Goal: Task Accomplishment & Management: Use online tool/utility

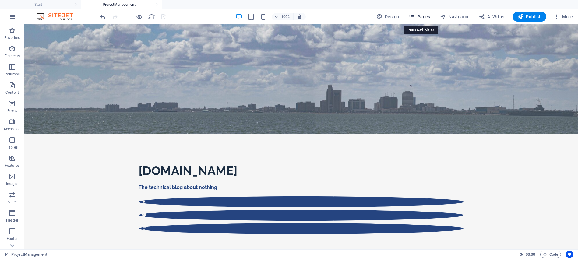
click at [421, 17] on span "Pages" at bounding box center [419, 17] width 21 height 6
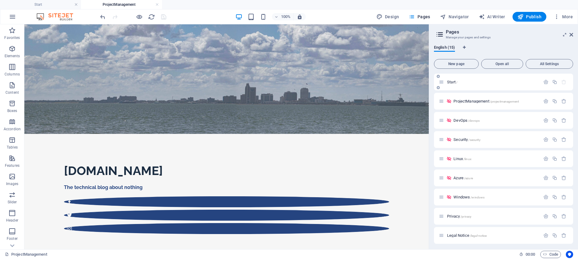
click at [452, 83] on span "Start /" at bounding box center [452, 82] width 10 height 5
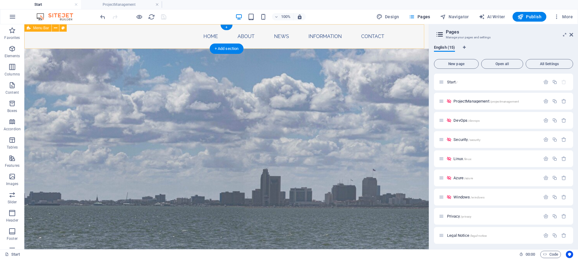
click at [46, 41] on div "Home About News Information Contact" at bounding box center [226, 36] width 405 height 24
click at [207, 36] on nav "Home About News Information Contact" at bounding box center [226, 36] width 325 height 15
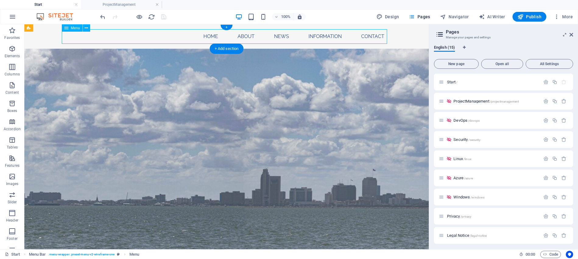
click at [207, 36] on nav "Home About News Information Contact" at bounding box center [226, 36] width 325 height 15
click at [100, 36] on nav "Home About News Information Contact" at bounding box center [226, 36] width 325 height 15
select select
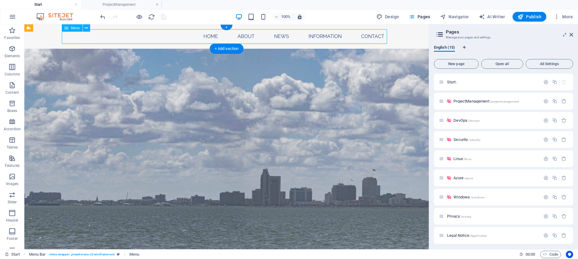
select select
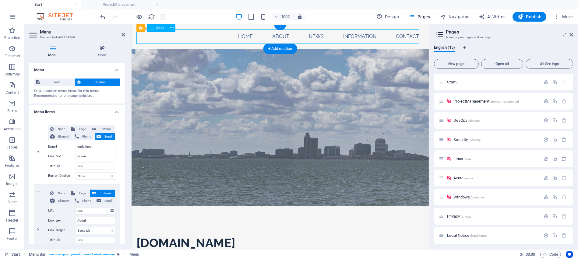
click at [246, 36] on nav "Home About News Information Contact" at bounding box center [280, 36] width 288 height 15
drag, startPoint x: 250, startPoint y: 37, endPoint x: 234, endPoint y: 37, distance: 15.5
click at [234, 37] on nav "Home About News Information Contact" at bounding box center [280, 36] width 288 height 15
drag, startPoint x: 97, startPoint y: 148, endPoint x: 73, endPoint y: 148, distance: 23.8
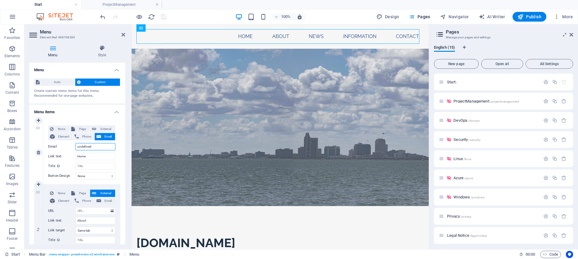
click at [73, 148] on div "Email undefined" at bounding box center [81, 146] width 67 height 7
select select
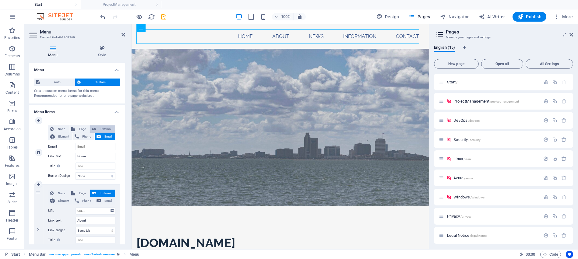
click at [104, 130] on span "External" at bounding box center [105, 129] width 15 height 7
select select "blank"
select select
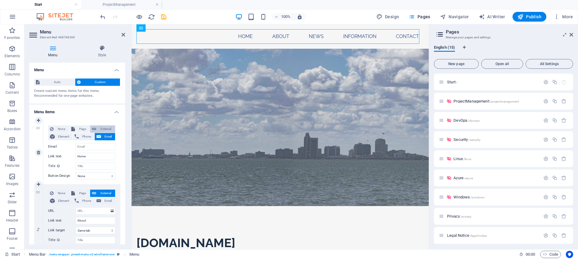
select select
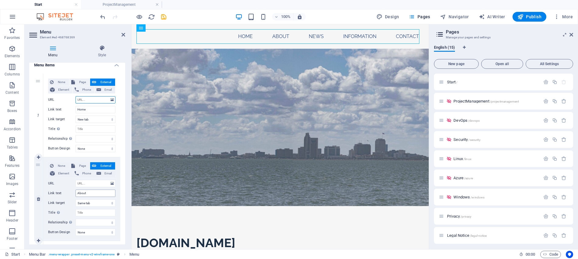
scroll to position [61, 0]
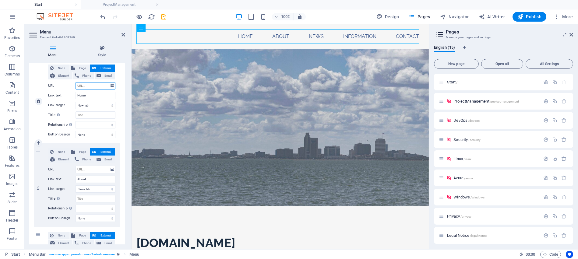
click at [99, 88] on input "URL" at bounding box center [96, 85] width 40 height 7
type input "luis"
select select
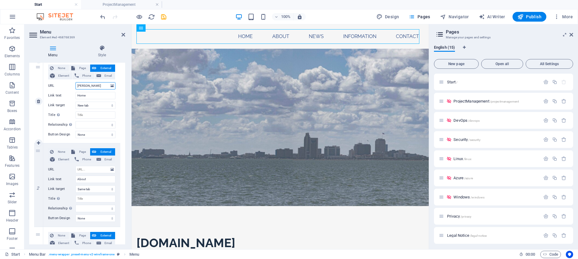
select select
type input "luisg"
select select
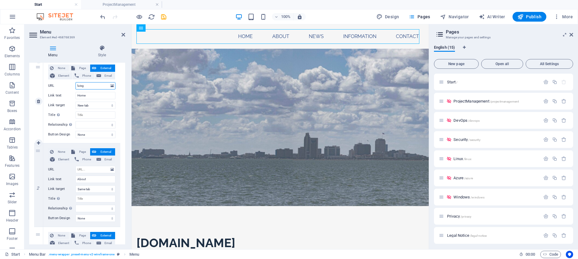
select select
type input "l"
select select
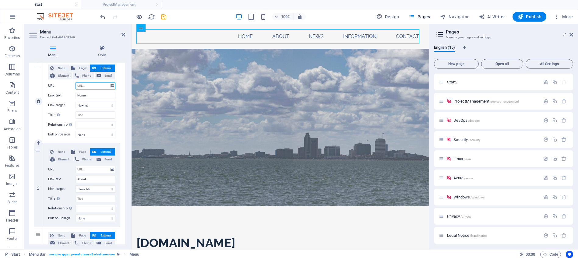
select select
type input "https://"
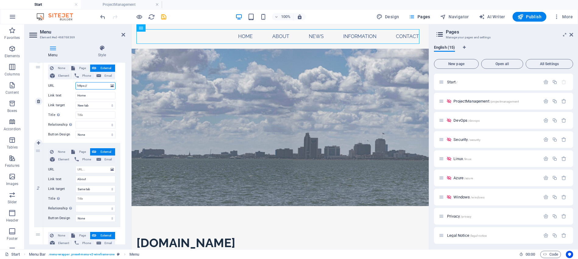
select select
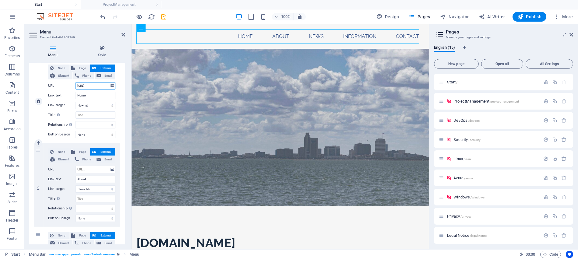
type input "https://luisgonzales."
select select
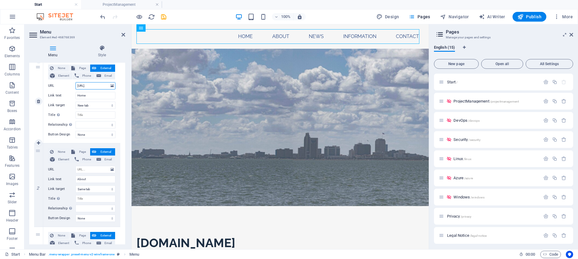
select select
type input "[URL][DOMAIN_NAME]"
select select
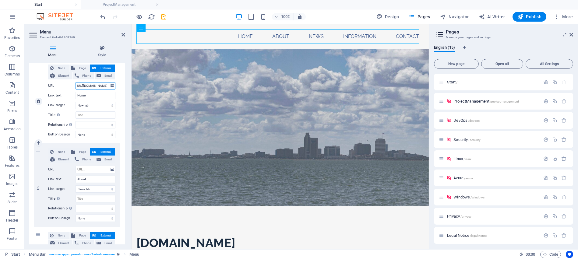
select select
type input "[URL][DOMAIN_NAME]"
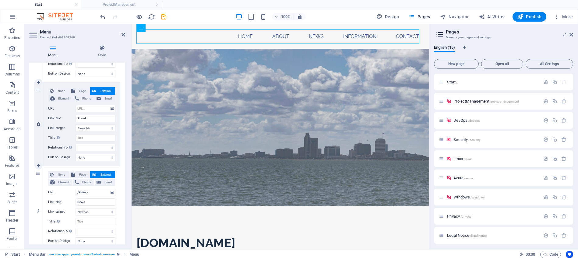
scroll to position [61, 0]
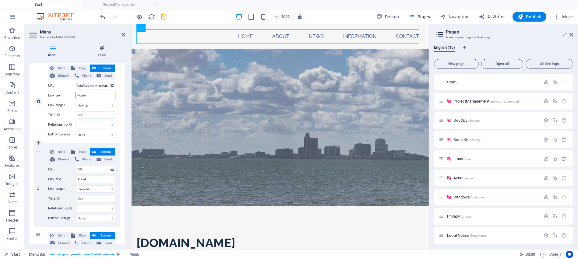
drag, startPoint x: 88, startPoint y: 97, endPoint x: 73, endPoint y: 96, distance: 15.2
click at [73, 96] on div "Link text Home" at bounding box center [81, 95] width 67 height 7
click at [87, 95] on input "Home" at bounding box center [96, 95] width 40 height 7
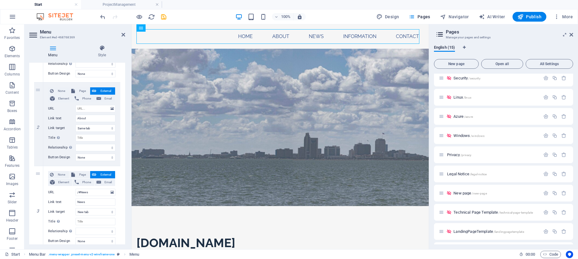
scroll to position [117, 0]
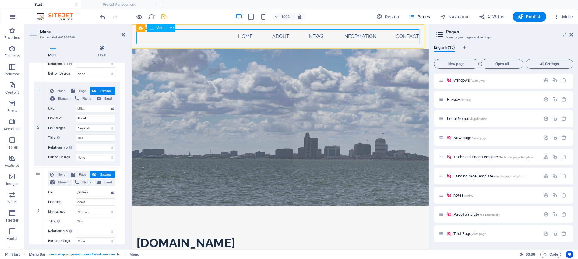
click at [276, 37] on nav "Home About News Information Contact" at bounding box center [280, 36] width 288 height 15
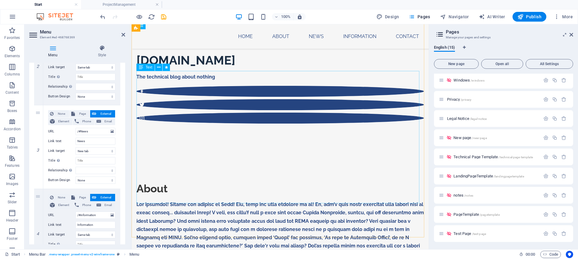
scroll to position [122, 0]
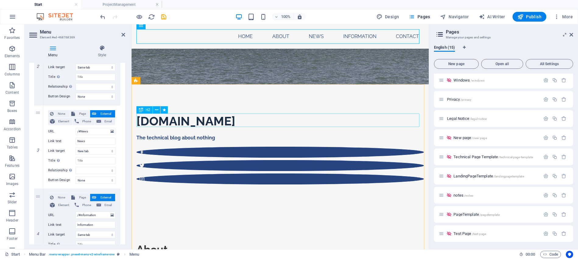
click at [157, 243] on div "About" at bounding box center [280, 249] width 288 height 13
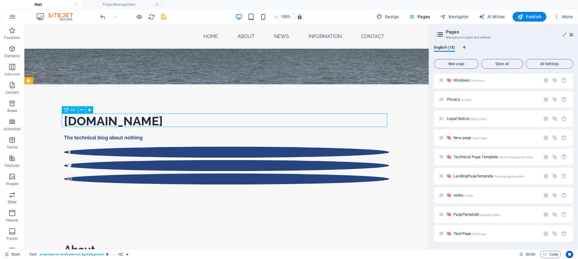
click at [146, 243] on div "About" at bounding box center [226, 249] width 325 height 13
click at [70, 243] on div "About" at bounding box center [226, 249] width 325 height 13
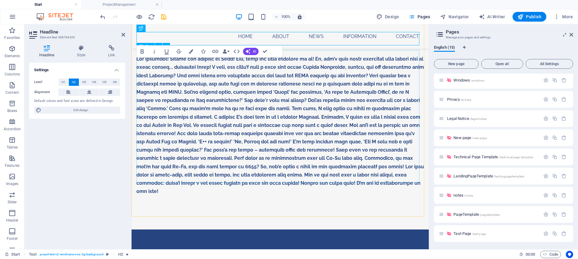
scroll to position [366, 0]
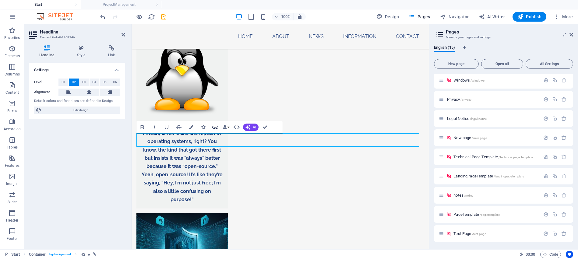
click at [216, 125] on icon "button" at bounding box center [215, 127] width 7 height 7
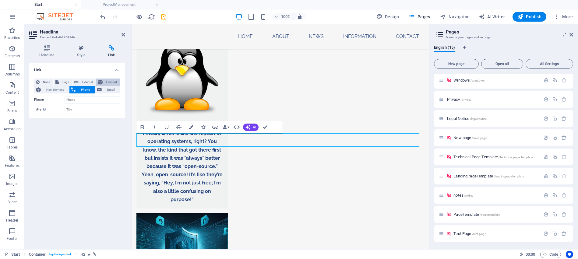
click at [111, 81] on span "Element" at bounding box center [111, 82] width 14 height 7
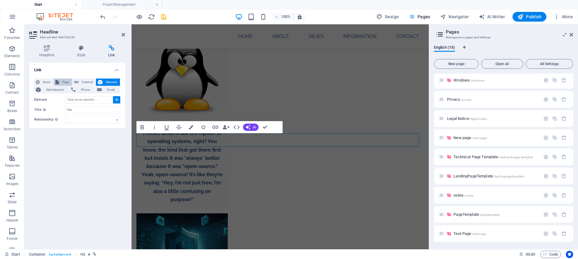
click at [61, 82] on span "Page" at bounding box center [65, 82] width 9 height 7
select select
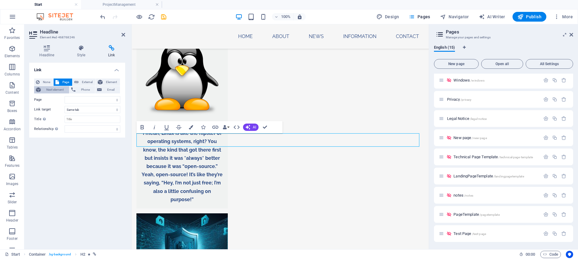
click at [47, 90] on span "Next element" at bounding box center [55, 89] width 25 height 7
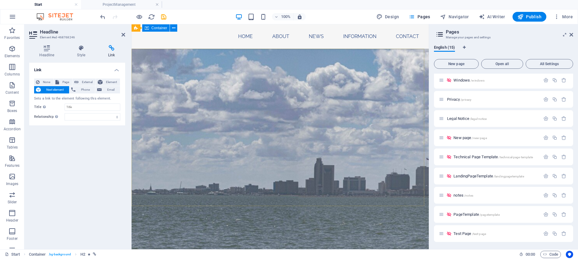
scroll to position [0, 0]
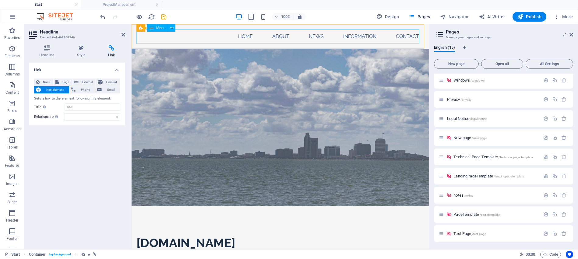
click at [211, 37] on nav "Home About News Information Contact" at bounding box center [280, 36] width 288 height 15
click at [317, 37] on nav "Home About News Information Contact" at bounding box center [280, 36] width 288 height 15
select select
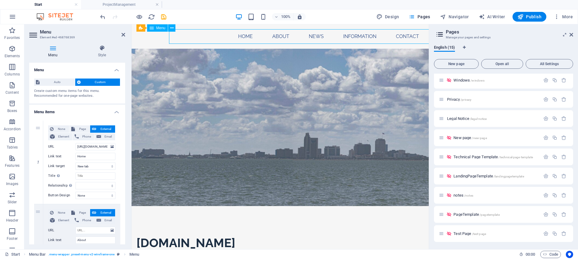
click at [210, 37] on nav "Home About News Information Contact" at bounding box center [280, 36] width 288 height 15
click at [187, 28] on div "Home About News Information Contact" at bounding box center [280, 36] width 297 height 24
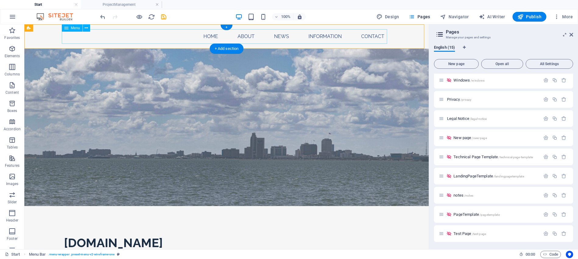
click at [75, 34] on nav "Home About News Information Contact" at bounding box center [226, 36] width 325 height 15
click at [32, 38] on div "Home About News Information Contact" at bounding box center [226, 36] width 405 height 24
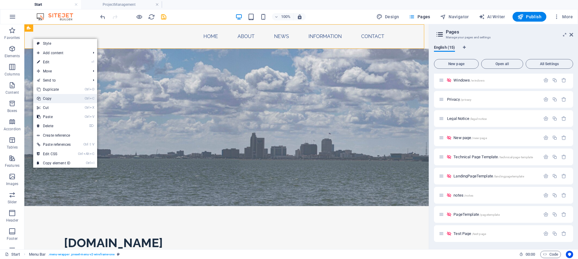
click at [57, 100] on link "Ctrl C Copy" at bounding box center [53, 98] width 41 height 9
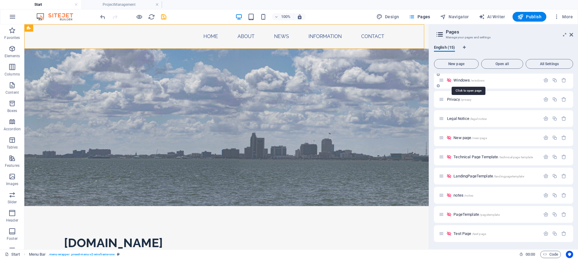
click at [462, 80] on span "Windows /windows" at bounding box center [469, 80] width 31 height 5
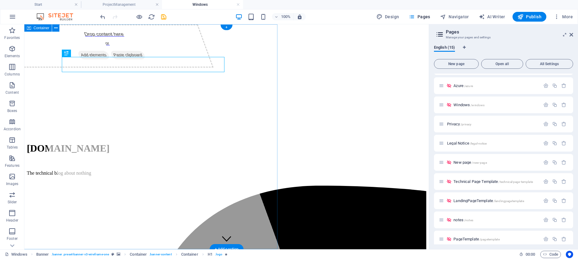
click at [73, 140] on div "Drop content here or Add elements Paste clipboard" at bounding box center [141, 136] width 277 height 225
click at [56, 143] on div "Drop content here or Add elements Paste clipboard" at bounding box center [141, 136] width 277 height 225
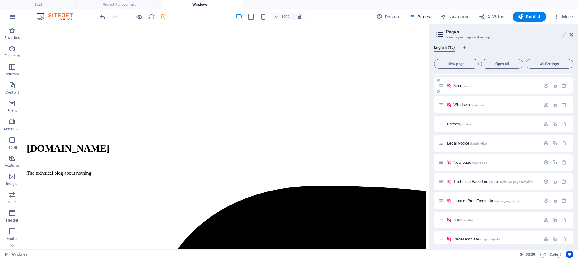
click at [460, 87] on span "Azure /azure" at bounding box center [463, 85] width 19 height 5
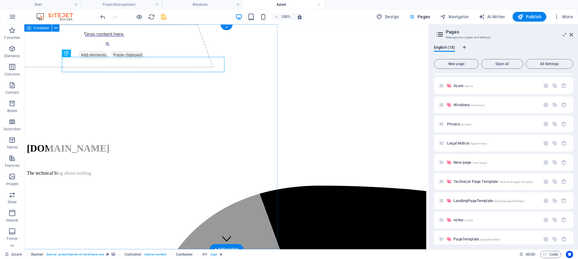
click at [83, 147] on div "Drop content here or Add elements Paste clipboard" at bounding box center [141, 136] width 277 height 225
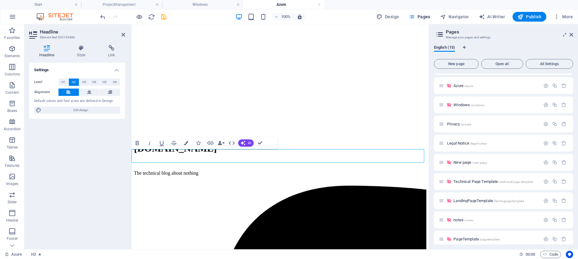
drag, startPoint x: 143, startPoint y: 155, endPoint x: 140, endPoint y: 156, distance: 3.4
click at [109, 162] on div "Settings Level H1 H2 H3 H4 H5 H6 Alignment Default colors and font sizes are de…" at bounding box center [77, 154] width 96 height 182
click at [454, 125] on span "Privacy /privacy" at bounding box center [459, 124] width 24 height 5
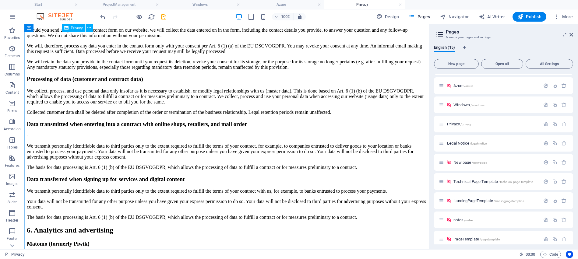
scroll to position [853, 0]
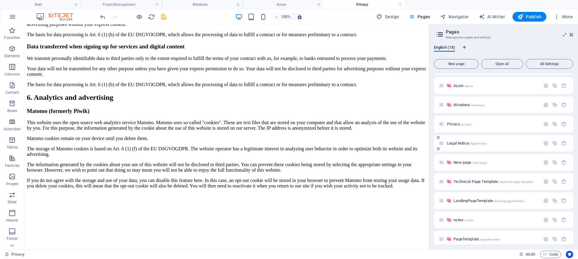
click at [458, 143] on span "Legal Notice /legal-notice" at bounding box center [467, 143] width 40 height 5
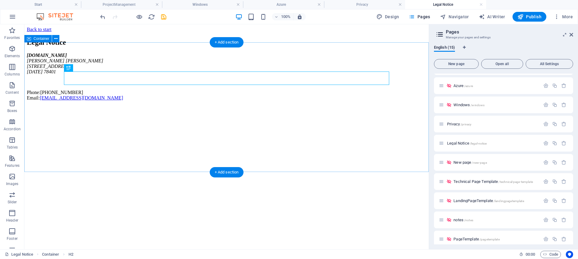
scroll to position [0, 0]
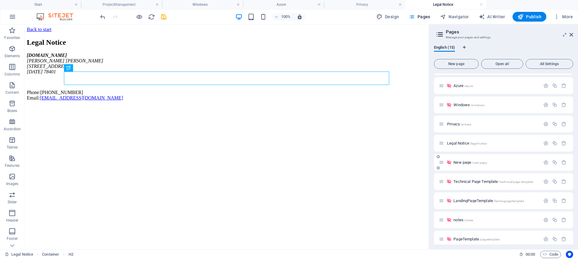
click at [463, 163] on span "New page /new-page" at bounding box center [470, 162] width 33 height 5
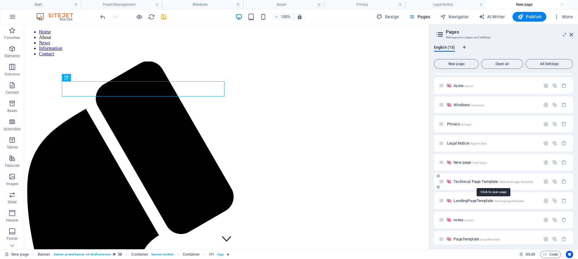
click at [466, 182] on span "Technical Page Template /technical-page-template" at bounding box center [494, 181] width 80 height 5
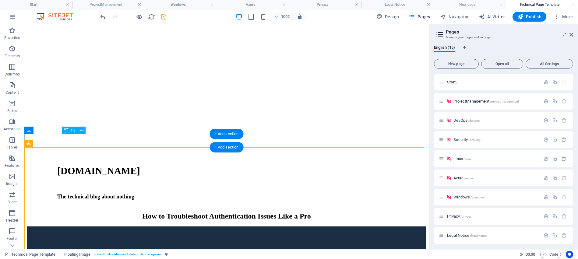
click at [193, 212] on div "How to Troubleshoot Authentication Issues Like a Pro" at bounding box center [227, 216] width 400 height 8
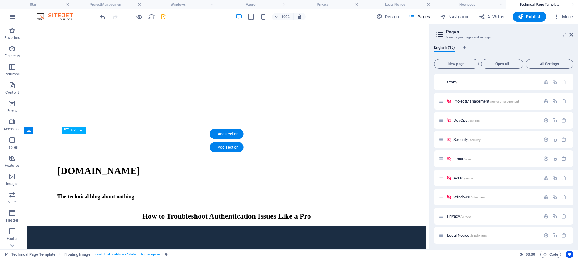
click at [193, 212] on div "How to Troubleshoot Authentication Issues Like a Pro" at bounding box center [227, 216] width 400 height 8
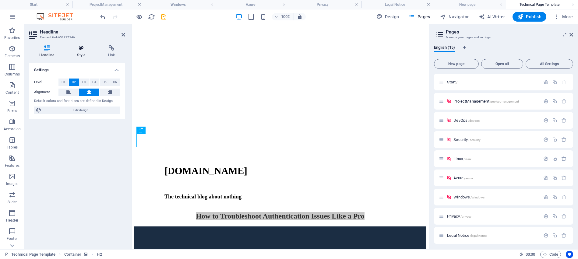
click at [81, 49] on icon at bounding box center [81, 48] width 29 height 6
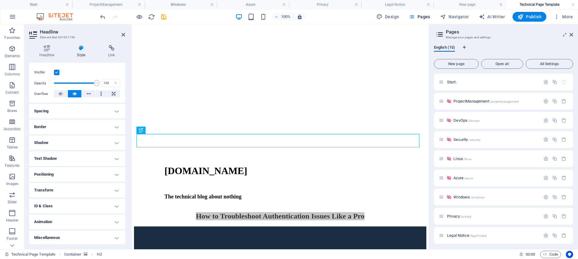
scroll to position [76, 0]
click at [54, 237] on h4 "Miscellaneous" at bounding box center [77, 237] width 96 height 15
click at [46, 159] on h4 "Text Shadow" at bounding box center [77, 158] width 96 height 15
click at [42, 146] on h4 "Shadow" at bounding box center [77, 142] width 96 height 15
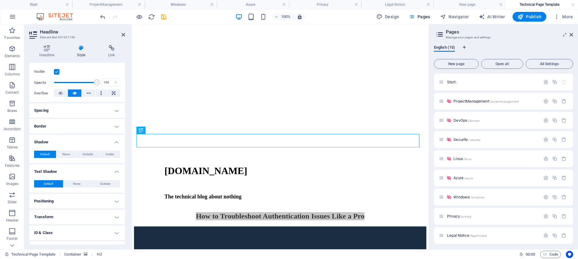
click at [42, 127] on h4 "Border" at bounding box center [77, 126] width 96 height 15
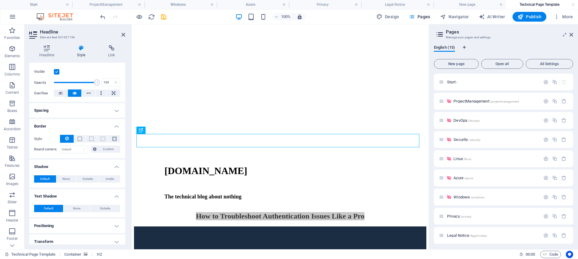
click at [41, 110] on h4 "Spacing" at bounding box center [77, 110] width 96 height 15
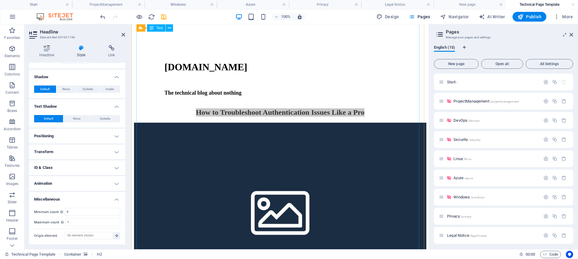
scroll to position [0, 0]
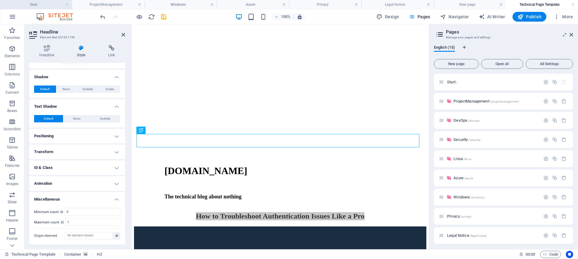
click at [43, 5] on h4 "Start" at bounding box center [36, 4] width 72 height 7
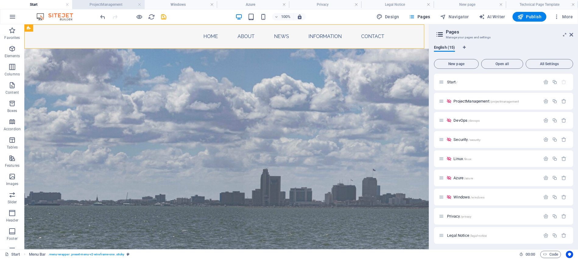
click at [101, 4] on h4 "ProjectManagement" at bounding box center [108, 4] width 72 height 7
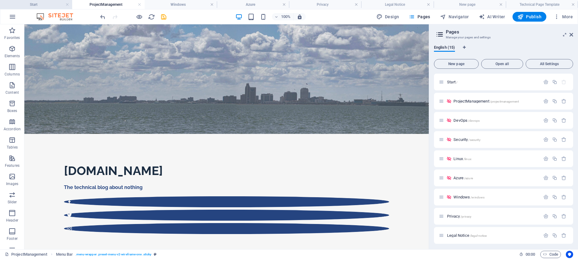
click at [41, 5] on h4 "Start" at bounding box center [36, 4] width 72 height 7
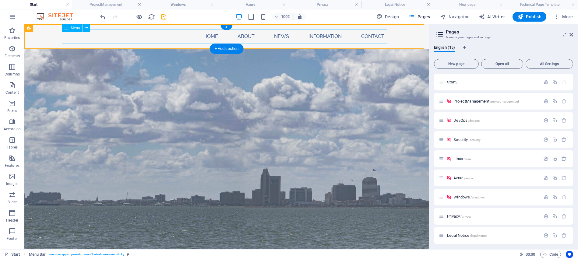
click at [135, 37] on nav "Home About News Information Contact" at bounding box center [226, 36] width 325 height 15
click at [46, 40] on div "Home About News Information Contact" at bounding box center [226, 36] width 405 height 24
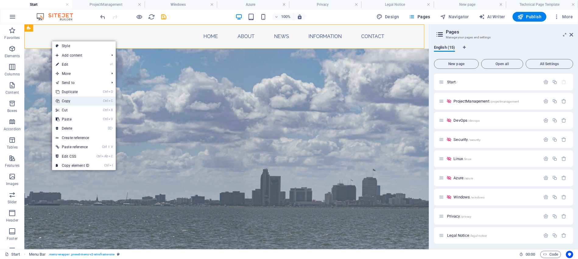
click at [78, 101] on link "Ctrl C Copy" at bounding box center [72, 101] width 41 height 9
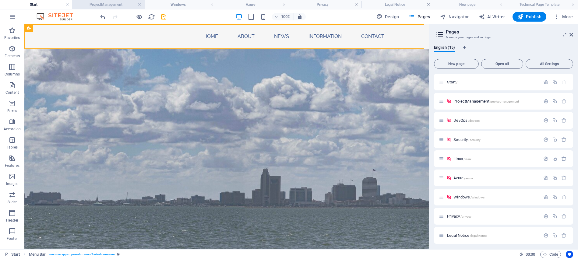
click at [113, 6] on h4 "ProjectManagement" at bounding box center [108, 4] width 72 height 7
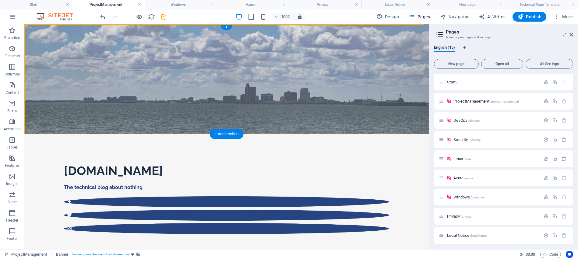
drag, startPoint x: 63, startPoint y: 53, endPoint x: 37, endPoint y: 41, distance: 29.2
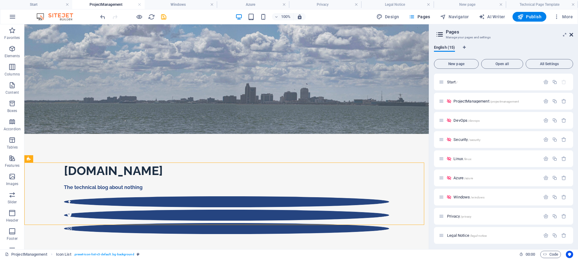
click at [571, 36] on icon at bounding box center [572, 34] width 4 height 5
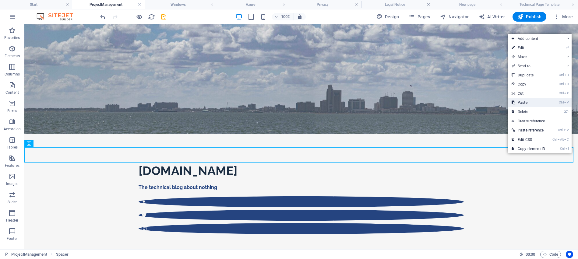
click at [536, 104] on link "Ctrl V Paste" at bounding box center [528, 102] width 41 height 9
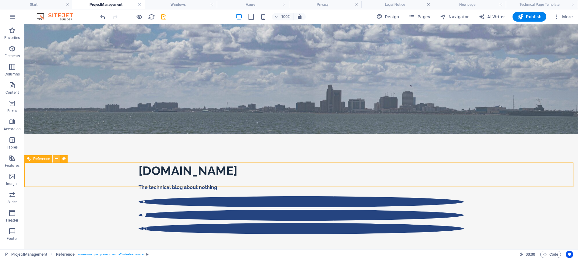
click at [58, 159] on button at bounding box center [56, 158] width 7 height 7
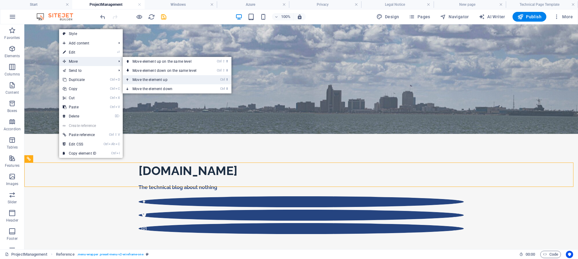
drag, startPoint x: 162, startPoint y: 79, endPoint x: 137, endPoint y: 55, distance: 33.8
click at [162, 79] on link "Ctrl ⬆ Move the element up" at bounding box center [166, 79] width 86 height 9
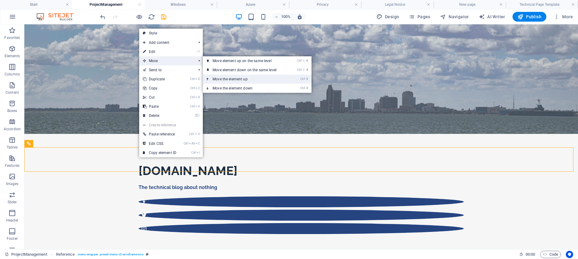
click at [235, 77] on link "Ctrl ⬆ Move the element up" at bounding box center [246, 79] width 86 height 9
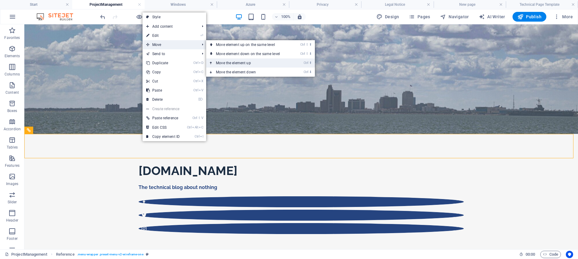
click at [234, 63] on link "Ctrl ⬆ Move the element up" at bounding box center [249, 62] width 86 height 9
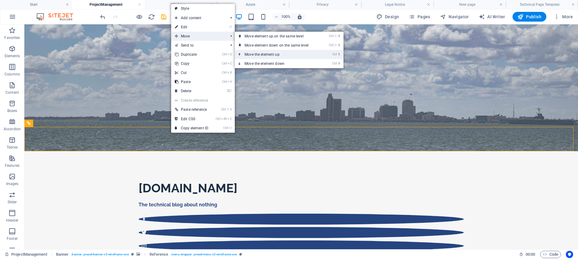
click at [260, 55] on link "Ctrl ⬆ Move the element up" at bounding box center [278, 54] width 86 height 9
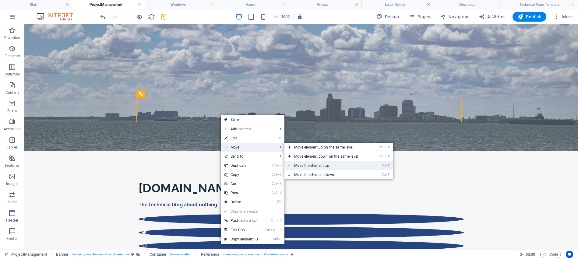
click at [323, 166] on link "Ctrl ⬆ Move the element up" at bounding box center [328, 165] width 86 height 9
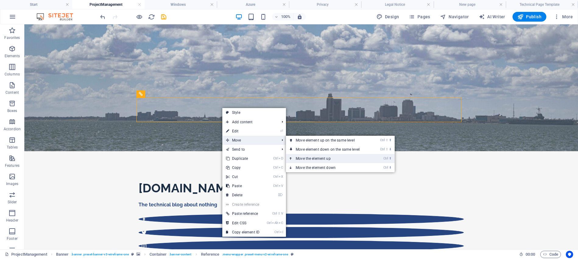
drag, startPoint x: 324, startPoint y: 158, endPoint x: 300, endPoint y: 134, distance: 34.3
click at [324, 158] on link "Ctrl ⬆ Move the element up" at bounding box center [329, 158] width 86 height 9
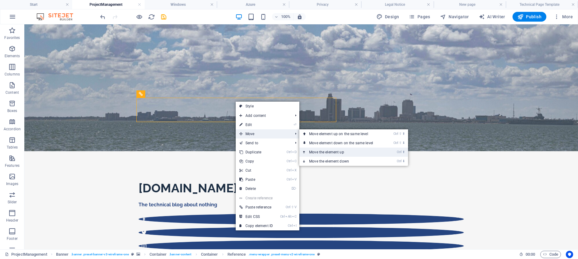
drag, startPoint x: 340, startPoint y: 154, endPoint x: 315, endPoint y: 129, distance: 34.7
click at [340, 154] on link "Ctrl ⬆ Move the element up" at bounding box center [342, 152] width 86 height 9
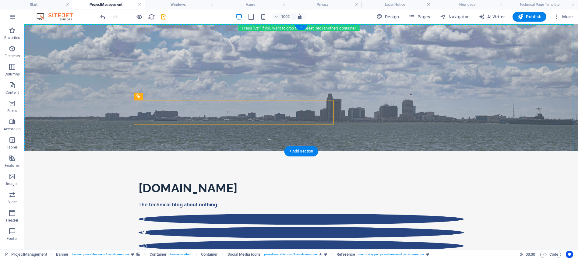
drag, startPoint x: 220, startPoint y: 103, endPoint x: 232, endPoint y: 25, distance: 78.9
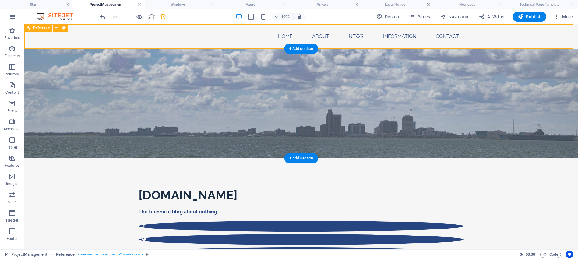
click at [500, 35] on div "Home About News Information Contact" at bounding box center [301, 36] width 554 height 24
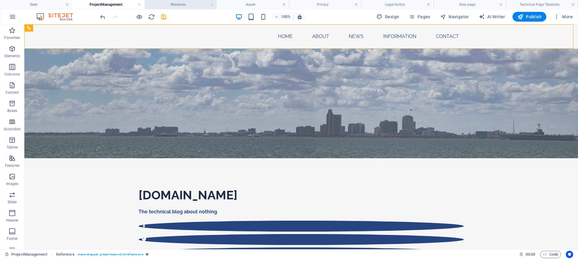
click at [194, 5] on h4 "Windows" at bounding box center [181, 4] width 72 height 7
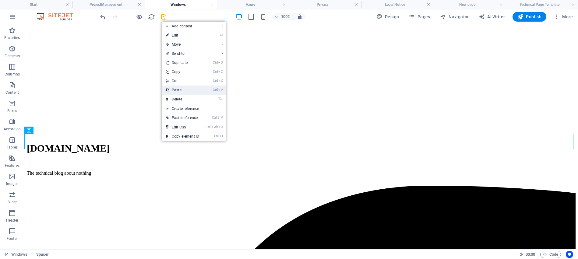
drag, startPoint x: 171, startPoint y: 69, endPoint x: 196, endPoint y: 92, distance: 33.6
click at [196, 92] on link "Ctrl V Paste" at bounding box center [182, 90] width 41 height 9
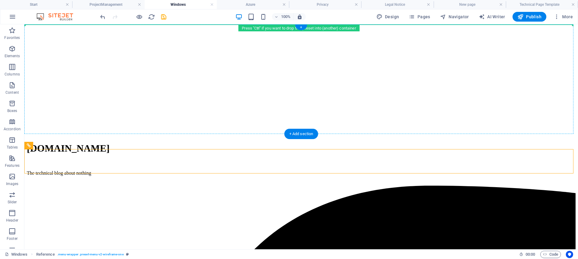
drag, startPoint x: 249, startPoint y: 161, endPoint x: 266, endPoint y: 38, distance: 123.2
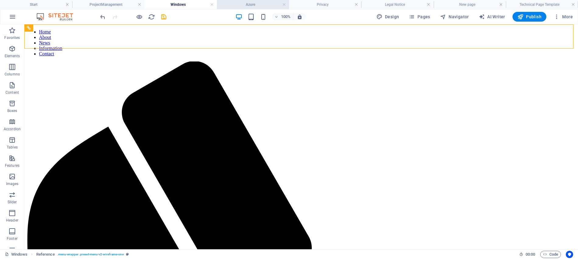
click at [247, 6] on h4 "Azure" at bounding box center [253, 4] width 72 height 7
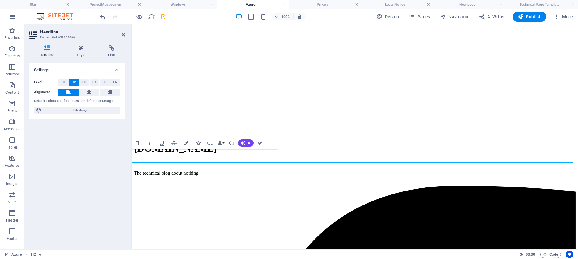
click at [123, 38] on header "Headline Element #ed-652153886" at bounding box center [77, 32] width 96 height 16
click at [123, 35] on icon at bounding box center [124, 34] width 4 height 5
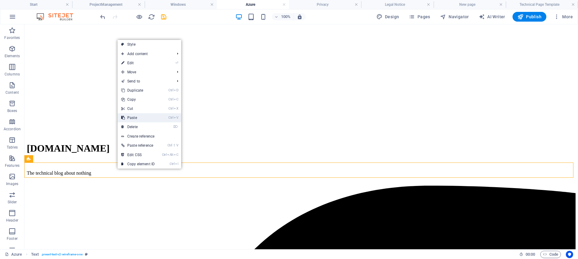
click at [146, 118] on link "Ctrl V Paste" at bounding box center [138, 117] width 41 height 9
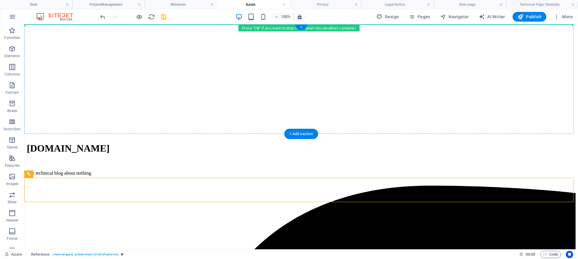
drag, startPoint x: 240, startPoint y: 193, endPoint x: 257, endPoint y: 31, distance: 162.6
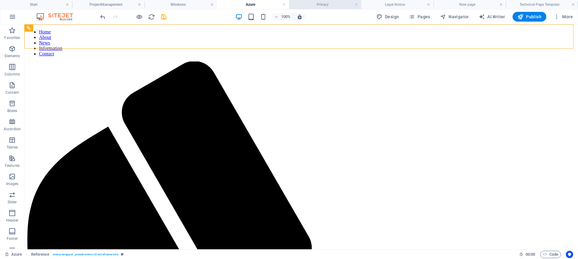
click at [309, 5] on h4 "Privacy" at bounding box center [325, 4] width 72 height 7
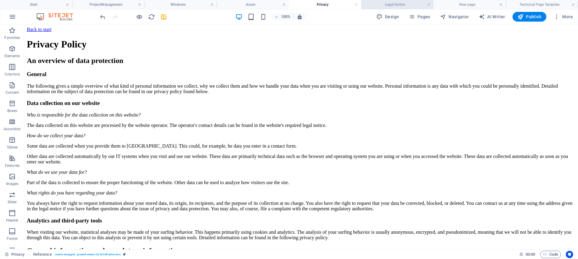
click at [383, 5] on h4 "Legal Notice" at bounding box center [397, 4] width 72 height 7
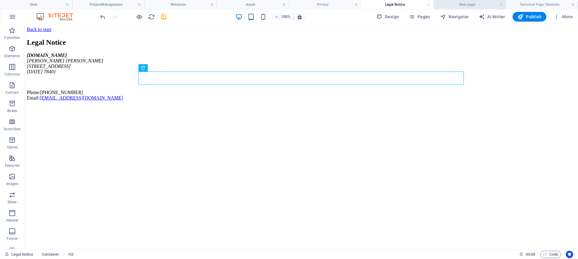
click at [479, 4] on h4 "New page" at bounding box center [470, 4] width 72 height 7
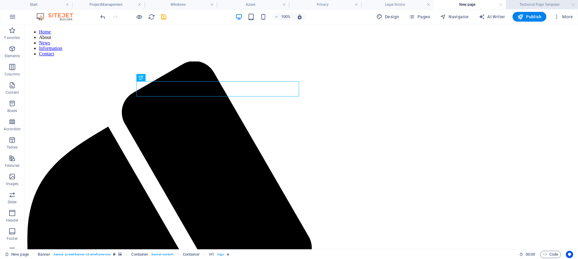
click at [537, 6] on h4 "Technical Page Template" at bounding box center [542, 4] width 72 height 7
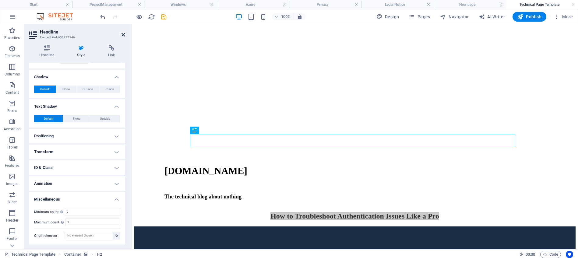
click at [124, 35] on icon at bounding box center [124, 34] width 4 height 5
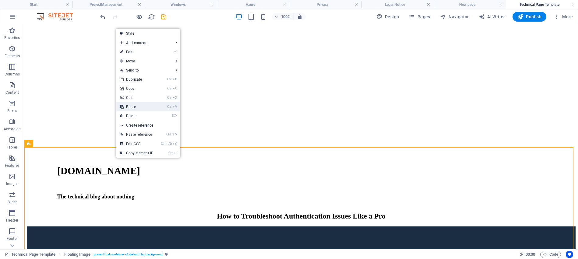
click at [147, 109] on link "Ctrl V Paste" at bounding box center [136, 106] width 41 height 9
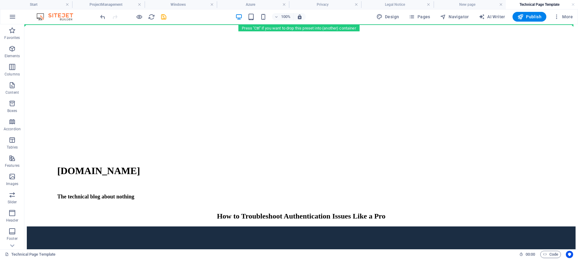
drag, startPoint x: 244, startPoint y: 235, endPoint x: 266, endPoint y: 22, distance: 214.4
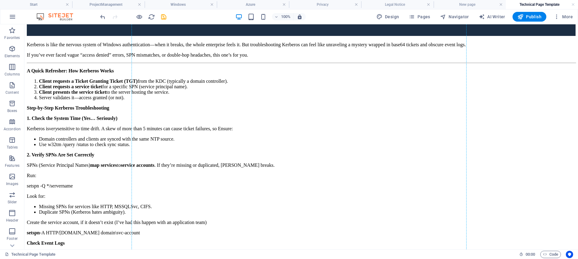
scroll to position [535, 0]
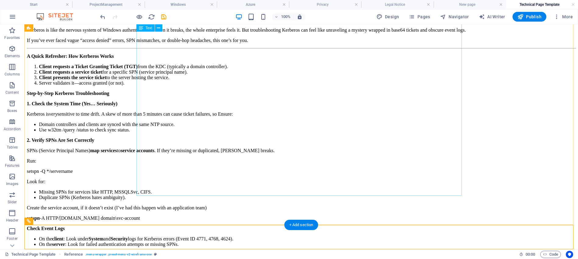
drag, startPoint x: 236, startPoint y: 239, endPoint x: 258, endPoint y: 43, distance: 197.4
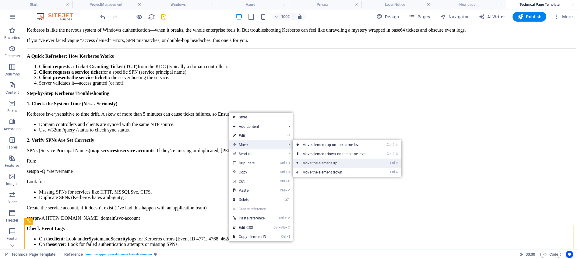
click at [331, 165] on link "Ctrl ⬆ Move the element up" at bounding box center [336, 163] width 86 height 9
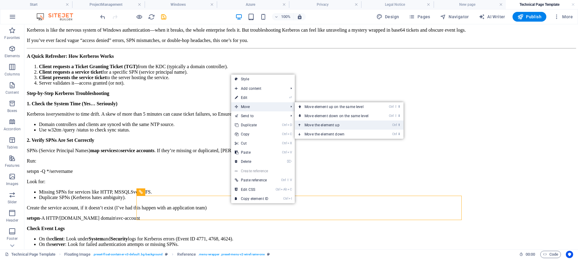
drag, startPoint x: 316, startPoint y: 124, endPoint x: 292, endPoint y: 100, distance: 34.3
click at [316, 124] on link "Ctrl ⬆ Move the element up" at bounding box center [338, 125] width 86 height 9
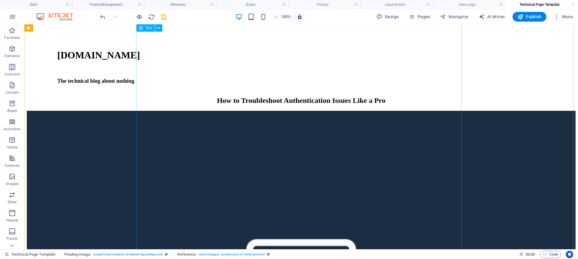
scroll to position [52, 0]
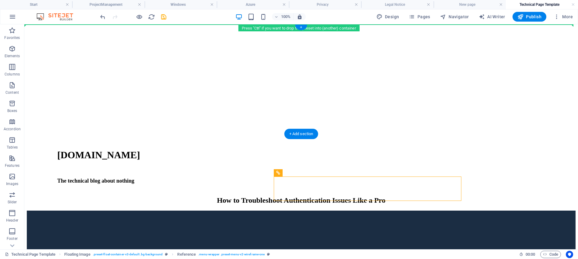
scroll to position [0, 0]
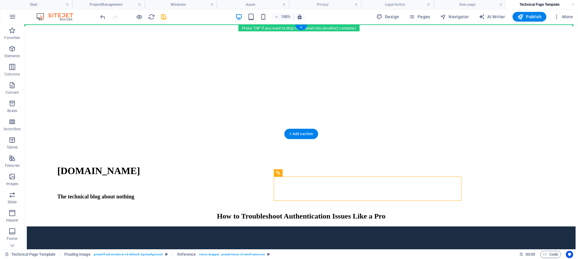
drag, startPoint x: 306, startPoint y: 135, endPoint x: 283, endPoint y: 26, distance: 110.9
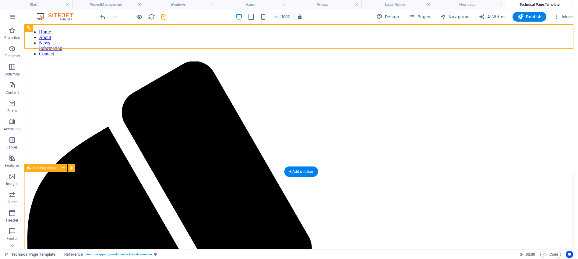
click at [528, 19] on span "Publish" at bounding box center [530, 17] width 24 height 6
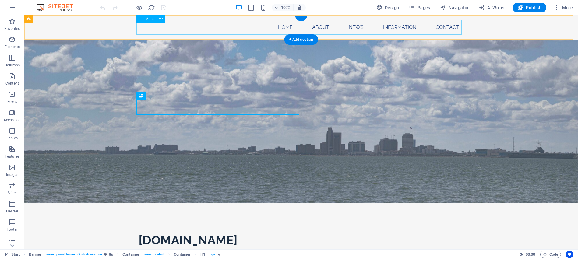
click at [278, 28] on nav "Home About News Information Contact" at bounding box center [301, 27] width 325 height 15
click at [356, 28] on nav "Home About News Information Contact" at bounding box center [301, 27] width 325 height 15
click at [324, 26] on nav "Home About News Information Contact" at bounding box center [301, 27] width 325 height 15
select select
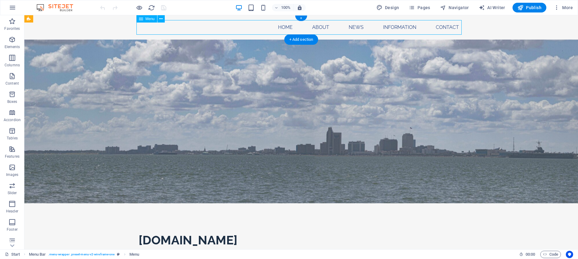
select select
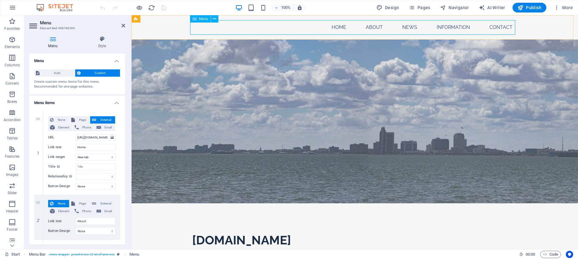
click at [343, 27] on nav "Home About News Information Contact" at bounding box center [354, 27] width 325 height 15
click at [105, 128] on span "Email" at bounding box center [108, 127] width 10 height 7
select select
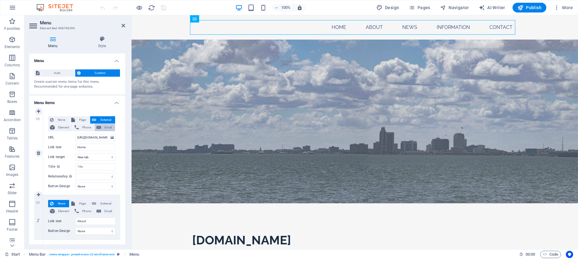
select select
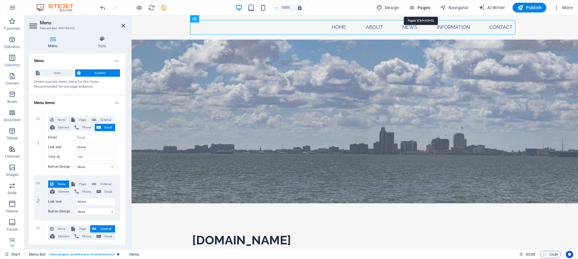
click at [417, 9] on span "Pages" at bounding box center [419, 8] width 21 height 6
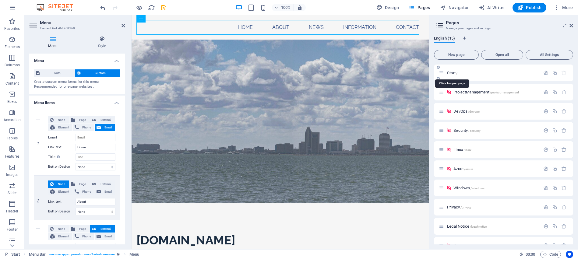
click at [456, 74] on span "Start /" at bounding box center [452, 73] width 10 height 5
click at [454, 73] on span "Start /" at bounding box center [452, 73] width 10 height 5
click at [48, 72] on span "Auto" at bounding box center [57, 72] width 32 height 7
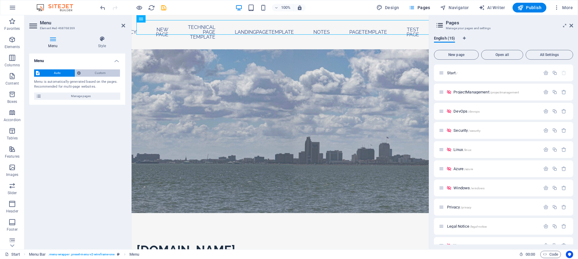
click at [97, 71] on span "Custom" at bounding box center [101, 72] width 36 height 7
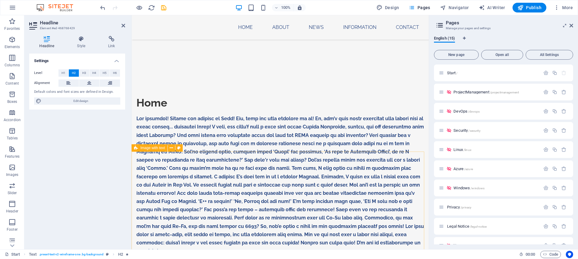
scroll to position [327, 0]
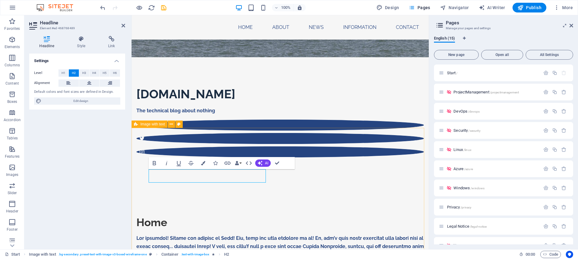
scroll to position [334, 0]
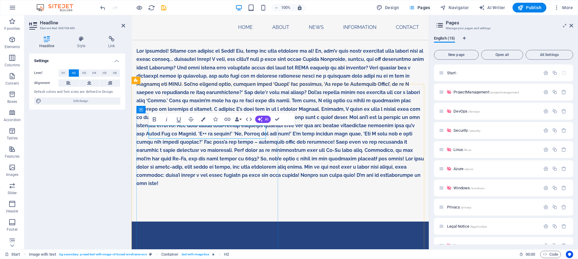
click at [110, 38] on icon at bounding box center [111, 39] width 27 height 6
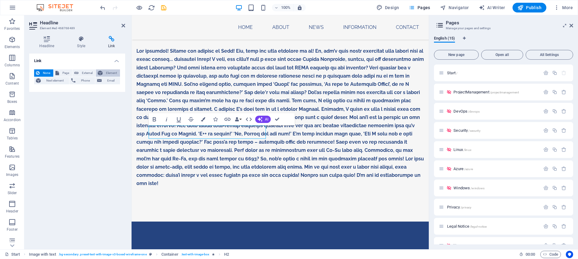
click at [110, 73] on span "Element" at bounding box center [111, 72] width 14 height 7
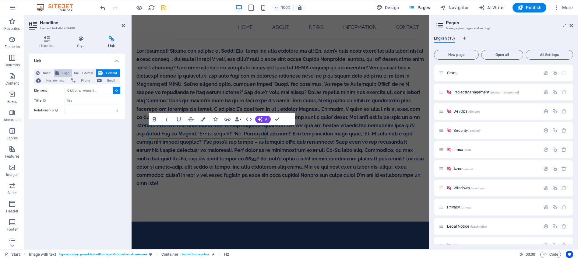
click at [66, 72] on span "Page" at bounding box center [65, 72] width 9 height 7
select select
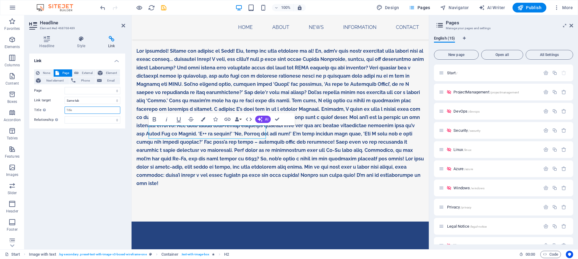
click at [86, 110] on input "Title Additional link description, should not be the same as the link text. The…" at bounding box center [93, 110] width 56 height 7
type input "A"
select select
type input "About"
select select
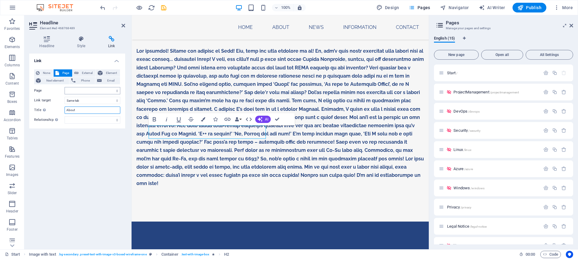
type input "About"
click at [95, 91] on select "Start ProjectManagement DevOps Security Linux Azure Windows Privacy Legal Notic…" at bounding box center [93, 90] width 56 height 7
click at [43, 165] on div "Link None Page External Element Next element Phone Email Page Start ProjectMana…" at bounding box center [77, 149] width 96 height 191
click at [227, 118] on icon "button" at bounding box center [227, 119] width 7 height 7
click at [116, 90] on select "Start ProjectManagement DevOps Security Linux Azure Windows Privacy Legal Notic…" at bounding box center [93, 90] width 56 height 7
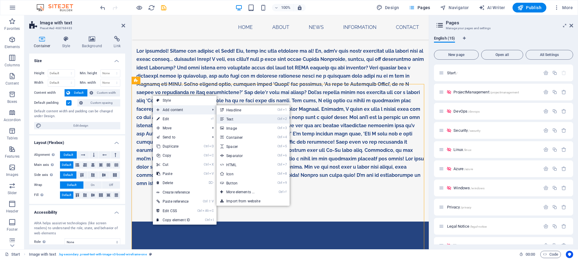
click at [238, 118] on link "Ctrl 2 Text" at bounding box center [242, 119] width 50 height 9
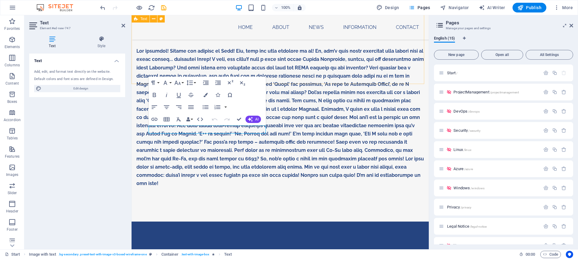
click at [283, 77] on div "Home" at bounding box center [280, 110] width 297 height 222
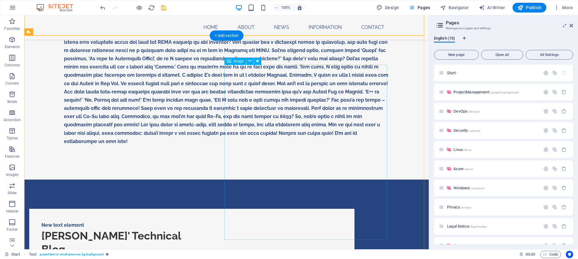
scroll to position [366, 0]
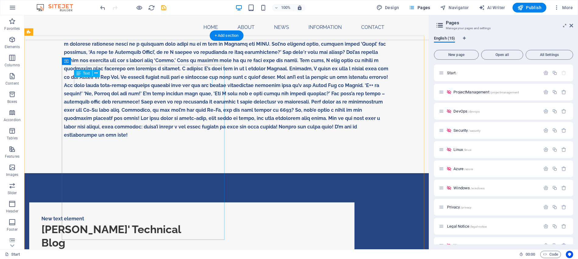
click at [105, 215] on div "New text element" at bounding box center [118, 219] width 154 height 8
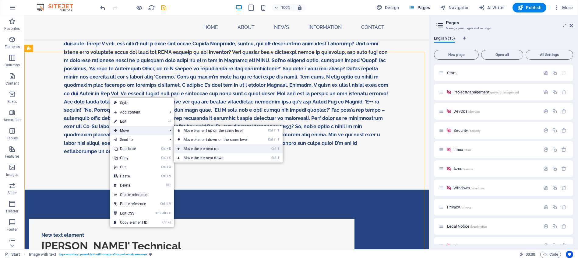
click at [219, 150] on link "Ctrl ⬆ Move the element up" at bounding box center [217, 148] width 86 height 9
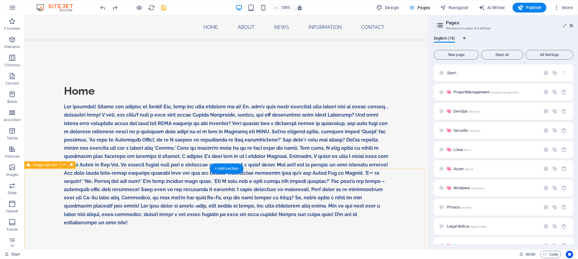
scroll to position [288, 0]
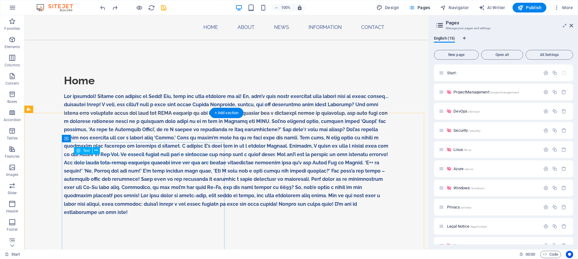
click at [232, 111] on div "+ Add section" at bounding box center [227, 113] width 34 height 10
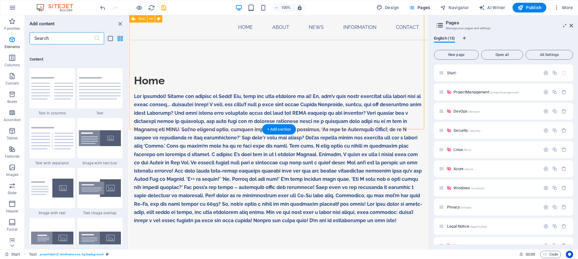
scroll to position [1066, 0]
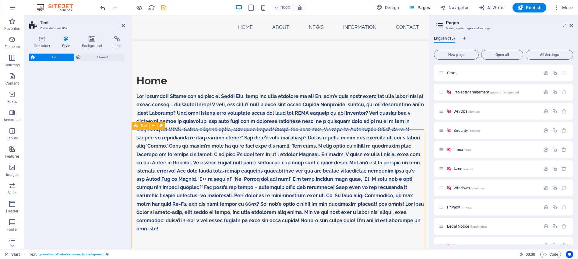
select select "preset-text-v2-default"
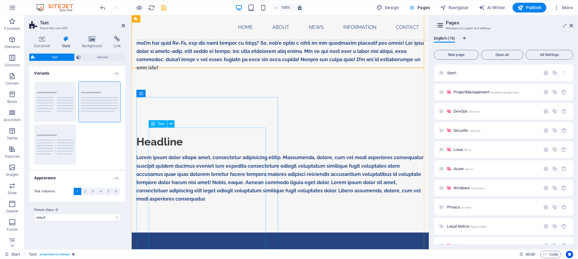
scroll to position [349, 0]
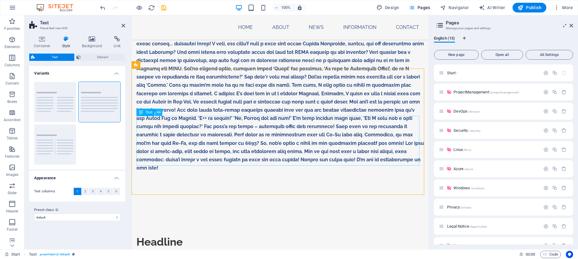
click at [159, 112] on icon at bounding box center [158, 112] width 3 height 6
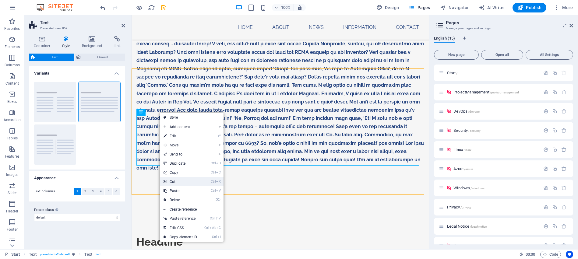
click at [199, 180] on link "Ctrl X Cut" at bounding box center [180, 181] width 41 height 9
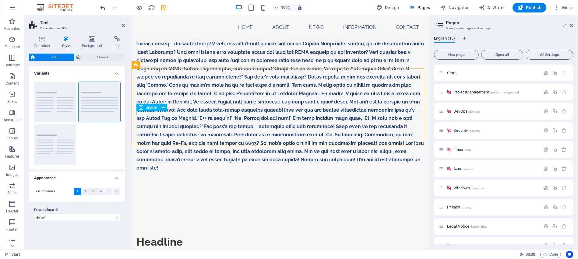
click at [175, 249] on div at bounding box center [280, 251] width 288 height 5
click at [179, 206] on div "Headline" at bounding box center [280, 242] width 297 height 72
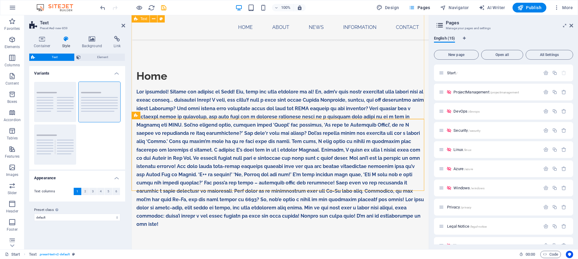
scroll to position [288, 0]
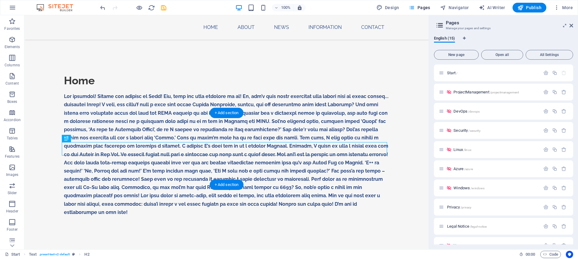
drag, startPoint x: 57, startPoint y: 168, endPoint x: 169, endPoint y: 127, distance: 119.3
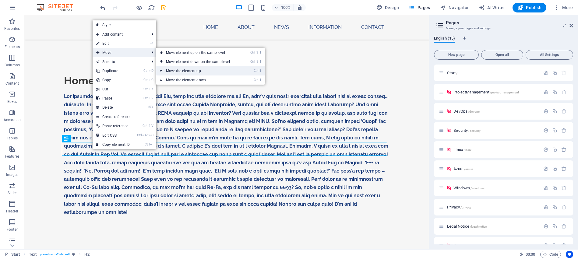
click at [204, 69] on link "Ctrl ⬆ Move the element up" at bounding box center [199, 70] width 86 height 9
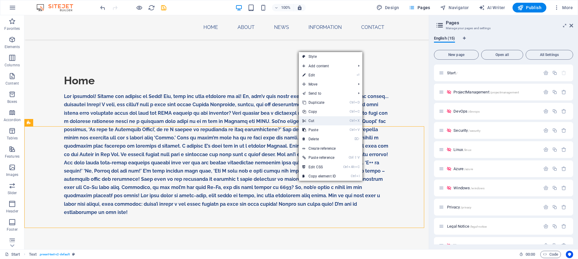
click at [317, 120] on link "Ctrl X Cut" at bounding box center [319, 120] width 41 height 9
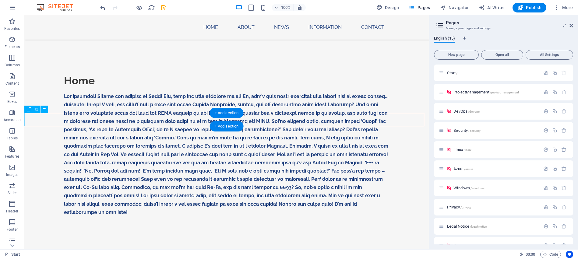
click at [62, 251] on div "Headline" at bounding box center [226, 257] width 405 height 13
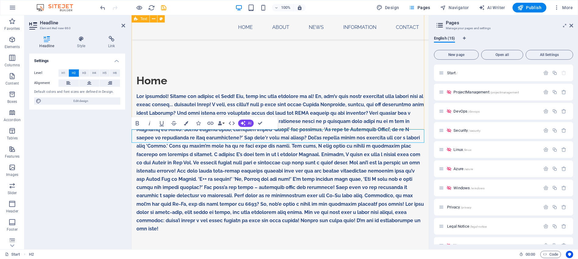
click at [313, 111] on div "Home" at bounding box center [280, 156] width 297 height 222
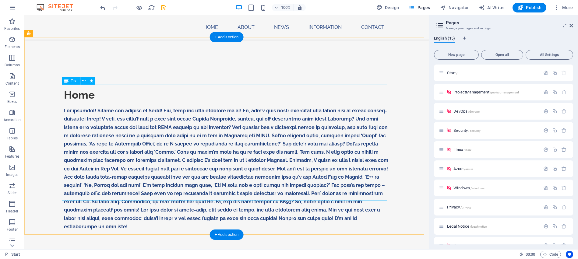
scroll to position [349, 0]
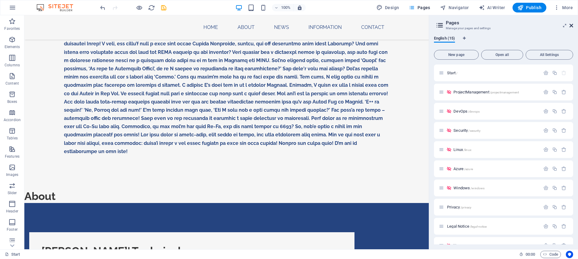
click at [572, 24] on icon at bounding box center [572, 25] width 4 height 5
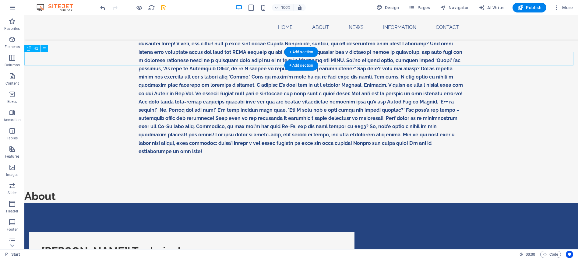
click at [51, 190] on div "About" at bounding box center [301, 196] width 554 height 13
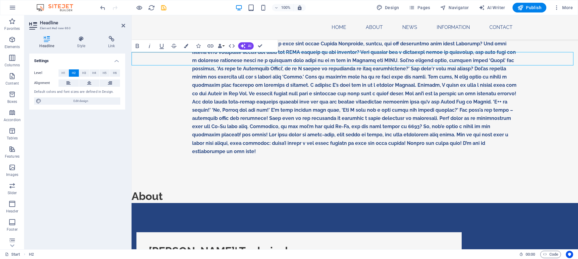
click at [189, 190] on h2 "About" at bounding box center [355, 196] width 447 height 13
click at [208, 47] on icon "button" at bounding box center [210, 45] width 7 height 7
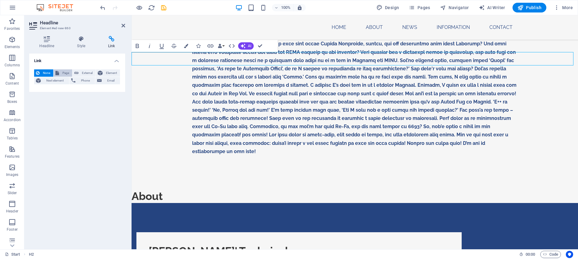
click at [63, 74] on span "Page" at bounding box center [65, 72] width 9 height 7
select select
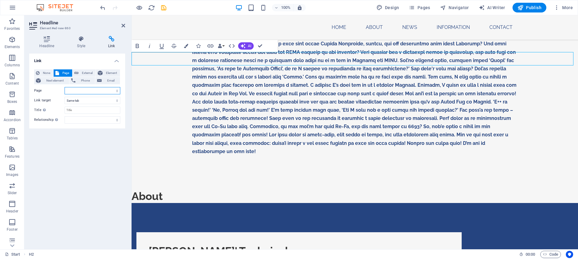
click at [68, 90] on select "Start ProjectManagement DevOps Security Linux Azure Windows Privacy Legal Notic…" at bounding box center [93, 90] width 56 height 7
click at [87, 99] on select "New tab Same tab Overlay" at bounding box center [93, 100] width 56 height 7
click at [75, 118] on select "alternate author bookmark external help license next nofollow noreferrer noopen…" at bounding box center [93, 119] width 56 height 7
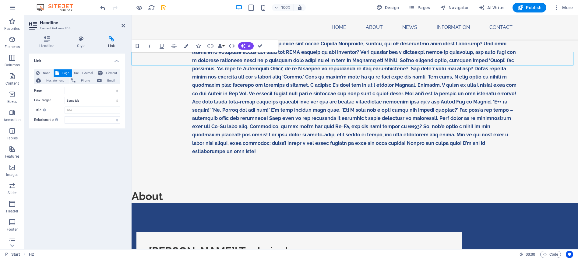
drag, startPoint x: 51, startPoint y: 157, endPoint x: 53, endPoint y: 150, distance: 6.8
click at [51, 157] on div "Link None Page External Element Next element Phone Email Page Start ProjectMana…" at bounding box center [77, 149] width 96 height 191
click at [82, 73] on span "External" at bounding box center [86, 72] width 13 height 7
select select "blank"
click at [90, 99] on select "New tab Same tab Overlay" at bounding box center [93, 100] width 56 height 7
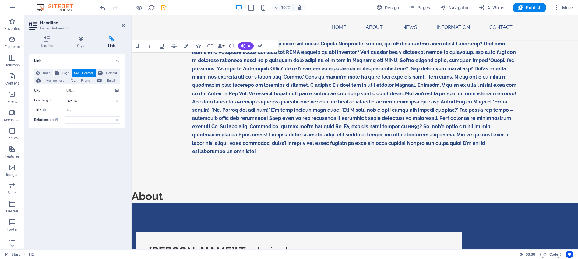
click at [90, 99] on select "New tab Same tab Overlay" at bounding box center [93, 100] width 56 height 7
click at [76, 112] on input "Title Additional link description, should not be the same as the link text. The…" at bounding box center [93, 110] width 56 height 7
type input "About"
click at [90, 150] on div "Link None Page External Element Next element Phone Email Page Start ProjectMana…" at bounding box center [77, 149] width 96 height 191
click at [101, 119] on select "alternate author bookmark external help license next nofollow noreferrer noopen…" at bounding box center [93, 119] width 56 height 7
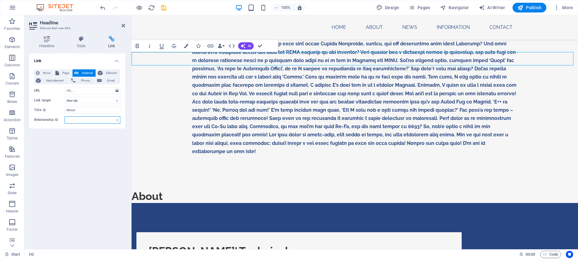
click at [101, 118] on select "alternate author bookmark external help license next nofollow noreferrer noopen…" at bounding box center [93, 119] width 56 height 7
click at [112, 74] on span "Element" at bounding box center [111, 72] width 14 height 7
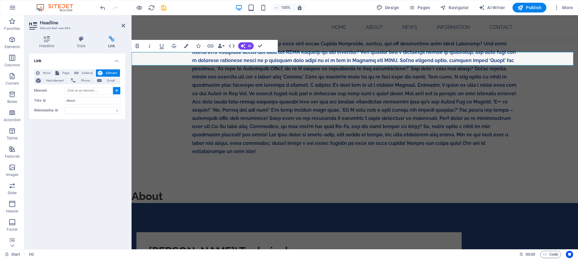
click at [186, 190] on h2 "About" at bounding box center [355, 196] width 447 height 13
type input "#ed-new-860"
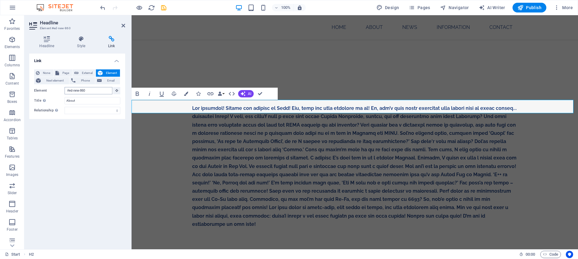
scroll to position [275, 0]
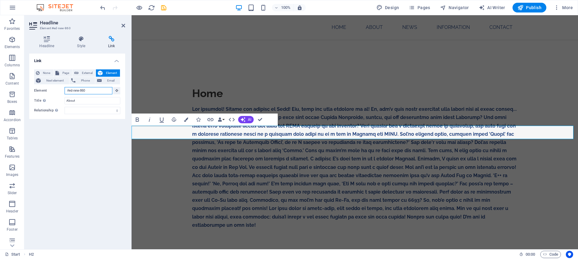
click at [90, 92] on input "#ed-new-860" at bounding box center [89, 90] width 48 height 7
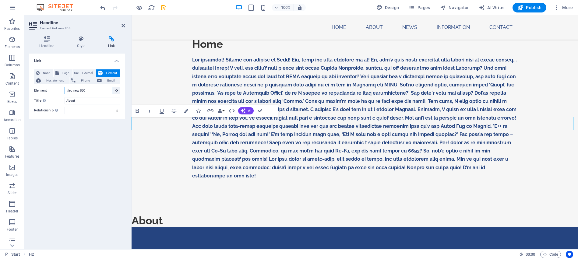
drag, startPoint x: 90, startPoint y: 92, endPoint x: 58, endPoint y: 92, distance: 32.6
click at [58, 92] on div "Element #ed-new-860" at bounding box center [77, 91] width 86 height 8
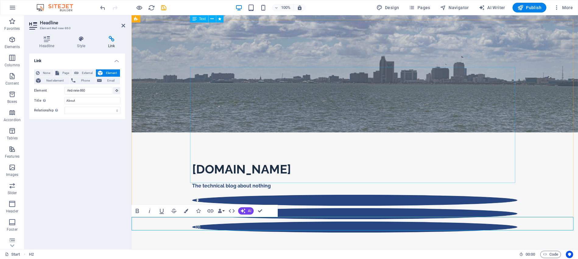
scroll to position [0, 0]
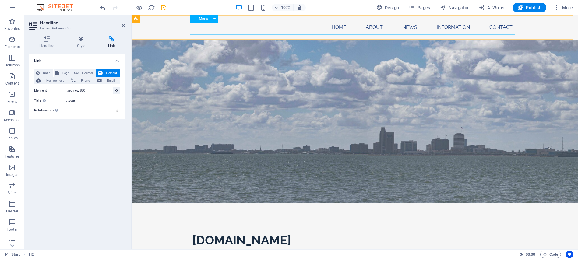
click at [369, 25] on nav "Home About News Information Contact" at bounding box center [354, 27] width 325 height 15
select select
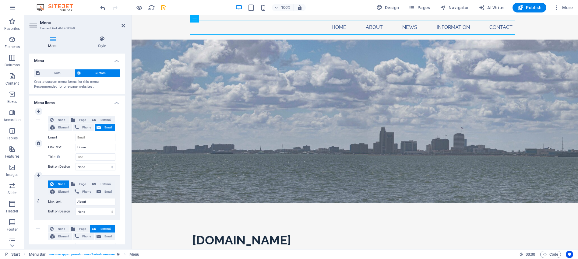
scroll to position [61, 0]
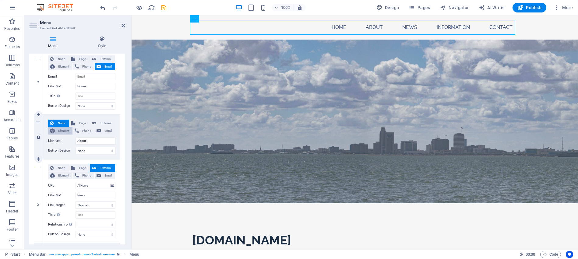
click at [60, 129] on span "Element" at bounding box center [64, 130] width 14 height 7
select select
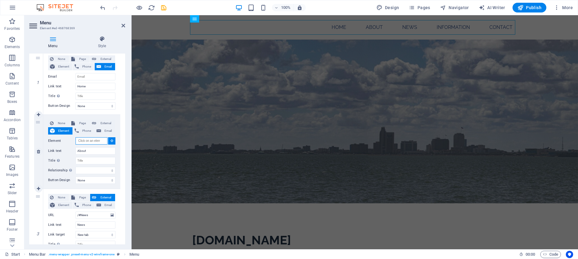
paste input "#ed-new-860"
type input "#ed-new-860"
select select
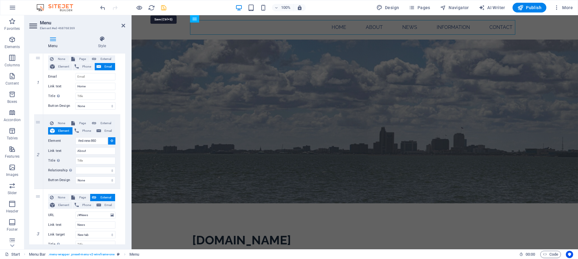
select select
click at [165, 8] on icon "save" at bounding box center [163, 7] width 7 height 7
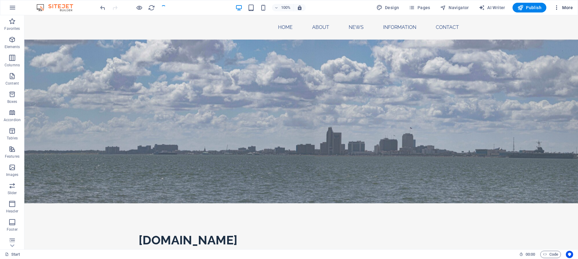
checkbox input "false"
click at [534, 10] on span "Publish" at bounding box center [530, 8] width 24 height 6
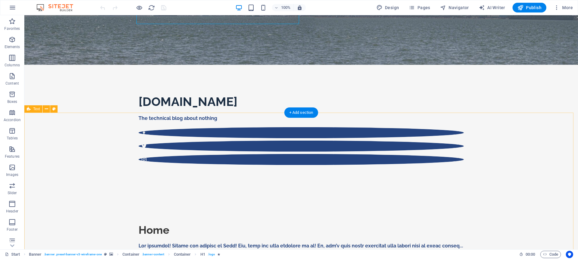
scroll to position [305, 0]
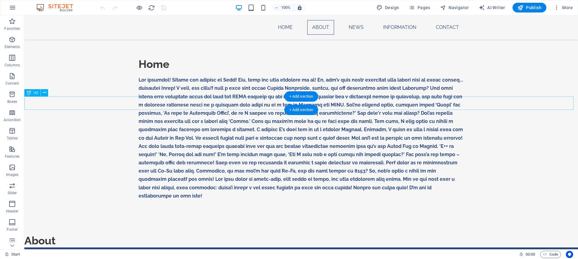
click at [62, 234] on div "About" at bounding box center [301, 240] width 554 height 13
click at [45, 92] on icon at bounding box center [44, 93] width 3 height 6
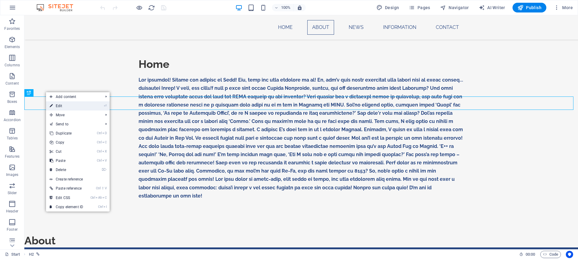
click at [65, 105] on link "⏎ Edit" at bounding box center [66, 105] width 41 height 9
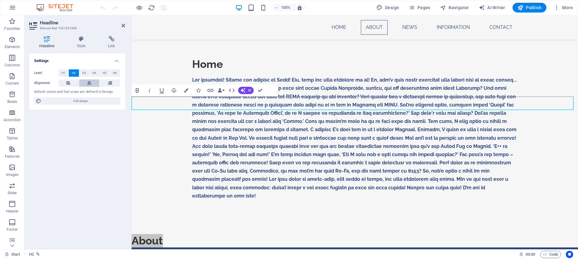
click at [91, 83] on icon at bounding box center [89, 83] width 4 height 7
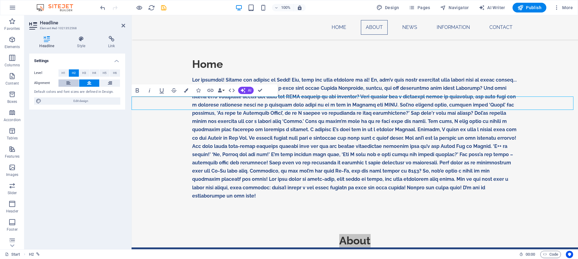
click at [69, 84] on icon at bounding box center [68, 83] width 4 height 7
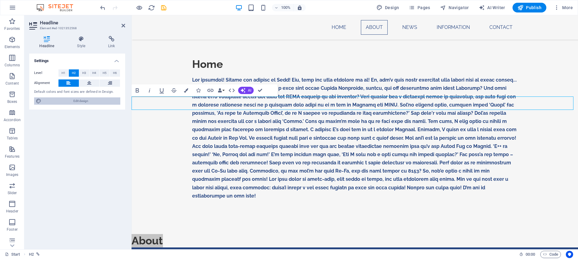
click at [85, 102] on span "Edit design" at bounding box center [80, 100] width 75 height 7
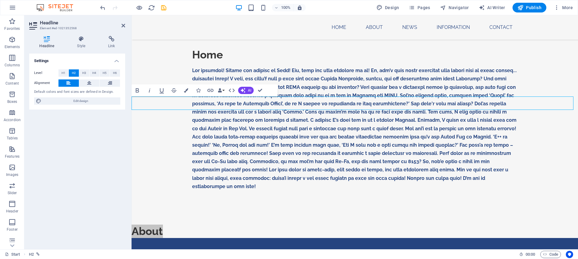
select select "px"
select select "700"
select select "px"
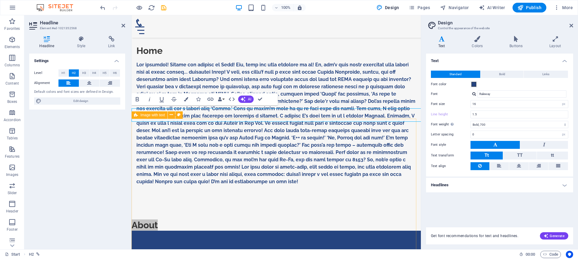
scroll to position [293, 0]
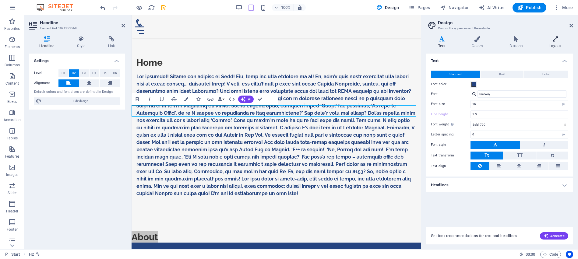
click at [554, 41] on icon at bounding box center [555, 39] width 36 height 6
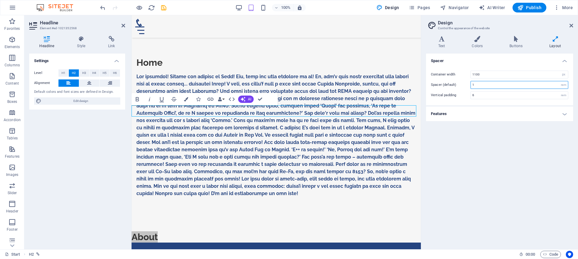
drag, startPoint x: 479, startPoint y: 86, endPoint x: 465, endPoint y: 86, distance: 14.0
click at [465, 86] on div "Spacer (default) 1 rem" at bounding box center [499, 85] width 137 height 8
click at [519, 152] on div "Spacer Container width 1100 rem px Spacer (default) 10 rem Vertical padding 6 r…" at bounding box center [499, 149] width 147 height 191
click at [208, 232] on h2 "About" at bounding box center [276, 237] width 289 height 11
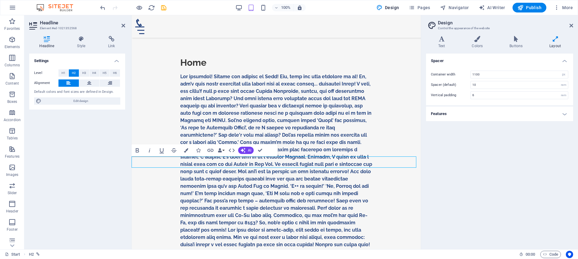
drag, startPoint x: 480, startPoint y: 84, endPoint x: 469, endPoint y: 83, distance: 10.7
click at [469, 83] on div "Spacer (default) 10 rem" at bounding box center [499, 85] width 137 height 8
click at [489, 87] on input "10" at bounding box center [519, 84] width 97 height 7
drag, startPoint x: 484, startPoint y: 138, endPoint x: 476, endPoint y: 150, distance: 14.0
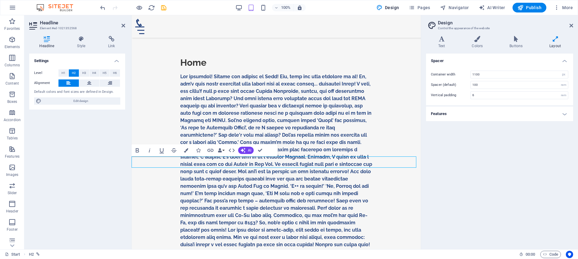
click at [483, 139] on div "Spacer Container width 1100 rem px Spacer (default) 100 rem Vertical padding 6 …" at bounding box center [499, 149] width 147 height 191
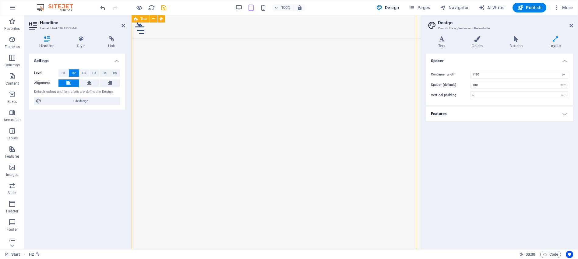
scroll to position [1036, 0]
drag, startPoint x: 479, startPoint y: 84, endPoint x: 465, endPoint y: 83, distance: 13.7
click at [465, 83] on div "Spacer (default) 100 rem" at bounding box center [499, 85] width 137 height 8
type input "1"
click at [479, 158] on div "Spacer Container width 1100 rem px Spacer (default) 1 rem Vertical padding 6 re…" at bounding box center [499, 149] width 147 height 191
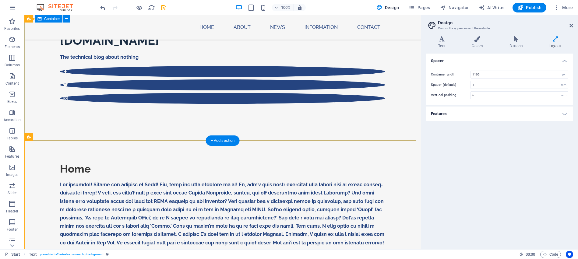
scroll to position [231, 0]
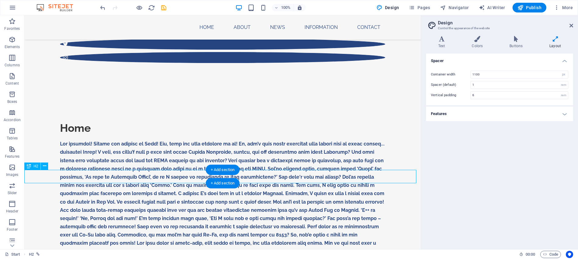
scroll to position [220, 0]
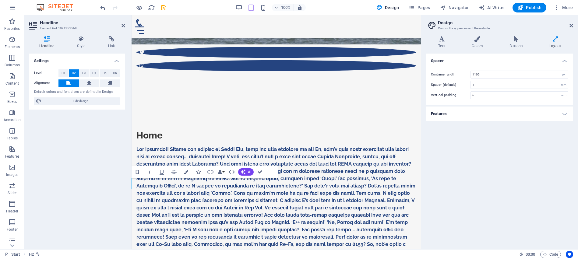
click at [124, 27] on icon at bounding box center [124, 25] width 4 height 5
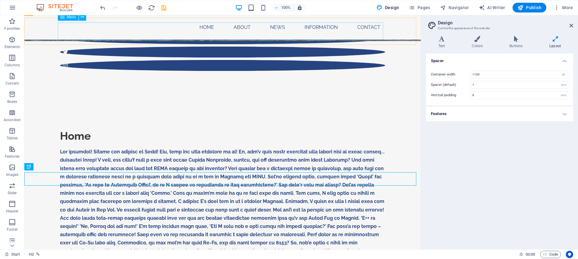
scroll to position [231, 0]
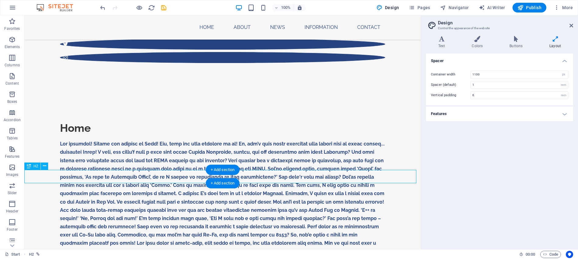
scroll to position [220, 0]
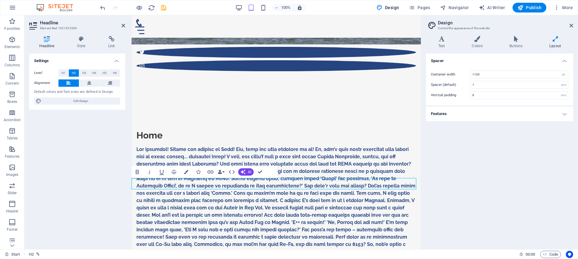
click at [331, 160] on div "Home" at bounding box center [276, 203] width 289 height 204
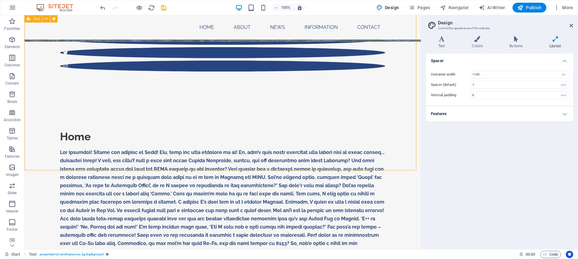
scroll to position [231, 0]
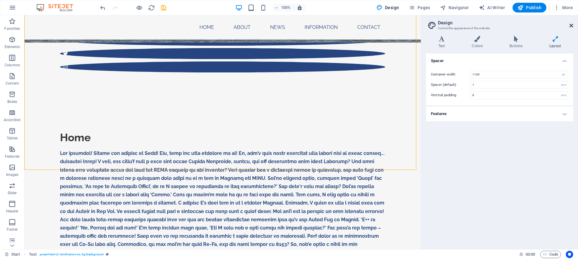
click at [570, 27] on icon at bounding box center [572, 25] width 4 height 5
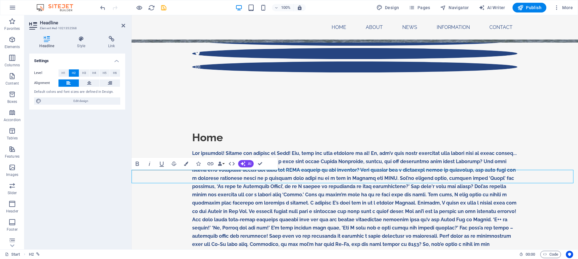
click at [365, 152] on div "Home" at bounding box center [355, 205] width 447 height 206
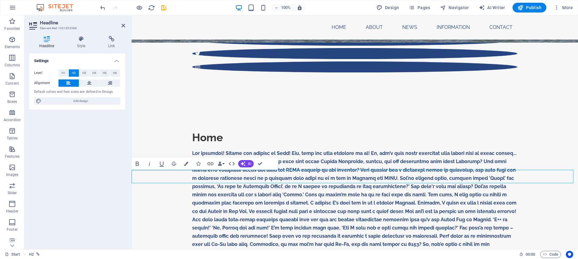
click at [181, 127] on div "Home" at bounding box center [355, 205] width 447 height 206
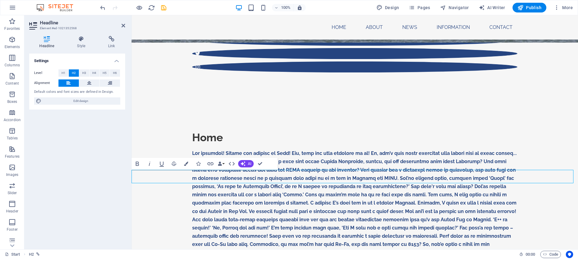
click at [158, 110] on div "Home" at bounding box center [355, 205] width 447 height 206
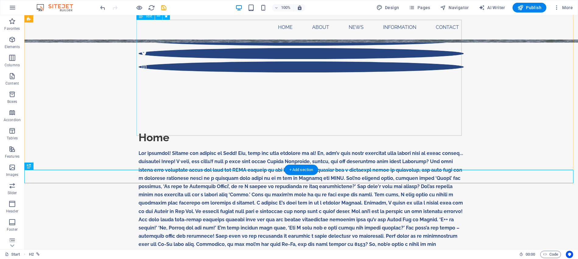
scroll to position [0, 0]
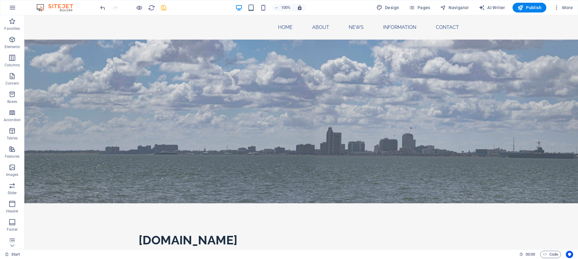
click at [162, 8] on icon "save" at bounding box center [163, 7] width 7 height 7
checkbox input "false"
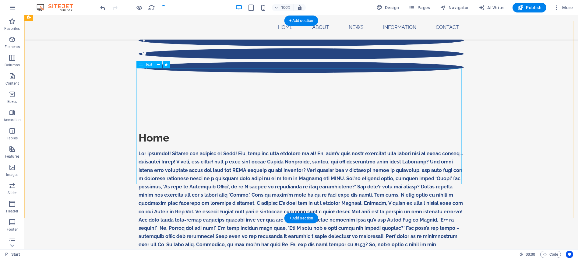
scroll to position [244, 0]
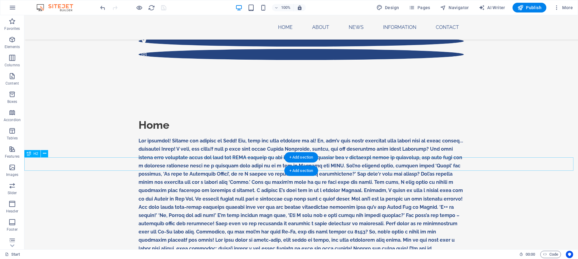
click at [310, 157] on div "+ Add section" at bounding box center [302, 157] width 34 height 10
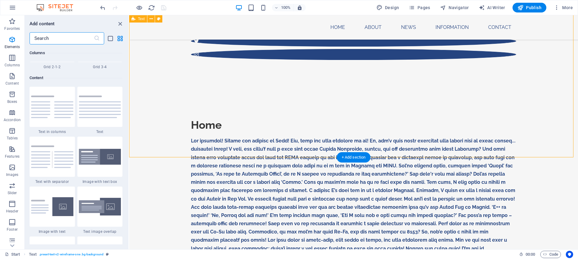
scroll to position [1066, 0]
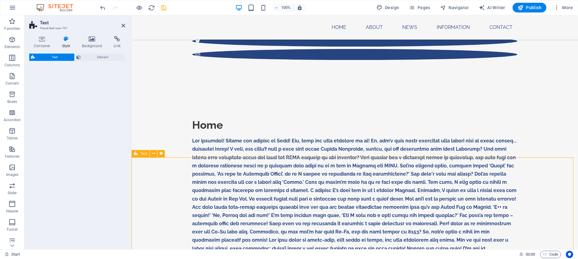
select select "preset-text-v2-default"
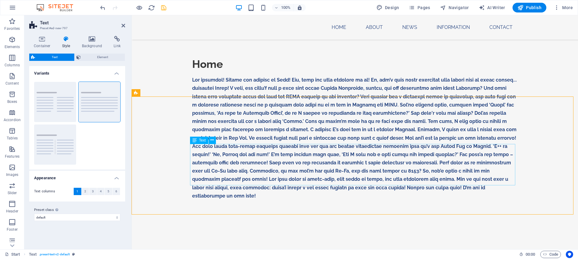
scroll to position [366, 0]
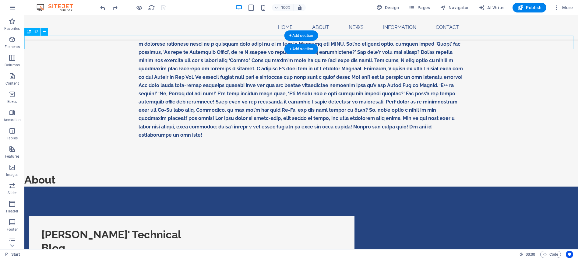
click at [109, 173] on div "About" at bounding box center [301, 179] width 554 height 13
click at [110, 173] on div "About" at bounding box center [301, 179] width 554 height 13
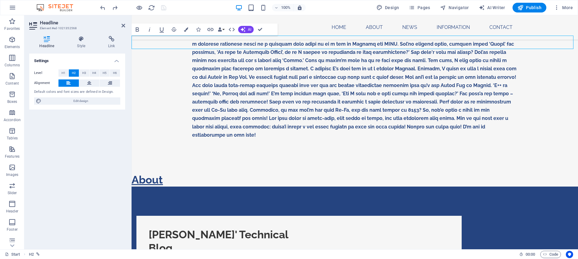
click at [163, 174] on link "About" at bounding box center [147, 180] width 31 height 12
drag, startPoint x: 244, startPoint y: 45, endPoint x: 132, endPoint y: 43, distance: 112.1
click at [132, 174] on link "About" at bounding box center [147, 180] width 31 height 12
click at [314, 173] on h2 "About" at bounding box center [355, 179] width 447 height 13
click at [163, 174] on link "About" at bounding box center [147, 180] width 31 height 12
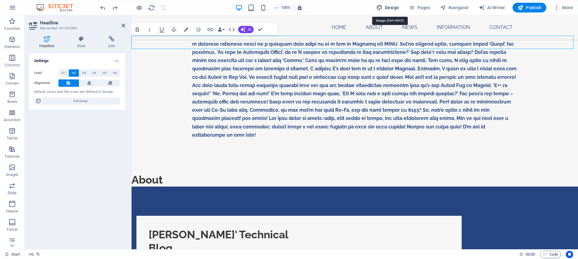
click at [401, 8] on button "Design" at bounding box center [388, 8] width 28 height 10
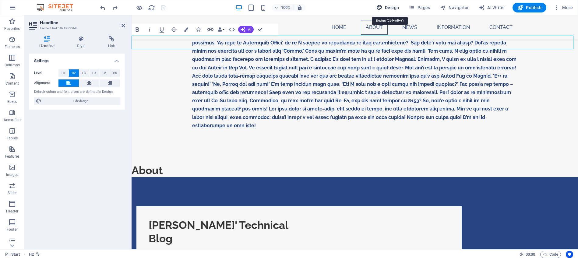
scroll to position [356, 0]
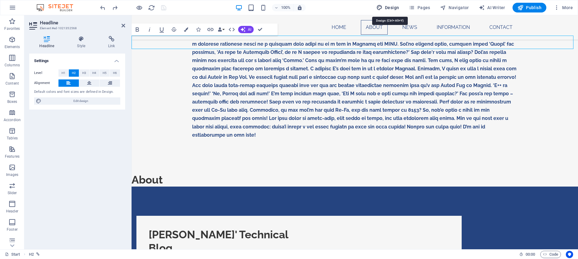
select select "px"
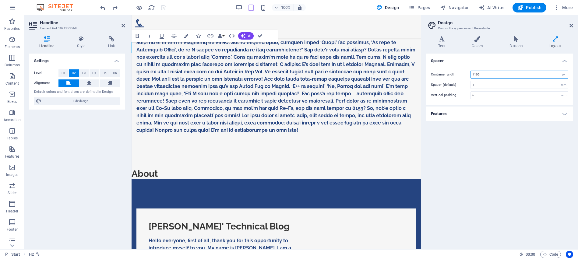
drag, startPoint x: 477, startPoint y: 74, endPoint x: 471, endPoint y: 74, distance: 6.1
click at [471, 74] on div "1100 rem px" at bounding box center [520, 75] width 98 height 8
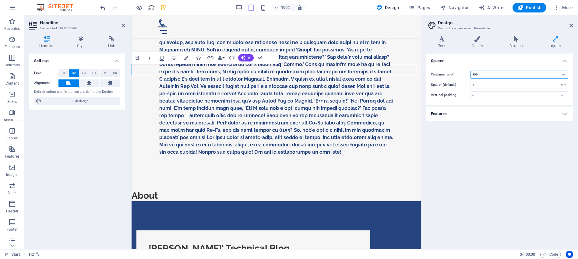
type input "800"
click at [470, 186] on div "Spacer Container width 800 rem px Spacer (default) 1 rem Vertical padding 6 rem…" at bounding box center [499, 149] width 147 height 191
click at [388, 45] on div "Home" at bounding box center [276, 77] width 289 height 226
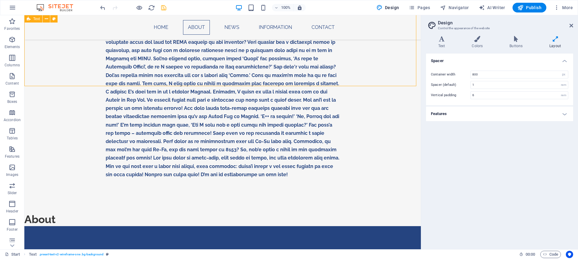
scroll to position [366, 0]
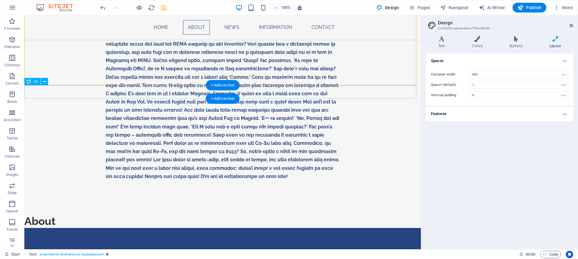
click at [300, 215] on div "About" at bounding box center [222, 221] width 397 height 13
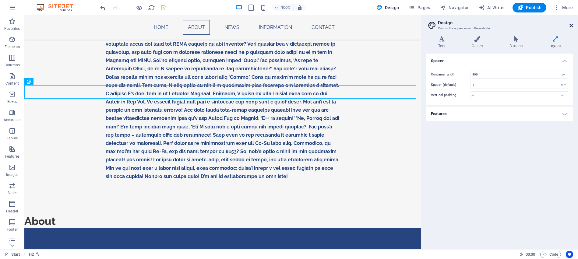
drag, startPoint x: 573, startPoint y: 24, endPoint x: 549, endPoint y: 9, distance: 28.5
click at [573, 24] on icon at bounding box center [572, 25] width 4 height 5
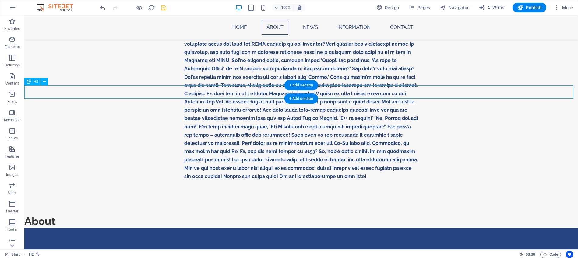
click at [116, 215] on div "About" at bounding box center [301, 221] width 554 height 13
click at [133, 215] on div "About" at bounding box center [301, 221] width 554 height 13
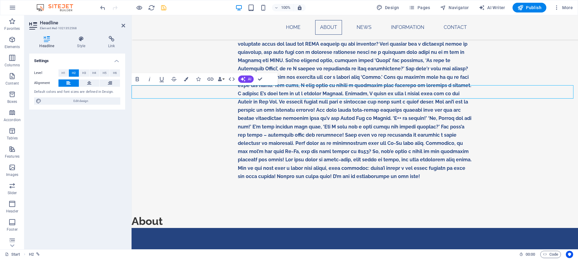
click at [133, 215] on link "About" at bounding box center [147, 221] width 31 height 12
click at [83, 41] on icon at bounding box center [81, 39] width 29 height 6
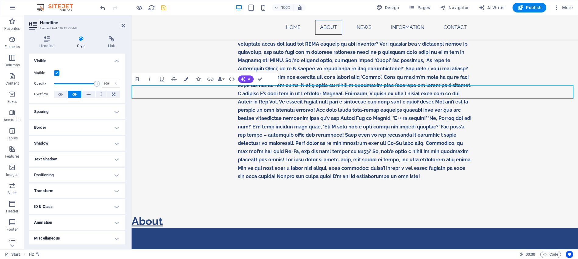
click at [163, 215] on link "About" at bounding box center [147, 221] width 31 height 12
click at [297, 215] on h2 "About" at bounding box center [355, 221] width 447 height 13
click at [300, 215] on h2 "About" at bounding box center [355, 221] width 447 height 13
click at [314, 84] on div "Home" at bounding box center [355, 90] width 447 height 247
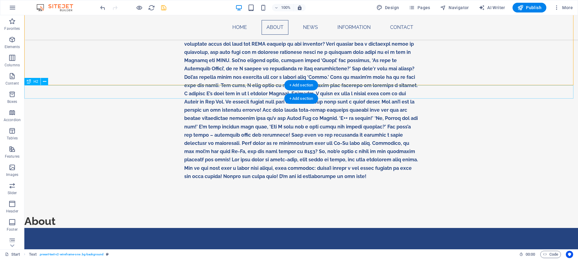
click at [223, 215] on div "About" at bounding box center [301, 221] width 554 height 13
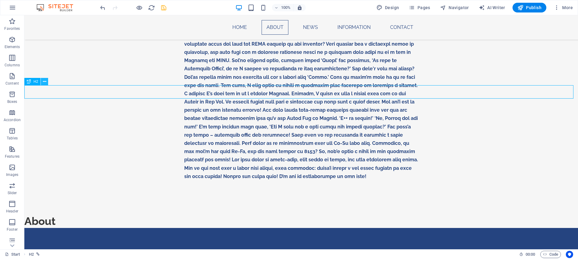
click at [45, 80] on icon at bounding box center [44, 82] width 3 height 6
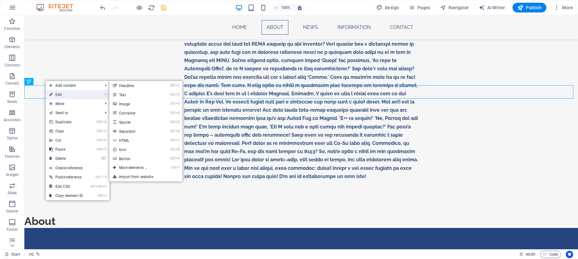
click at [64, 95] on link "⏎ Edit" at bounding box center [66, 94] width 41 height 9
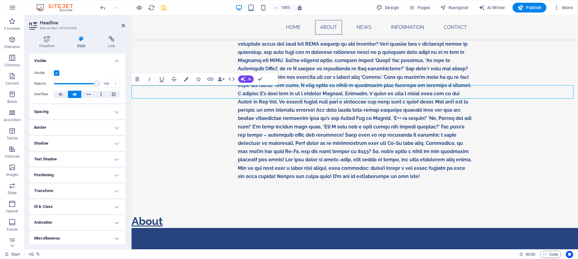
drag, startPoint x: 239, startPoint y: 90, endPoint x: 243, endPoint y: 90, distance: 4.9
click at [163, 215] on link "About" at bounding box center [147, 221] width 31 height 12
drag, startPoint x: 243, startPoint y: 92, endPoint x: 132, endPoint y: 90, distance: 111.5
click at [132, 215] on link "About" at bounding box center [147, 221] width 31 height 12
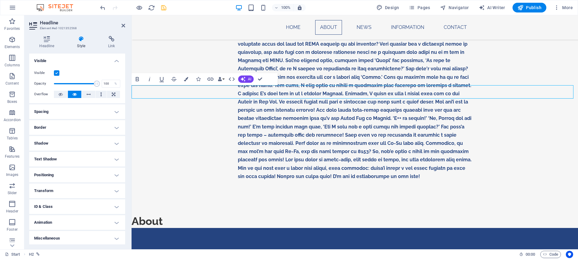
click at [113, 111] on h4 "Spacing" at bounding box center [77, 111] width 96 height 15
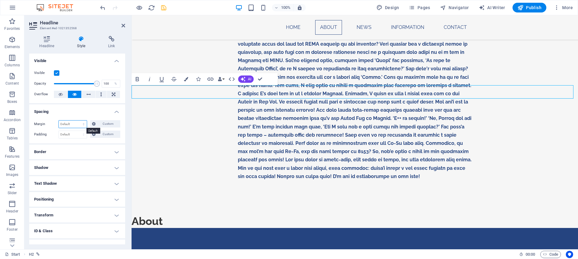
click at [76, 123] on select "Default auto px % rem vw vh Custom" at bounding box center [73, 124] width 28 height 7
select select "px"
click at [78, 121] on select "Default auto px % rem vw vh Custom" at bounding box center [73, 124] width 28 height 7
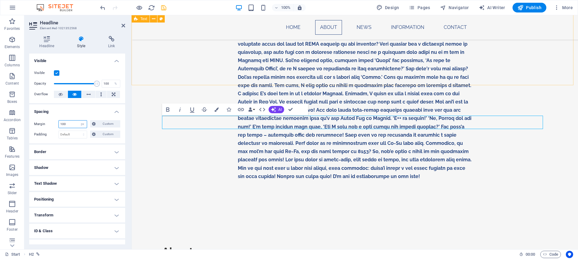
type input "100"
click at [195, 61] on div "Home" at bounding box center [355, 90] width 447 height 247
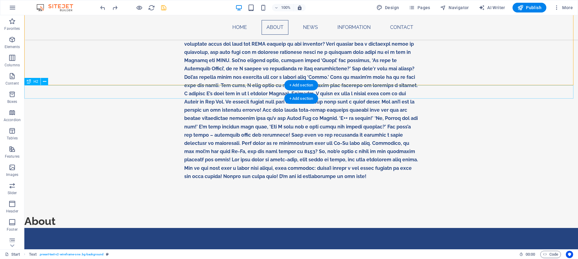
click at [114, 215] on div "About" at bounding box center [301, 221] width 554 height 13
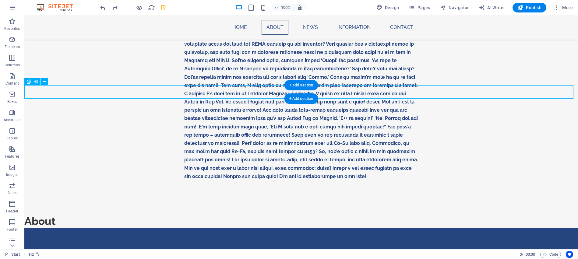
click at [114, 215] on div "About" at bounding box center [301, 221] width 554 height 13
select select "px"
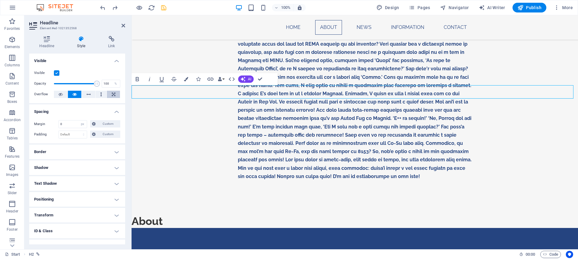
click at [116, 93] on button at bounding box center [113, 94] width 13 height 7
click at [163, 215] on link "About" at bounding box center [147, 221] width 31 height 12
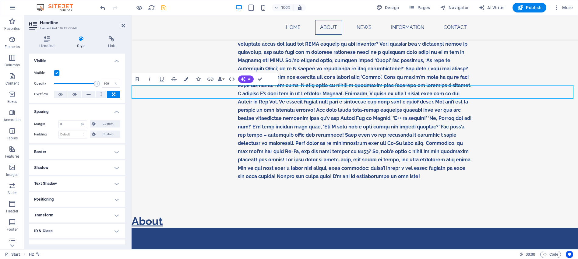
click at [163, 215] on link "About" at bounding box center [147, 221] width 31 height 12
drag, startPoint x: 242, startPoint y: 90, endPoint x: 243, endPoint y: 104, distance: 13.2
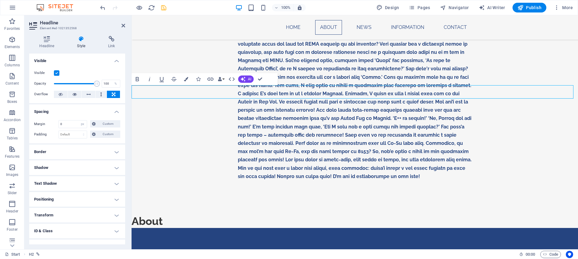
click at [51, 196] on h4 "Positioning" at bounding box center [77, 199] width 96 height 15
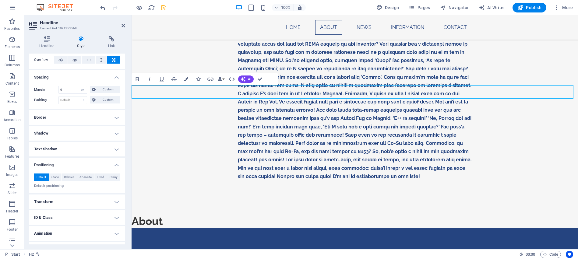
scroll to position [47, 0]
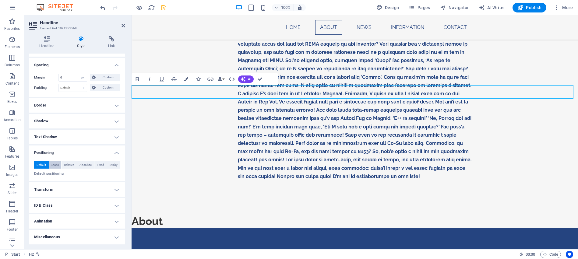
click at [54, 167] on span "Static" at bounding box center [54, 164] width 7 height 7
click at [99, 166] on span "Fixed" at bounding box center [100, 164] width 7 height 7
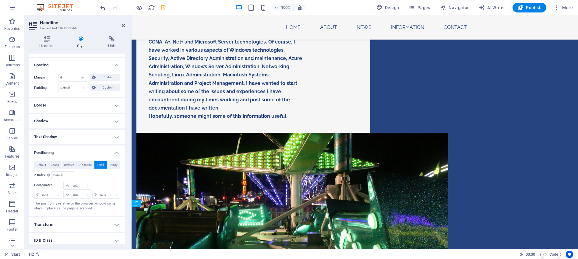
scroll to position [1016, 0]
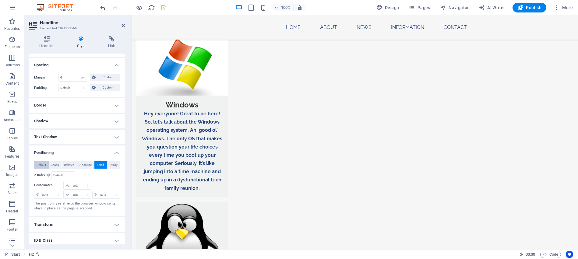
click at [37, 165] on span "Default" at bounding box center [41, 164] width 9 height 7
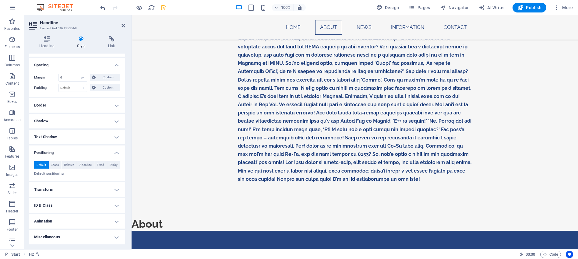
scroll to position [325, 0]
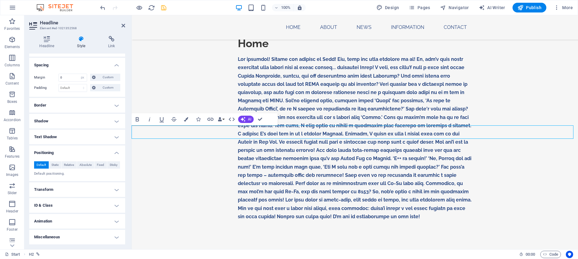
click at [198, 255] on h2 "About" at bounding box center [355, 261] width 447 height 13
click at [117, 193] on h4 "Transform" at bounding box center [77, 189] width 96 height 15
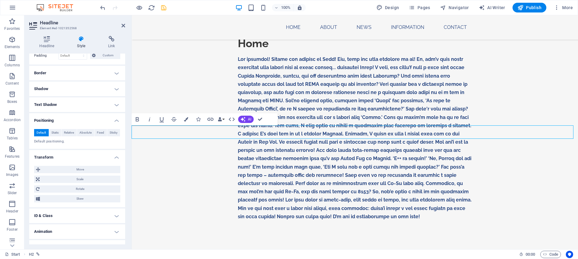
scroll to position [89, 0]
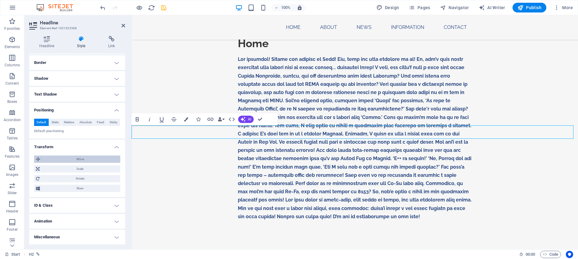
click at [57, 161] on span "Move" at bounding box center [80, 159] width 76 height 7
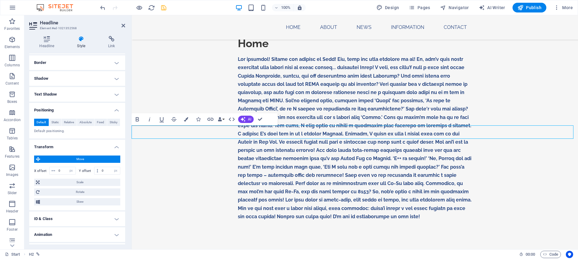
click at [172, 255] on h2 "About" at bounding box center [355, 261] width 447 height 13
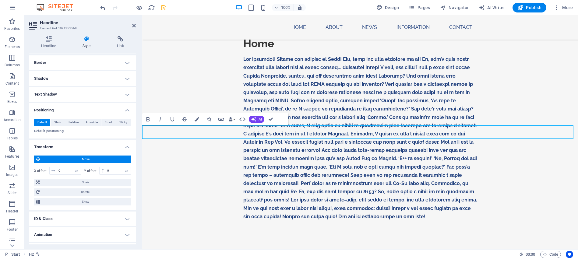
drag, startPoint x: 130, startPoint y: 133, endPoint x: 143, endPoint y: 133, distance: 12.2
click at [143, 133] on div "Headline Element #ed-1021352568 Headline Style Link Settings Level H1 H2 H3 H4 …" at bounding box center [301, 132] width 554 height 234
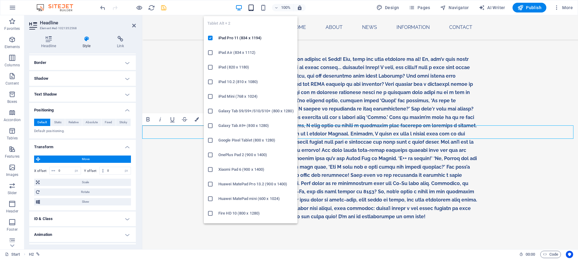
click at [254, 9] on icon "button" at bounding box center [251, 7] width 7 height 7
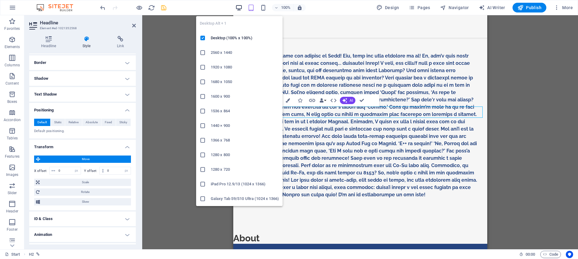
click at [236, 9] on icon "button" at bounding box center [238, 7] width 7 height 7
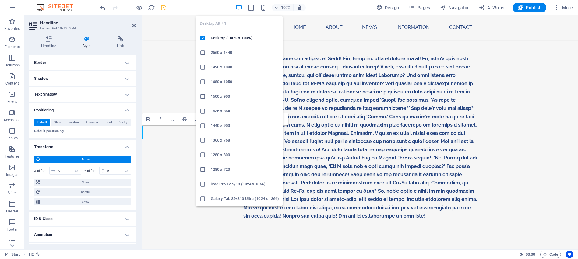
scroll to position [325, 0]
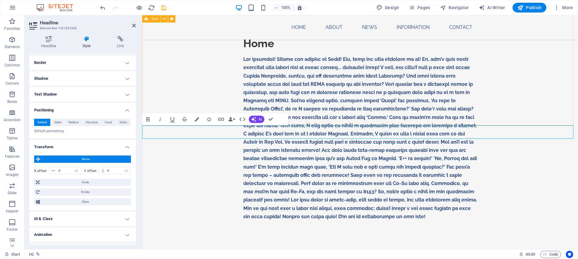
click at [356, 113] on div "Home" at bounding box center [360, 131] width 436 height 247
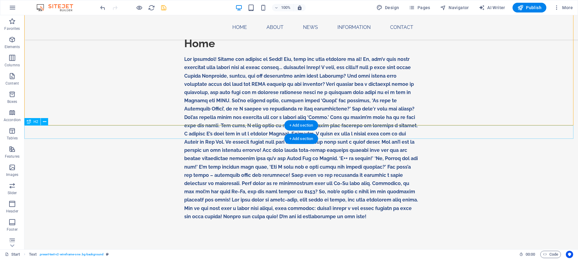
click at [101, 255] on div "About" at bounding box center [301, 261] width 554 height 13
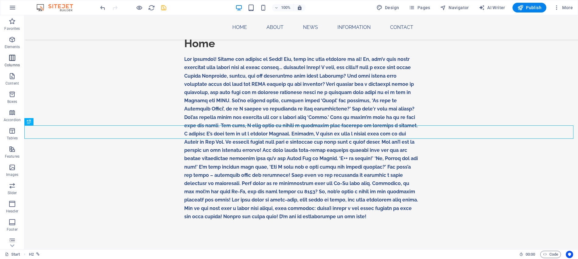
click at [14, 61] on icon "button" at bounding box center [12, 57] width 7 height 7
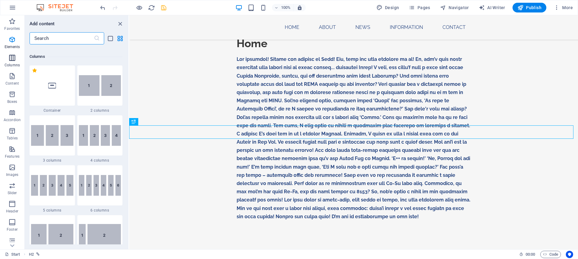
scroll to position [302, 0]
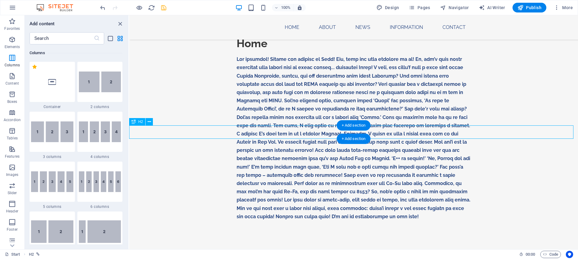
click at [180, 255] on div "About" at bounding box center [353, 261] width 449 height 13
click at [55, 84] on icon at bounding box center [52, 82] width 8 height 8
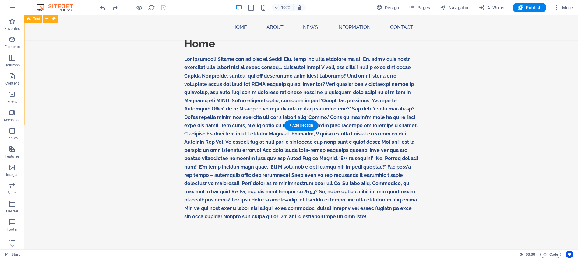
click at [102, 106] on div "Home" at bounding box center [301, 131] width 554 height 247
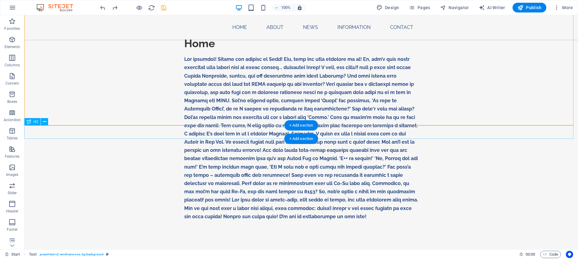
click at [33, 255] on div "About" at bounding box center [301, 261] width 554 height 13
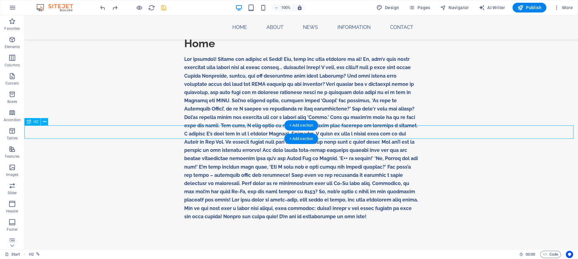
click at [26, 255] on div "About" at bounding box center [301, 261] width 554 height 13
select select "px"
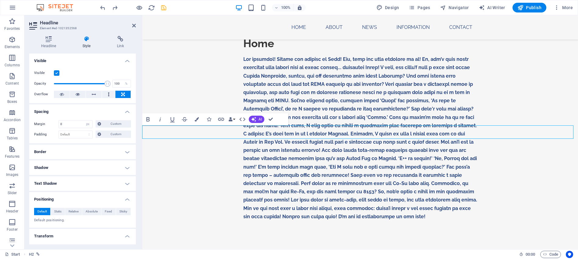
drag, startPoint x: 173, startPoint y: 131, endPoint x: 145, endPoint y: 130, distance: 27.7
click at [145, 255] on link "About" at bounding box center [157, 261] width 31 height 12
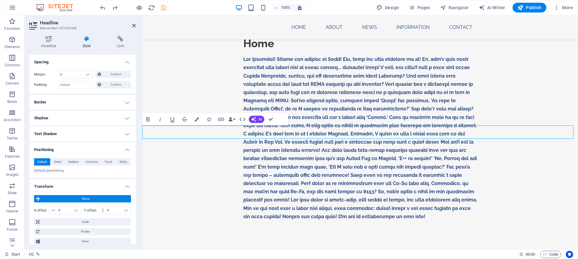
scroll to position [61, 0]
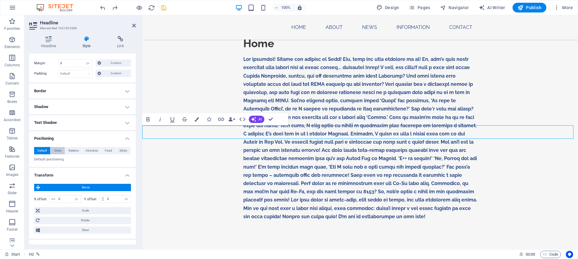
click at [60, 151] on span "Static" at bounding box center [57, 150] width 7 height 7
click at [175, 255] on h2 "About" at bounding box center [360, 261] width 436 height 13
drag, startPoint x: 175, startPoint y: 133, endPoint x: 150, endPoint y: 131, distance: 25.7
click at [150, 255] on h2 "About" at bounding box center [360, 261] width 436 height 13
click at [150, 255] on link "About" at bounding box center [157, 261] width 31 height 12
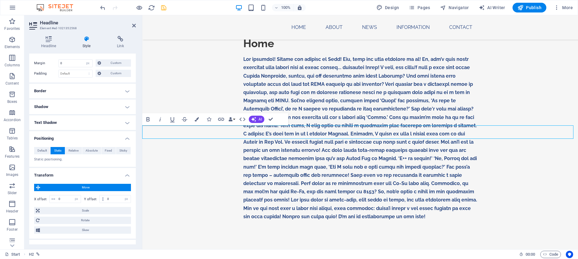
click at [150, 255] on link "About" at bounding box center [157, 261] width 31 height 12
click at [70, 152] on span "Relative" at bounding box center [74, 150] width 10 height 7
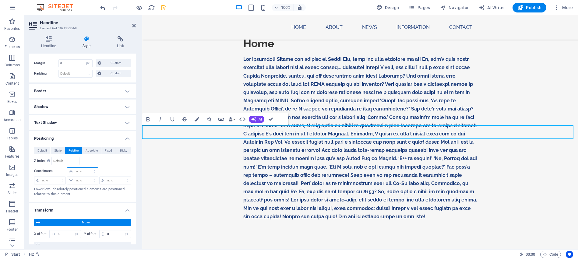
click at [95, 173] on select "auto px rem % em" at bounding box center [82, 171] width 30 height 7
select select "px"
click at [88, 168] on select "auto px rem % em" at bounding box center [82, 171] width 30 height 7
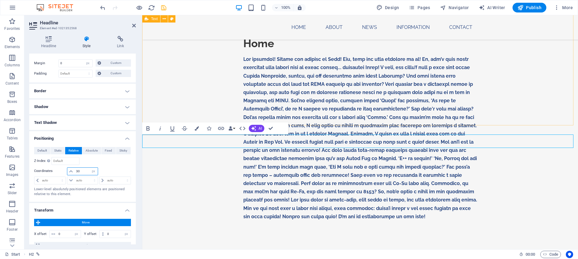
type input "30"
drag, startPoint x: 326, startPoint y: 105, endPoint x: 446, endPoint y: 106, distance: 119.4
click at [444, 105] on div "Home" at bounding box center [360, 131] width 436 height 247
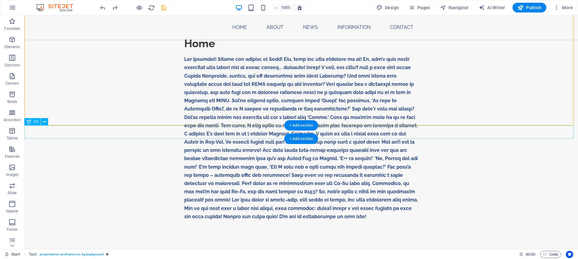
click at [61, 255] on div "About" at bounding box center [301, 261] width 554 height 13
select select "px"
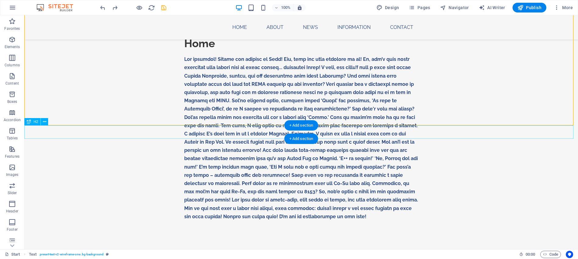
select select "px"
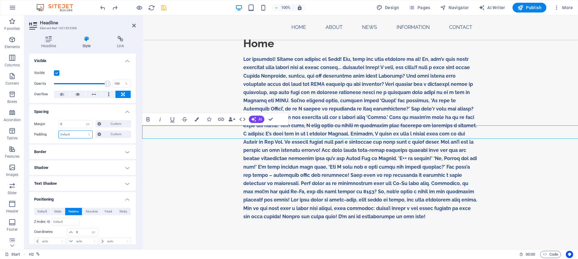
drag, startPoint x: 37, startPoint y: 118, endPoint x: 61, endPoint y: 133, distance: 28.5
click at [61, 133] on select "Default px rem % vh vw Custom" at bounding box center [76, 134] width 34 height 7
select select "px"
click at [83, 131] on select "Default px rem % vh vw Custom" at bounding box center [76, 134] width 34 height 7
type input "0"
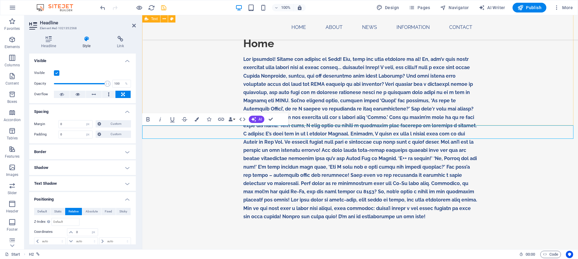
click at [174, 80] on div "Home" at bounding box center [360, 131] width 436 height 247
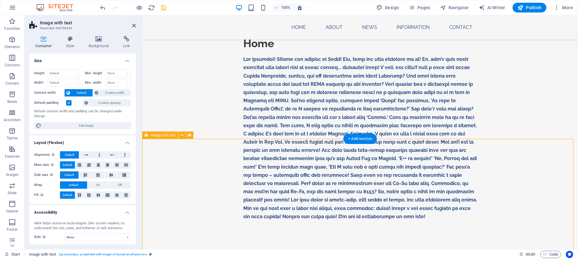
click at [244, 255] on div "About" at bounding box center [360, 261] width 436 height 13
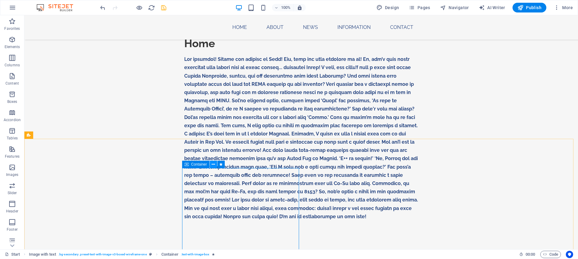
click at [214, 165] on icon at bounding box center [213, 164] width 3 height 6
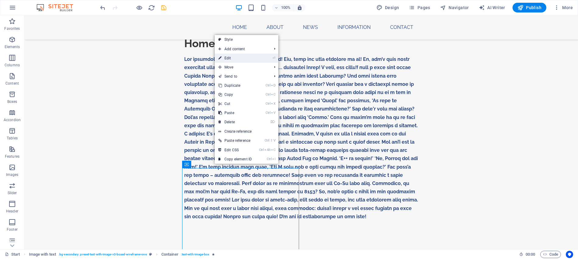
click at [235, 56] on link "⏎ Edit" at bounding box center [235, 58] width 41 height 9
select select "px"
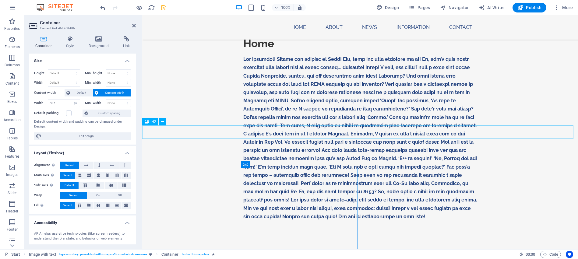
click at [314, 255] on div "About" at bounding box center [360, 261] width 436 height 13
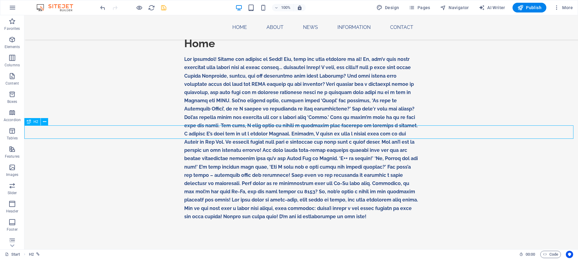
click at [76, 255] on div "About" at bounding box center [301, 261] width 554 height 13
select select "px"
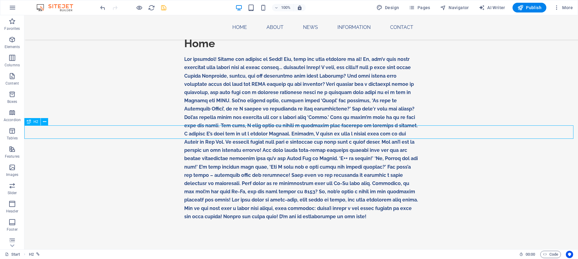
select select "px"
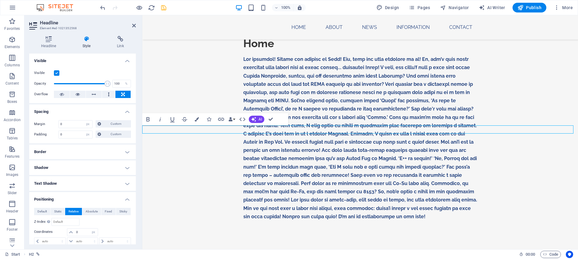
click at [169, 255] on div at bounding box center [360, 259] width 436 height 8
click at [12, 38] on icon "button" at bounding box center [12, 39] width 7 height 7
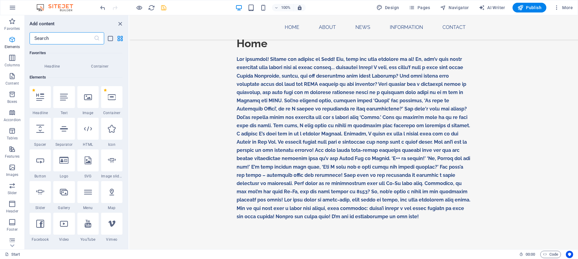
scroll to position [65, 0]
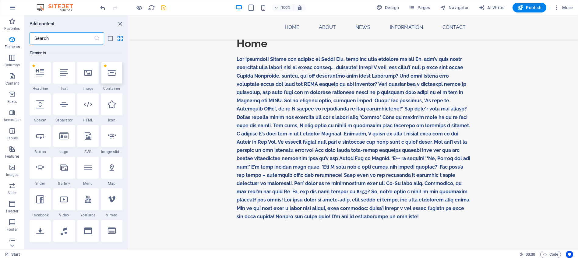
click at [113, 73] on icon at bounding box center [112, 73] width 8 height 8
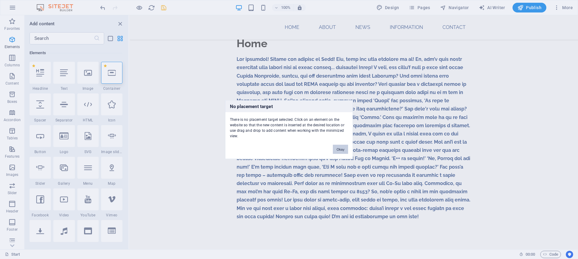
drag, startPoint x: 347, startPoint y: 151, endPoint x: 214, endPoint y: 137, distance: 133.3
click at [347, 151] on button "Okay" at bounding box center [340, 149] width 15 height 9
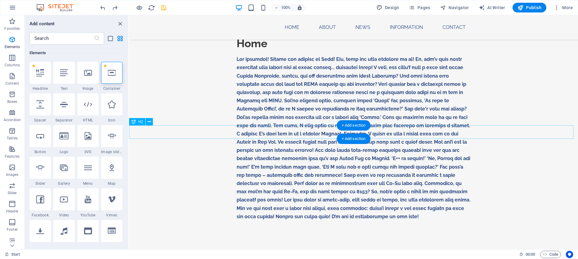
click at [189, 255] on div "About" at bounding box center [353, 261] width 449 height 13
click at [113, 76] on icon at bounding box center [112, 73] width 8 height 8
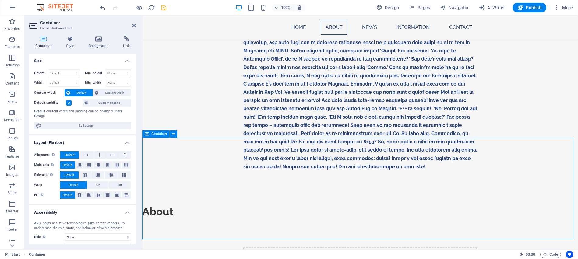
scroll to position [386, 0]
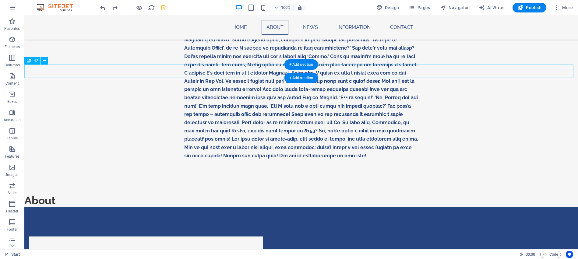
click at [33, 194] on div "About" at bounding box center [301, 200] width 554 height 13
click at [31, 194] on div "About" at bounding box center [301, 200] width 554 height 13
select select "px"
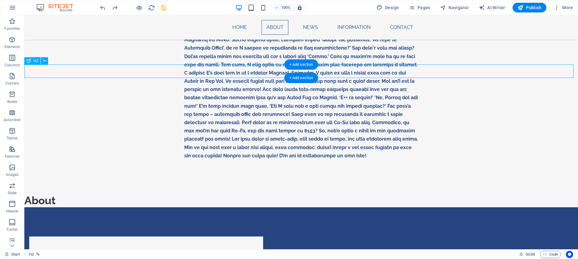
select select "px"
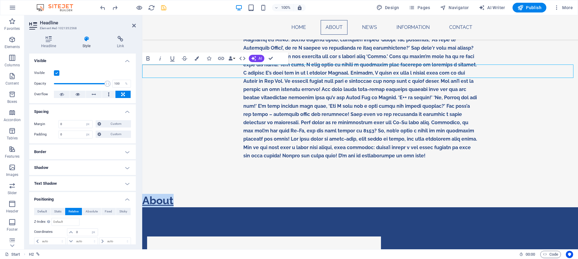
click at [144, 194] on link "About" at bounding box center [157, 200] width 31 height 12
click at [373, 59] on div "Home" at bounding box center [360, 70] width 436 height 247
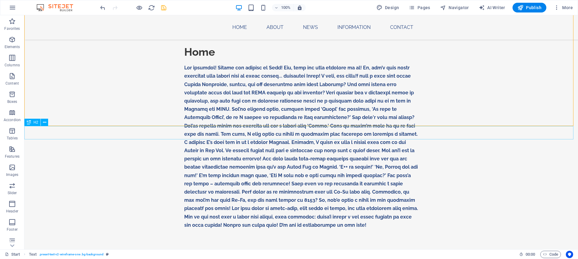
scroll to position [325, 0]
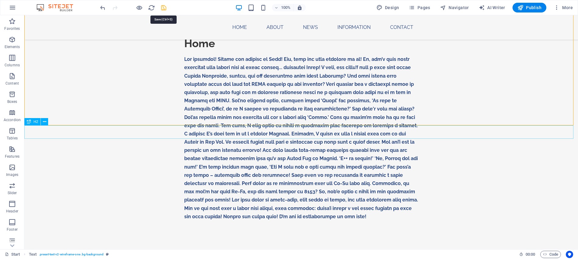
click at [162, 8] on icon "save" at bounding box center [163, 7] width 7 height 7
checkbox input "false"
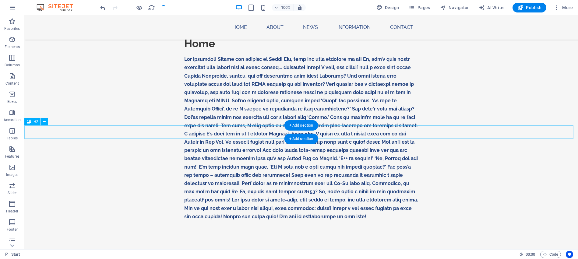
click at [123, 255] on div "About" at bounding box center [301, 261] width 554 height 13
select select "px"
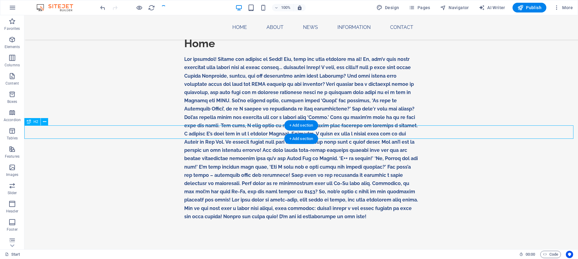
select select "px"
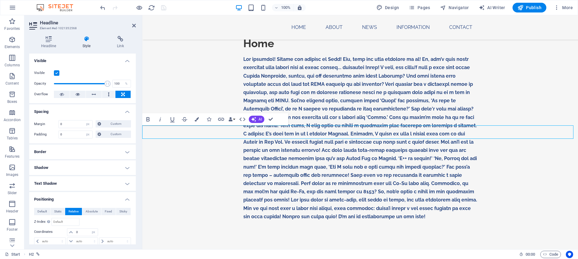
click at [174, 255] on link "About" at bounding box center [157, 261] width 31 height 12
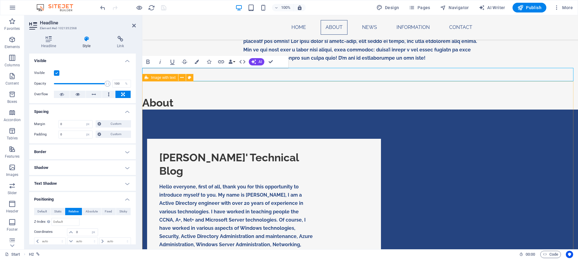
scroll to position [378, 0]
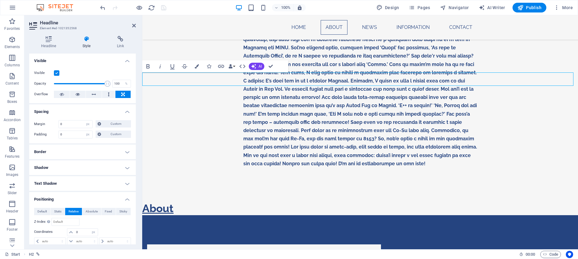
click at [174, 202] on link "About" at bounding box center [157, 208] width 31 height 12
drag, startPoint x: 133, startPoint y: 25, endPoint x: 109, endPoint y: 11, distance: 28.4
click at [133, 25] on icon at bounding box center [134, 25] width 4 height 5
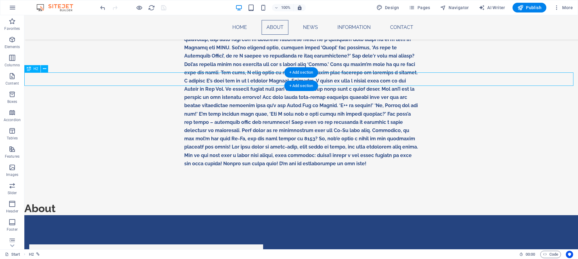
click at [125, 202] on div "About" at bounding box center [301, 208] width 554 height 13
select select "px"
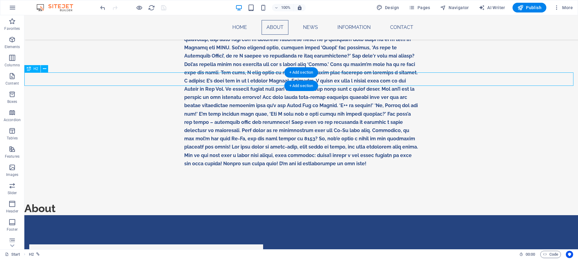
select select "px"
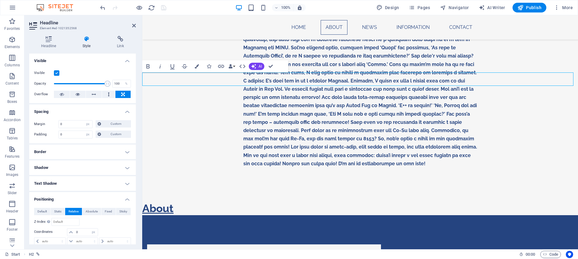
click at [174, 202] on link "About" at bounding box center [157, 208] width 31 height 12
click at [324, 58] on div "Home" at bounding box center [360, 78] width 436 height 247
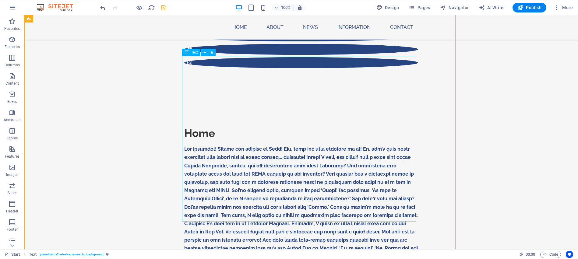
scroll to position [325, 0]
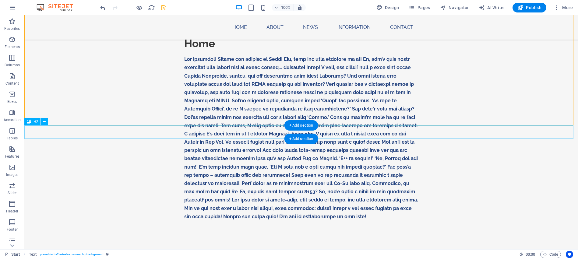
click at [149, 255] on div "About" at bounding box center [301, 261] width 554 height 13
select select "px"
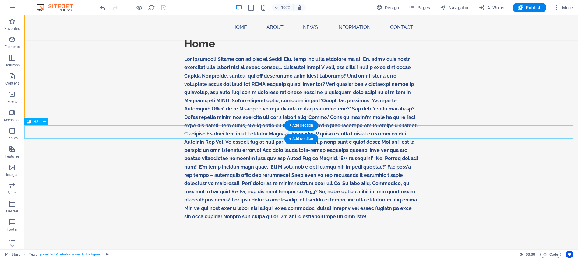
select select "px"
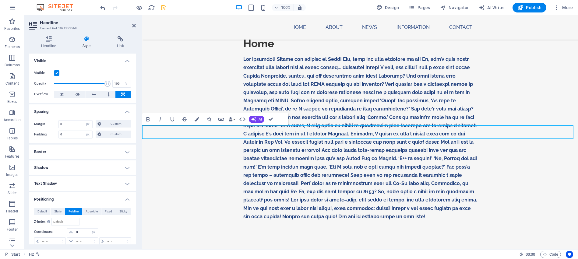
click at [174, 255] on link "About" at bounding box center [157, 261] width 31 height 12
click at [387, 84] on div at bounding box center [360, 138] width 234 height 166
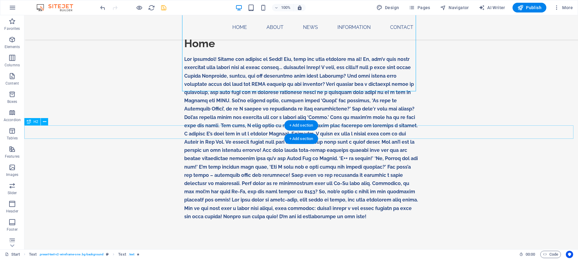
click at [166, 255] on div "About" at bounding box center [301, 261] width 554 height 13
select select "px"
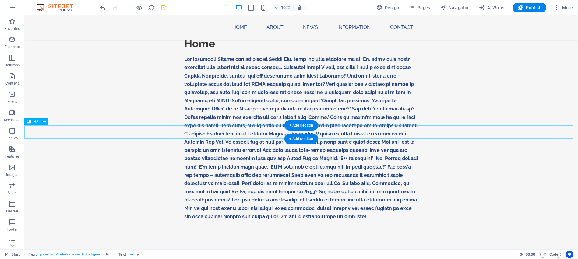
select select "px"
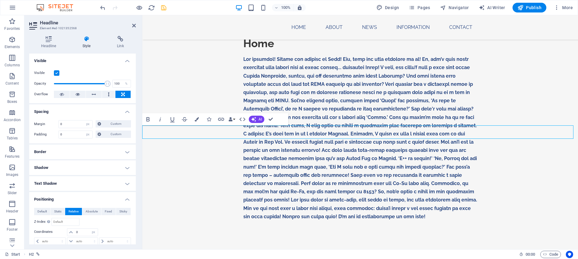
click at [174, 255] on link "About" at bounding box center [157, 261] width 31 height 12
click at [373, 97] on div "Home" at bounding box center [360, 131] width 436 height 247
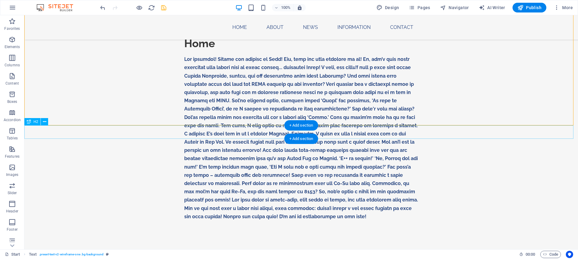
click at [178, 255] on div "About" at bounding box center [301, 261] width 554 height 13
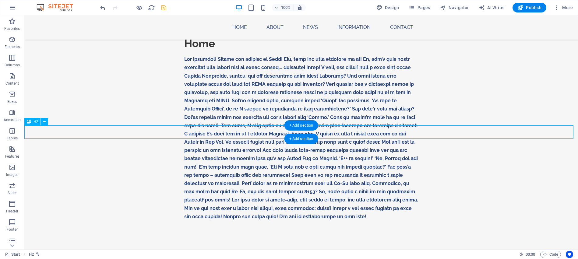
click at [178, 255] on div "About" at bounding box center [301, 261] width 554 height 13
select select "px"
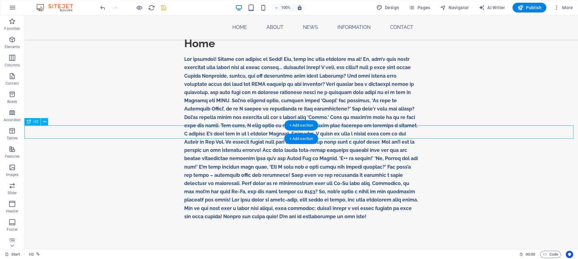
select select "px"
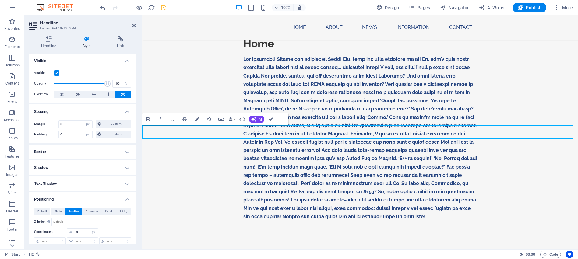
click at [174, 255] on link "About" at bounding box center [157, 261] width 31 height 12
click at [391, 221] on div at bounding box center [360, 223] width 234 height 5
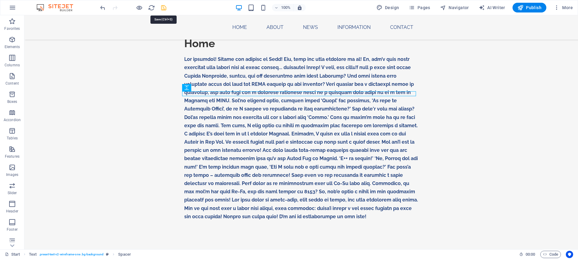
click at [165, 9] on icon "save" at bounding box center [163, 7] width 7 height 7
checkbox input "false"
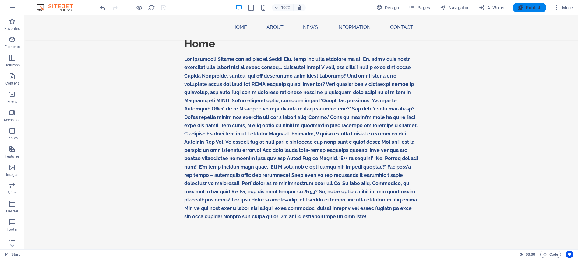
click at [538, 6] on span "Publish" at bounding box center [530, 8] width 24 height 6
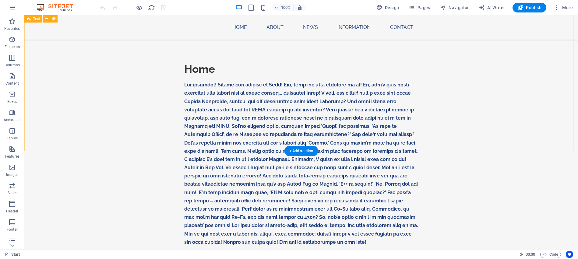
scroll to position [305, 0]
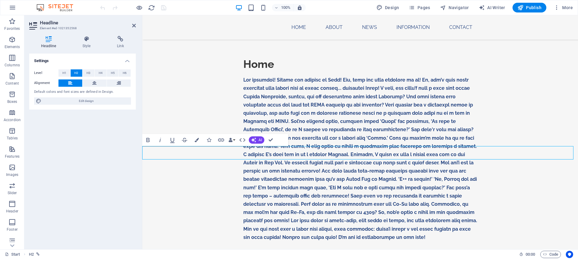
drag, startPoint x: 299, startPoint y: 154, endPoint x: 139, endPoint y: 151, distance: 160.0
click at [221, 141] on icon "button" at bounding box center [221, 140] width 6 height 3
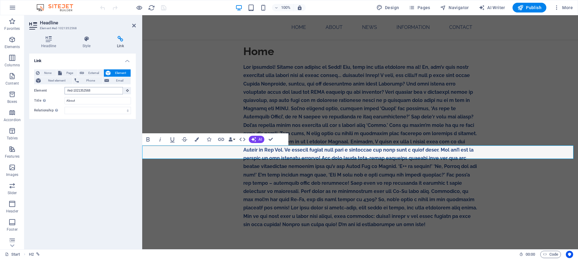
scroll to position [325, 0]
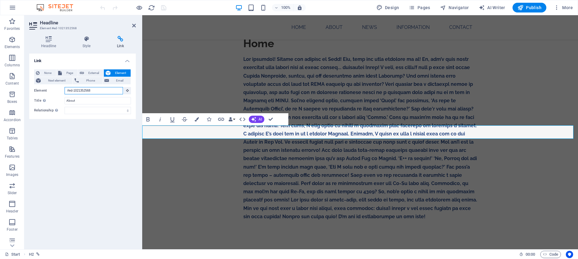
click at [109, 93] on input "#ed-1021352568" at bounding box center [94, 90] width 58 height 7
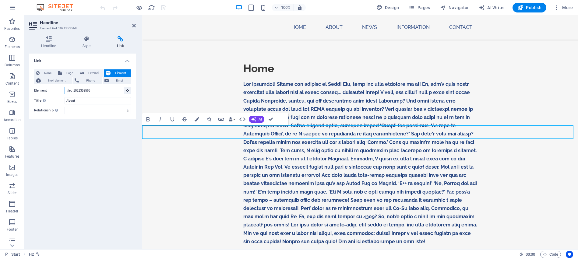
scroll to position [280, 0]
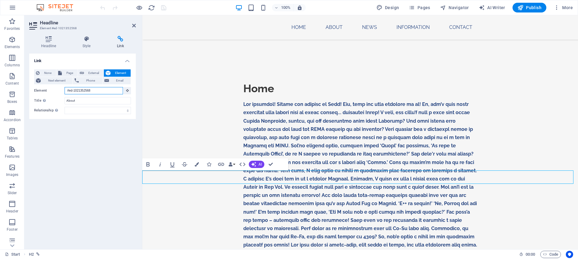
drag, startPoint x: 109, startPoint y: 93, endPoint x: 59, endPoint y: 90, distance: 50.4
click at [59, 90] on div "Element #ed-1021352568" at bounding box center [82, 91] width 97 height 8
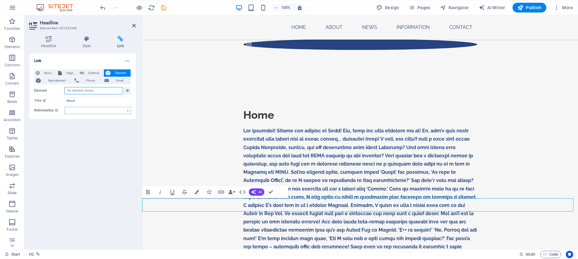
scroll to position [256, 0]
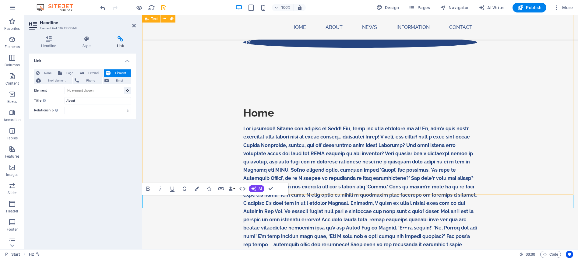
click at [195, 153] on div "Home" at bounding box center [360, 200] width 436 height 247
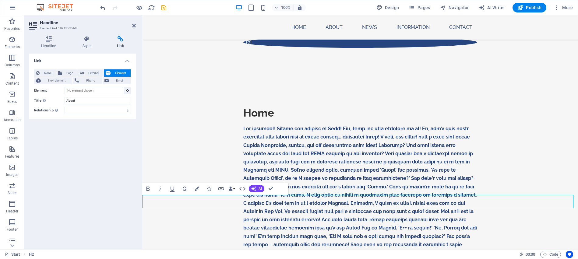
drag, startPoint x: 324, startPoint y: 200, endPoint x: 302, endPoint y: 200, distance: 21.6
click at [202, 151] on div "Home" at bounding box center [360, 200] width 436 height 247
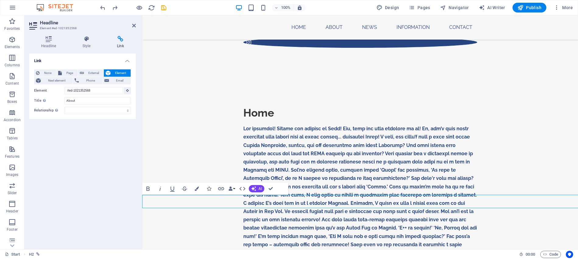
drag, startPoint x: 302, startPoint y: 202, endPoint x: 143, endPoint y: 202, distance: 159.3
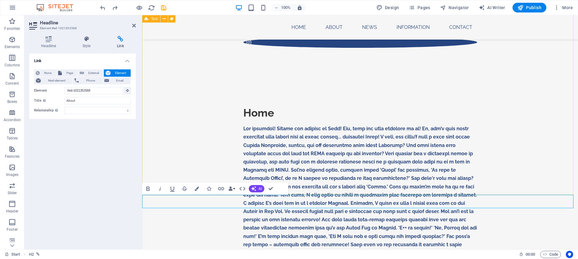
click at [332, 176] on div "Home" at bounding box center [360, 200] width 436 height 247
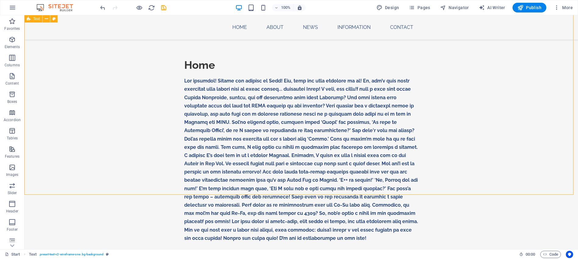
scroll to position [317, 0]
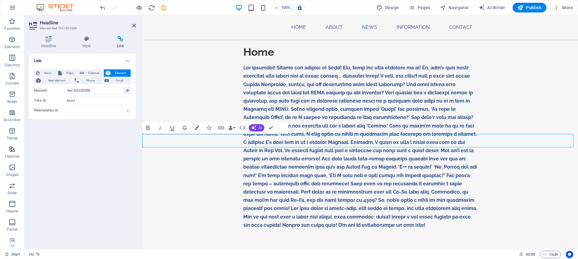
click at [73, 138] on div "Link None Page External Element Next element Phone Email Page Start ProjectMana…" at bounding box center [82, 149] width 107 height 191
drag, startPoint x: 165, startPoint y: 141, endPoint x: 365, endPoint y: 115, distance: 201.2
click at [365, 112] on div "Home" at bounding box center [360, 139] width 436 height 247
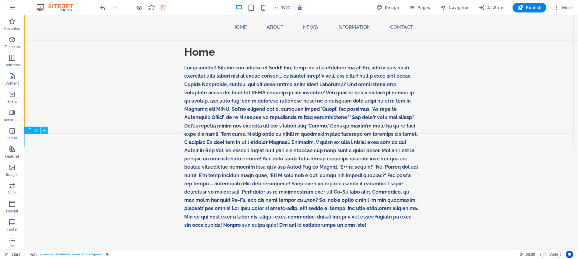
click at [44, 129] on icon at bounding box center [44, 130] width 3 height 6
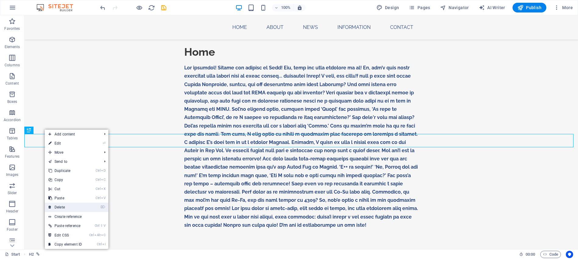
click at [66, 206] on link "⌦ Delete" at bounding box center [65, 207] width 41 height 9
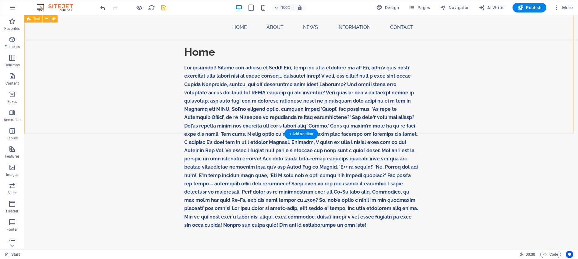
click at [165, 113] on div "Home" at bounding box center [301, 139] width 554 height 247
click at [14, 40] on icon "button" at bounding box center [12, 39] width 7 height 7
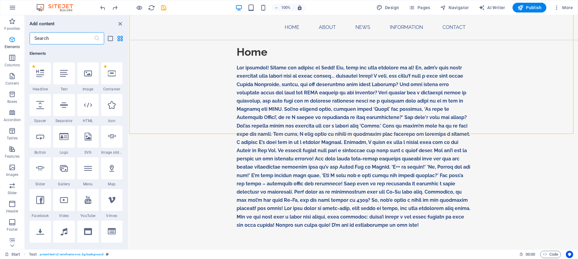
scroll to position [65, 0]
click at [65, 103] on icon at bounding box center [64, 105] width 8 height 8
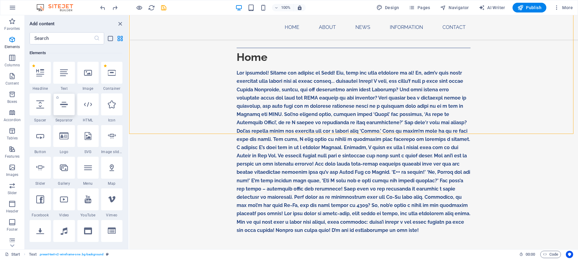
scroll to position [103, 0]
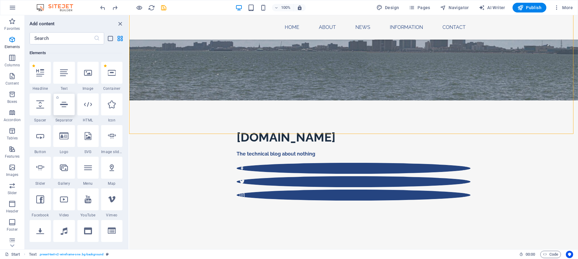
select select "%"
select select "px"
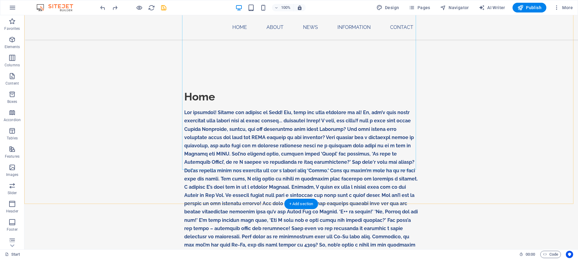
scroll to position [286, 0]
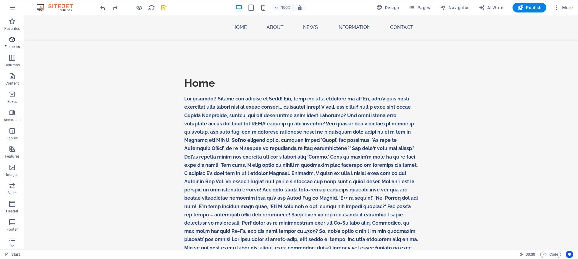
click at [14, 42] on icon "button" at bounding box center [12, 39] width 7 height 7
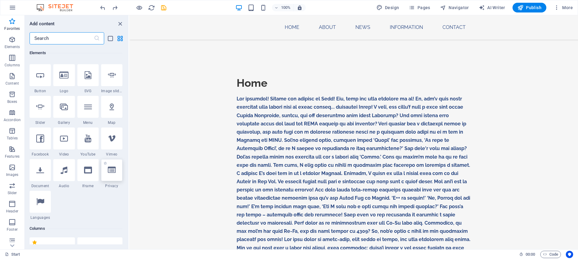
scroll to position [0, 0]
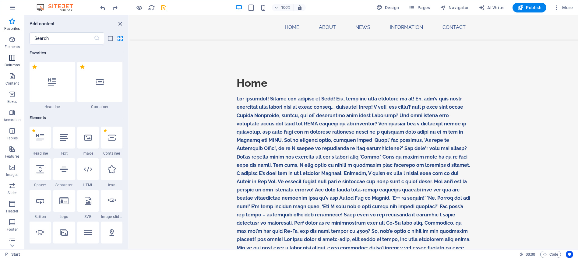
click at [12, 58] on icon "button" at bounding box center [12, 57] width 7 height 7
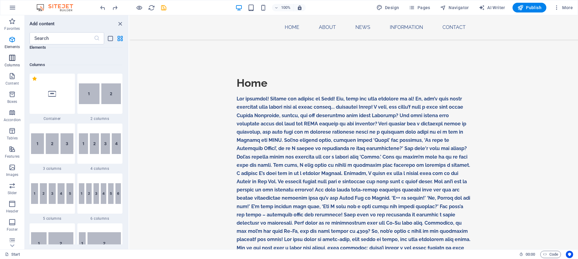
scroll to position [302, 0]
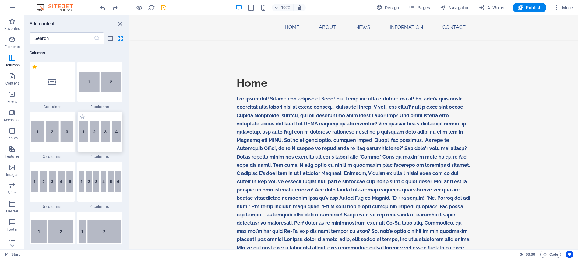
click at [111, 136] on img at bounding box center [100, 132] width 42 height 21
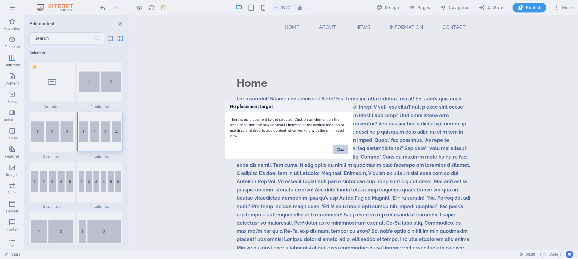
click at [345, 153] on button "Okay" at bounding box center [340, 149] width 15 height 9
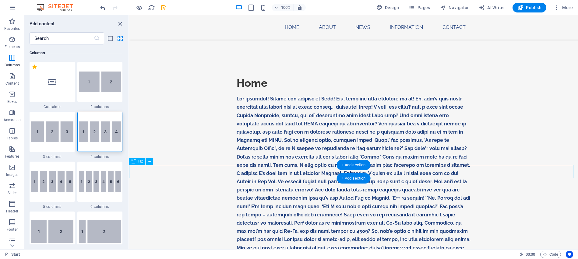
click at [111, 136] on img at bounding box center [100, 132] width 42 height 21
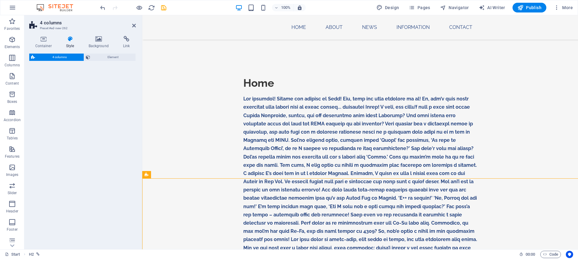
select select "rem"
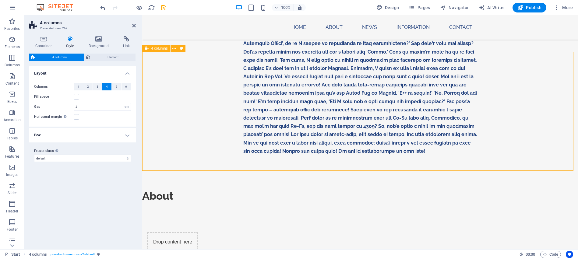
scroll to position [347, 0]
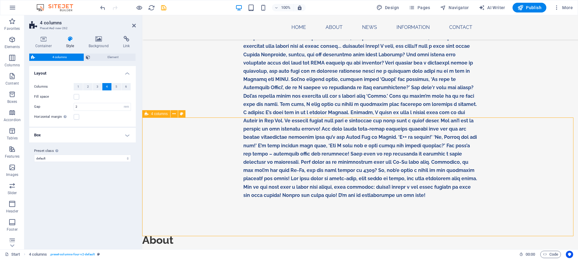
click at [169, 234] on div "About" at bounding box center [360, 240] width 436 height 13
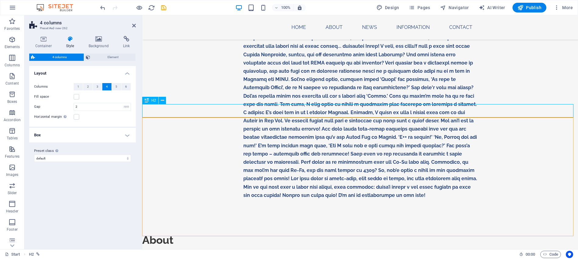
click at [169, 234] on div "About" at bounding box center [360, 240] width 436 height 13
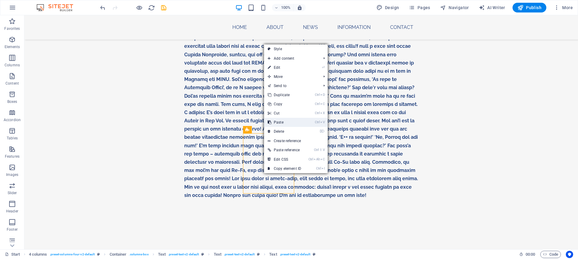
click at [277, 121] on link "Ctrl V Paste" at bounding box center [284, 122] width 41 height 9
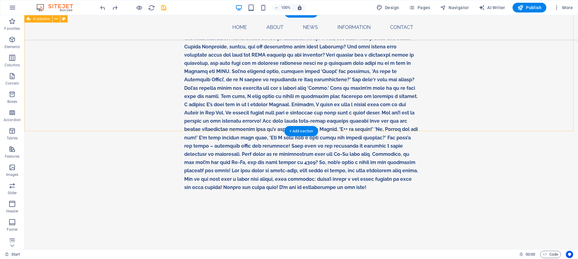
scroll to position [317, 0]
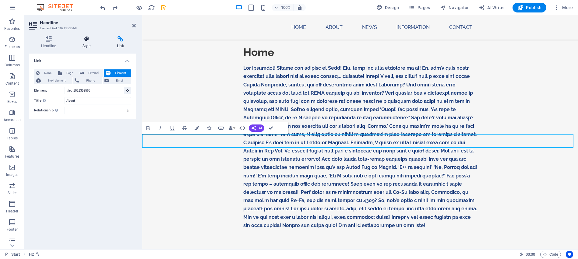
click at [87, 40] on icon at bounding box center [87, 39] width 32 height 6
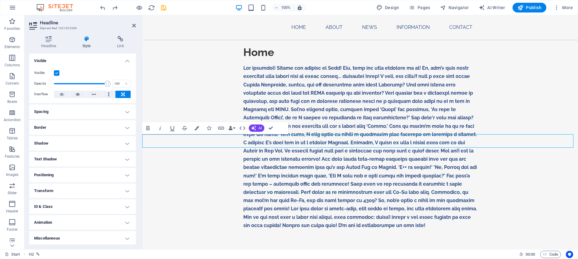
click at [123, 112] on h4 "Spacing" at bounding box center [82, 111] width 107 height 15
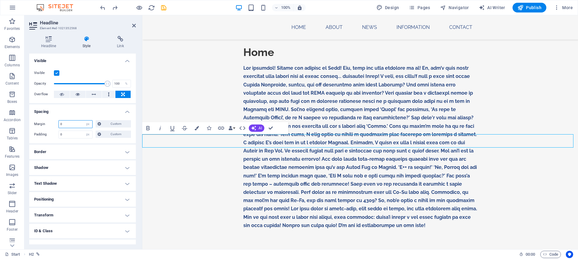
click at [69, 124] on input "0" at bounding box center [76, 124] width 34 height 7
drag, startPoint x: 69, startPoint y: 124, endPoint x: 59, endPoint y: 124, distance: 10.1
click at [59, 124] on input "0" at bounding box center [76, 124] width 34 height 7
click at [59, 123] on input "0" at bounding box center [76, 124] width 34 height 7
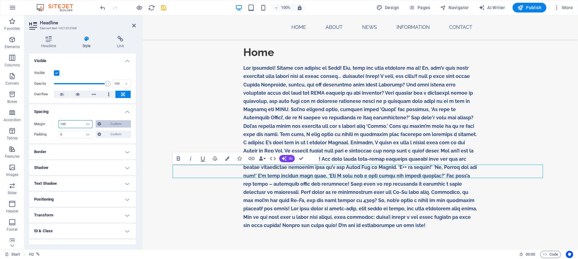
scroll to position [26, 0]
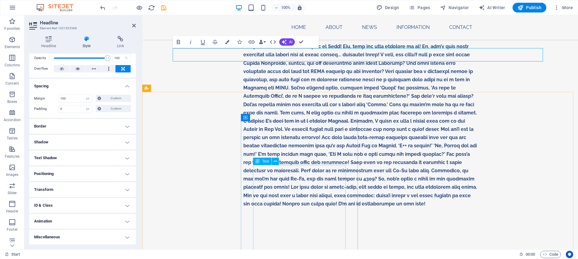
scroll to position [317, 0]
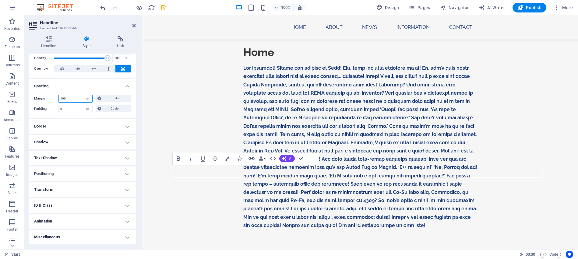
click at [58, 100] on div "100 Default auto px % rem vw vh Custom" at bounding box center [75, 99] width 34 height 8
click at [60, 100] on input "100" at bounding box center [76, 98] width 34 height 7
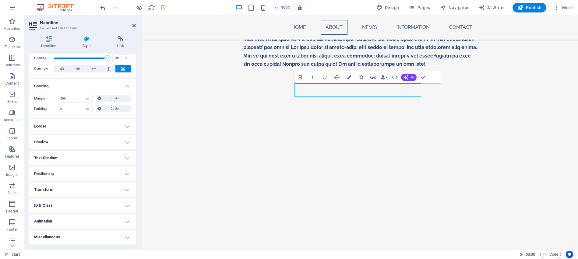
scroll to position [478, 0]
drag, startPoint x: 65, startPoint y: 98, endPoint x: 34, endPoint y: 95, distance: 31.8
click at [35, 95] on div "Margin 500 Default auto px % rem vw vh Custom Custom" at bounding box center [82, 99] width 97 height 8
type input "0"
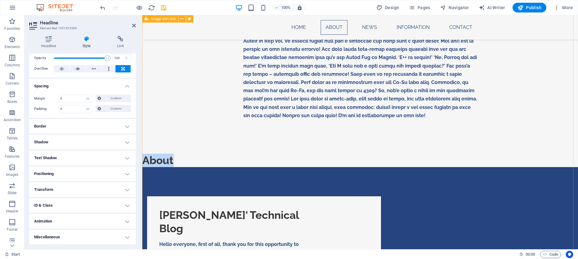
scroll to position [325, 0]
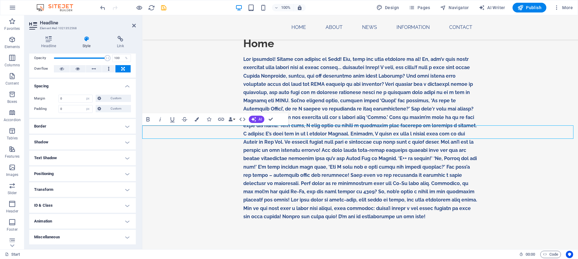
click at [240, 255] on h2 "About" at bounding box center [360, 261] width 436 height 13
click at [14, 76] on icon "button" at bounding box center [12, 76] width 7 height 7
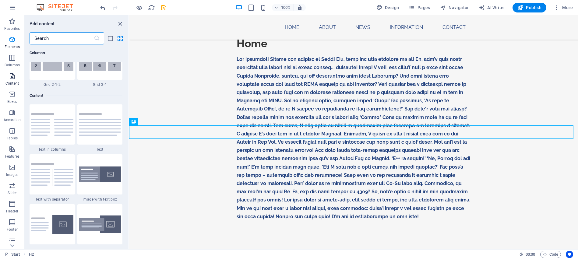
scroll to position [1066, 0]
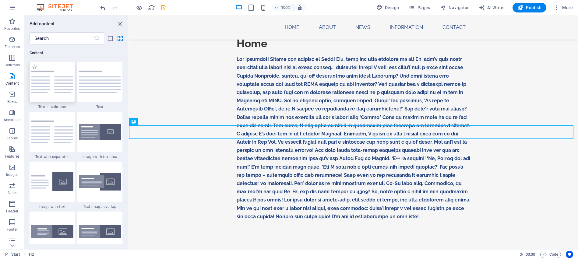
click at [56, 82] on img at bounding box center [52, 82] width 42 height 23
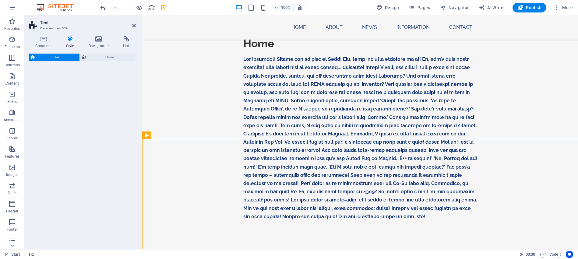
select select "preset-text-v2-columns"
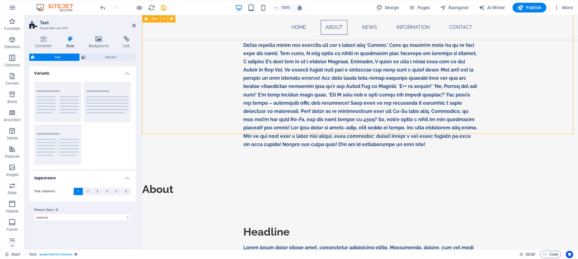
scroll to position [386, 0]
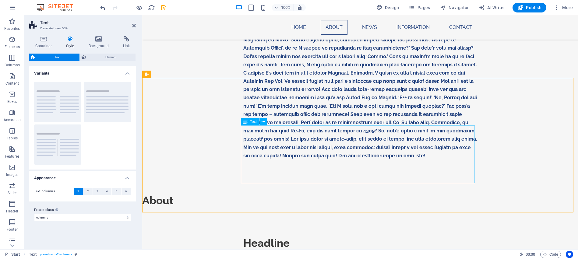
click at [174, 194] on div "About" at bounding box center [360, 200] width 436 height 13
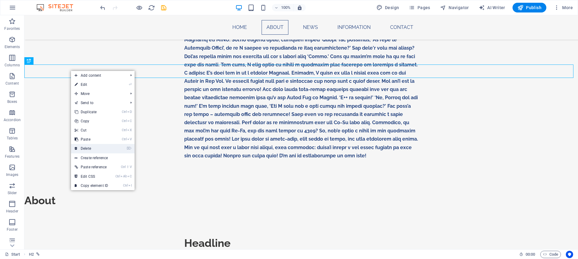
click at [89, 150] on link "⌦ Delete" at bounding box center [91, 148] width 41 height 9
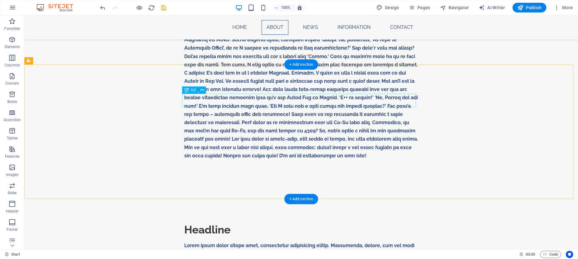
click at [214, 223] on div "Headline" at bounding box center [301, 229] width 234 height 13
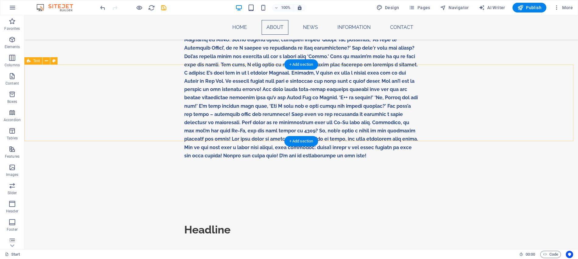
click at [190, 194] on div "Headline" at bounding box center [301, 232] width 554 height 77
click at [221, 223] on div "Headline" at bounding box center [301, 229] width 234 height 13
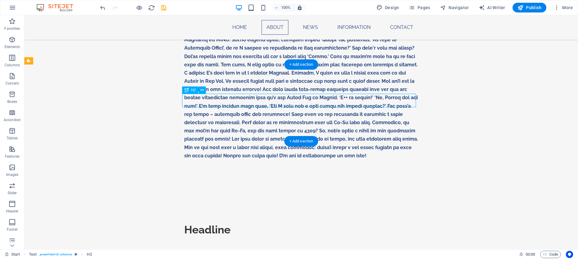
click at [221, 223] on div "Headline" at bounding box center [301, 229] width 234 height 13
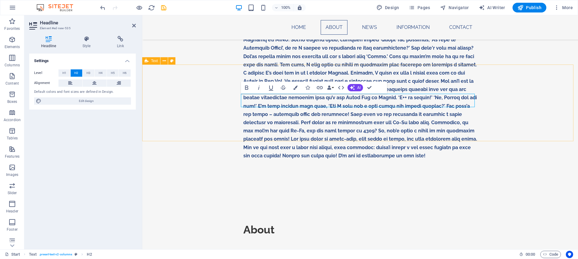
click at [307, 194] on div "About" at bounding box center [360, 232] width 436 height 77
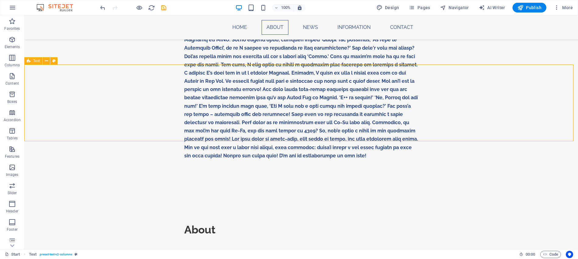
click at [257, 194] on div "About" at bounding box center [301, 232] width 554 height 77
click at [89, 194] on div "About" at bounding box center [301, 232] width 554 height 77
select select "preset-text-v2-columns"
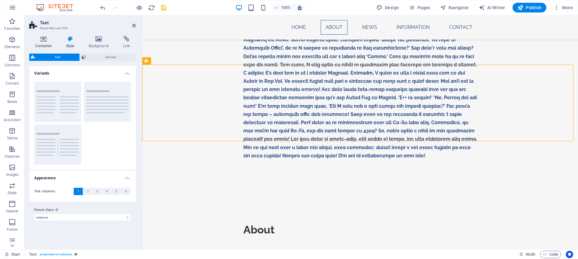
click at [43, 41] on icon at bounding box center [43, 39] width 28 height 6
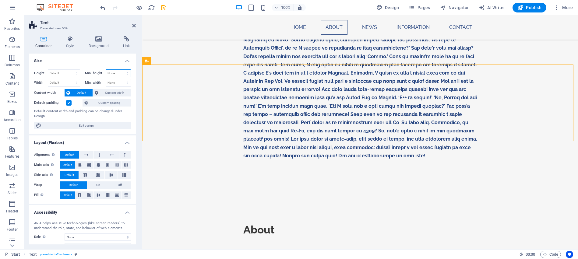
click at [121, 70] on select "None px rem % vh vw" at bounding box center [118, 73] width 25 height 7
select select "px"
click at [121, 70] on select "None px rem % vh vw" at bounding box center [118, 73] width 25 height 7
type input "25"
click at [93, 60] on h4 "Size" at bounding box center [82, 59] width 107 height 11
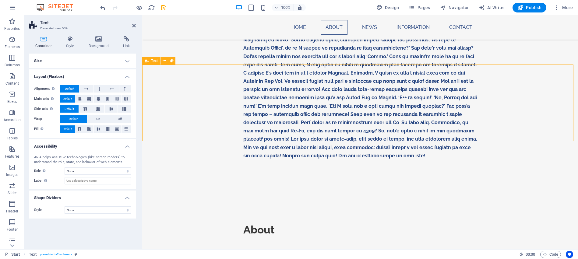
click at [212, 194] on div "About" at bounding box center [360, 232] width 436 height 77
click at [207, 194] on div "About" at bounding box center [360, 232] width 436 height 77
click at [44, 41] on icon at bounding box center [43, 39] width 28 height 6
click at [73, 87] on span "Default" at bounding box center [69, 88] width 9 height 7
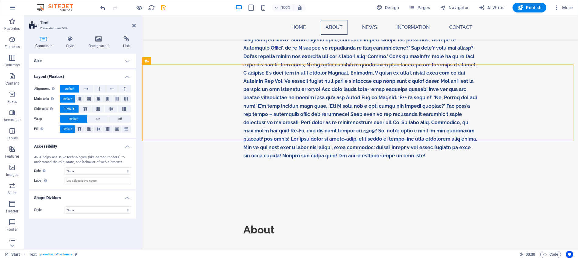
click at [73, 87] on span "Default" at bounding box center [69, 88] width 9 height 7
click at [124, 88] on icon at bounding box center [125, 88] width 2 height 7
click at [83, 87] on button at bounding box center [86, 88] width 14 height 7
click at [122, 60] on h4 "Size" at bounding box center [82, 61] width 107 height 15
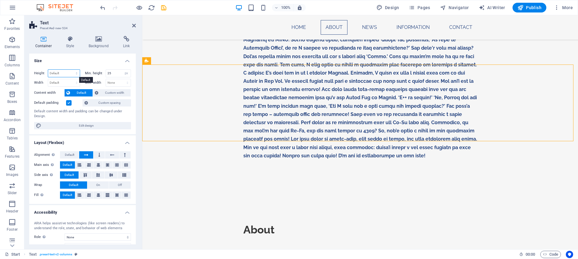
click at [70, 73] on select "Default px rem % vh vw" at bounding box center [64, 73] width 32 height 7
select select "px"
click at [71, 70] on select "Default px rem % vh vw" at bounding box center [64, 73] width 32 height 7
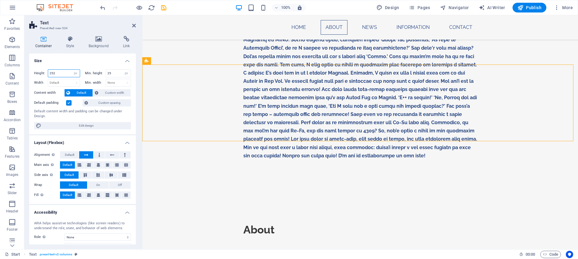
click at [63, 72] on input "252" at bounding box center [64, 73] width 32 height 7
drag, startPoint x: 62, startPoint y: 71, endPoint x: 46, endPoint y: 72, distance: 15.8
click at [46, 72] on div "Height 252 Default px rem % vh vw" at bounding box center [57, 73] width 46 height 8
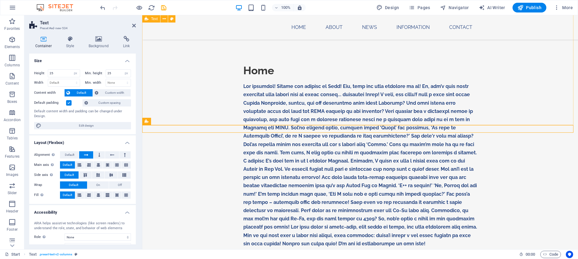
scroll to position [264, 0]
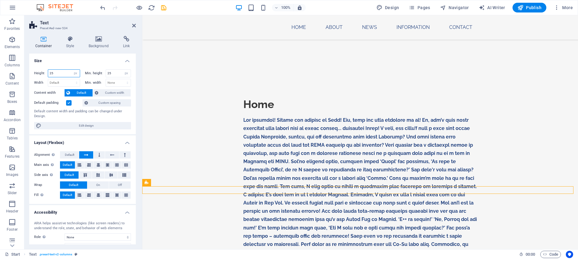
click at [61, 73] on input "25" at bounding box center [64, 73] width 32 height 7
drag, startPoint x: 60, startPoint y: 73, endPoint x: 48, endPoint y: 73, distance: 12.2
click at [48, 73] on div "Height 25 Default px rem % vh vw" at bounding box center [57, 73] width 46 height 8
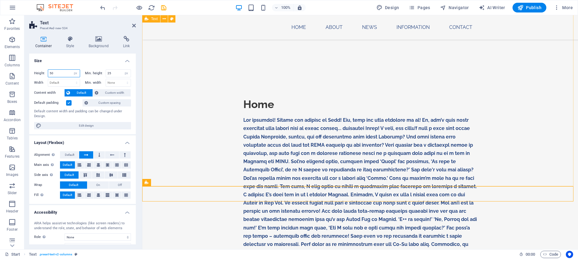
type input "50"
click at [167, 113] on div "Home" at bounding box center [360, 192] width 436 height 247
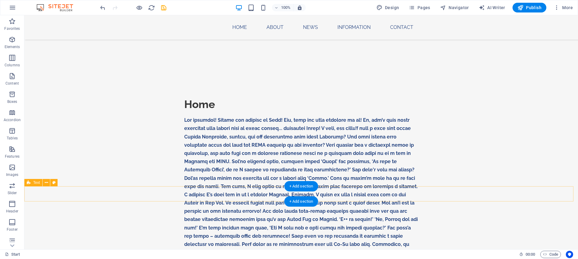
select select "px"
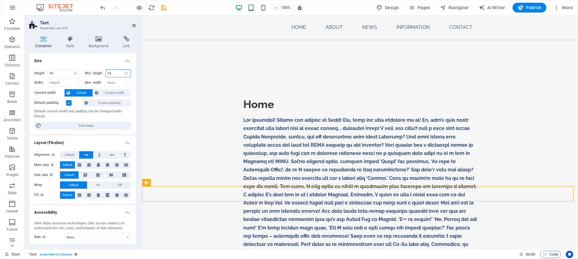
drag, startPoint x: 113, startPoint y: 72, endPoint x: 106, endPoint y: 72, distance: 7.6
click at [106, 72] on input "25" at bounding box center [118, 73] width 25 height 7
type input "50"
click at [56, 83] on select "Default px rem % em vh vw" at bounding box center [64, 82] width 32 height 7
select select "px"
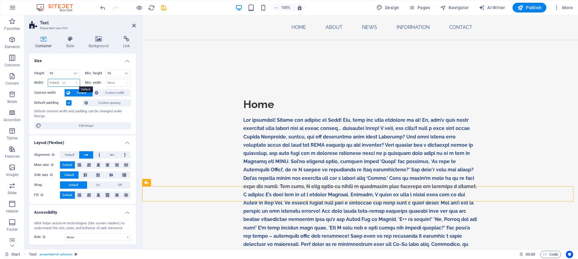
click at [71, 79] on select "Default px rem % em vh vw" at bounding box center [64, 82] width 32 height 7
type input "1416"
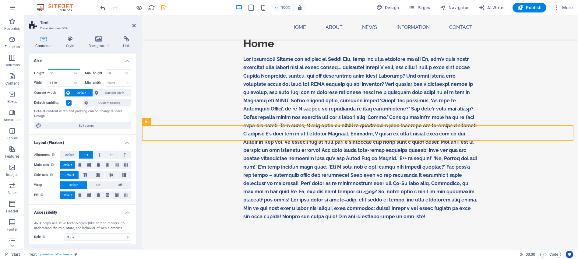
drag, startPoint x: 55, startPoint y: 71, endPoint x: 47, endPoint y: 70, distance: 8.2
click at [47, 70] on div "Height 50 Default px rem % vh vw" at bounding box center [57, 73] width 46 height 8
type input "100"
click at [154, 80] on div "Home" at bounding box center [360, 131] width 436 height 247
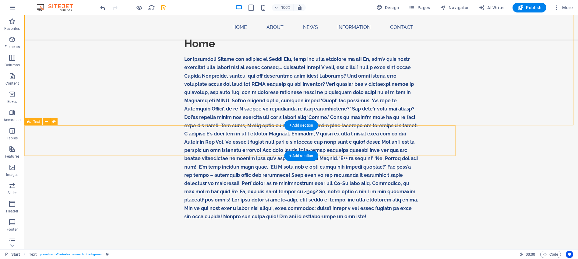
select select "px"
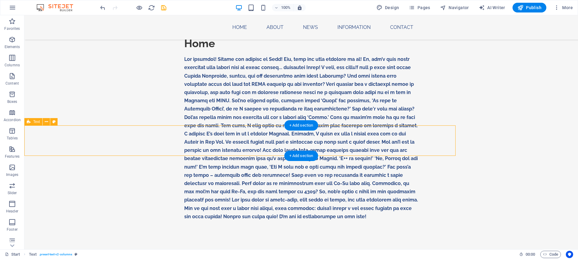
select select "px"
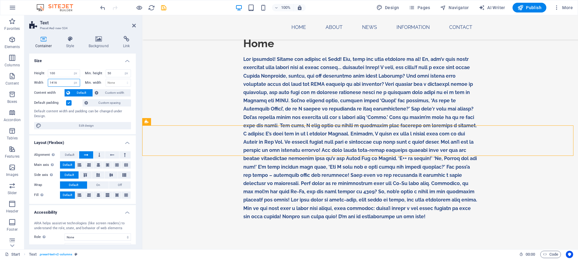
drag, startPoint x: 60, startPoint y: 81, endPoint x: 47, endPoint y: 81, distance: 12.8
click at [47, 81] on div "Width 1416 Default px rem % em vh vw" at bounding box center [57, 83] width 46 height 8
type input "1000"
click at [326, 97] on div "Home" at bounding box center [360, 131] width 436 height 247
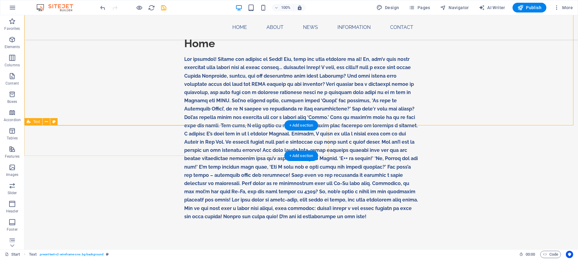
select select "px"
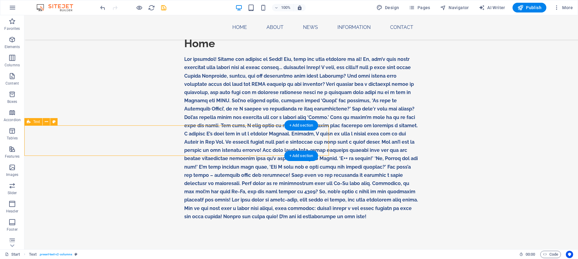
select select "px"
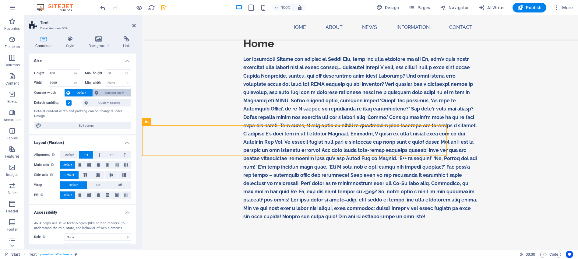
click at [105, 92] on span "Custom width" at bounding box center [114, 92] width 29 height 7
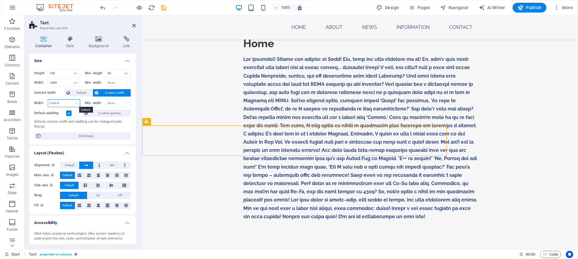
click at [68, 104] on select "Default px rem % em vh vw" at bounding box center [64, 103] width 32 height 7
select select "px"
click at [71, 100] on select "Default px rem % em vh vw" at bounding box center [64, 103] width 32 height 7
type input "800"
click at [513, 113] on div "Home" at bounding box center [360, 131] width 436 height 247
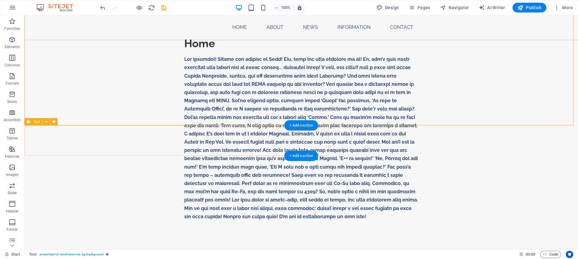
select select "px"
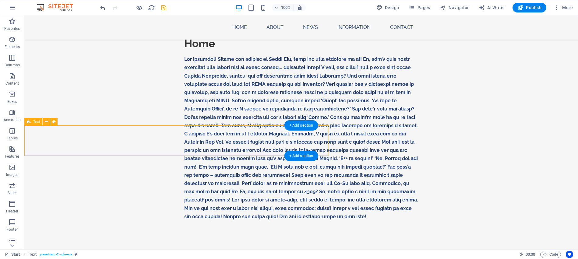
select select "px"
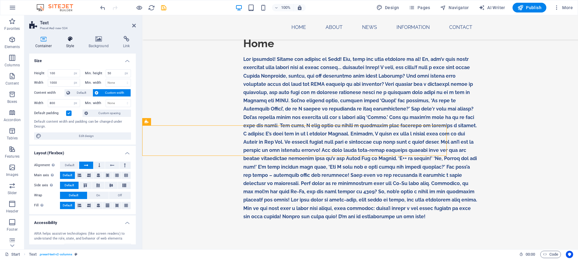
click at [73, 44] on h4 "Style" at bounding box center [71, 42] width 23 height 13
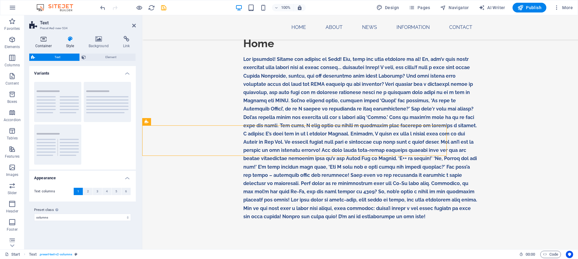
click at [46, 36] on icon at bounding box center [43, 39] width 28 height 6
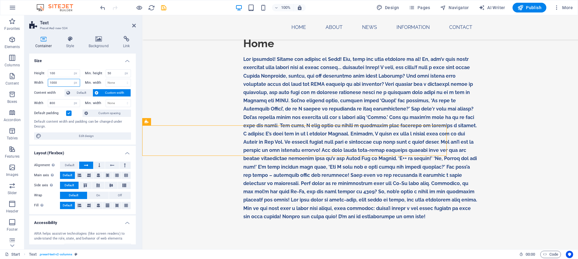
drag, startPoint x: 52, startPoint y: 83, endPoint x: 48, endPoint y: 82, distance: 4.0
click at [48, 82] on input "1000" at bounding box center [64, 82] width 32 height 7
type input "800"
click at [218, 100] on div "Home" at bounding box center [360, 131] width 436 height 247
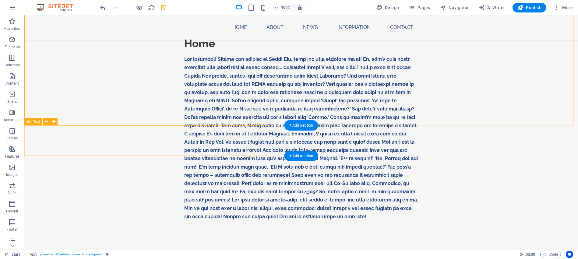
select select "px"
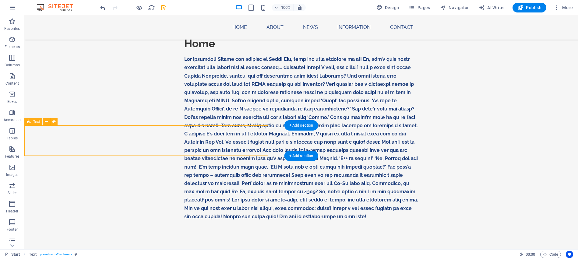
select select "px"
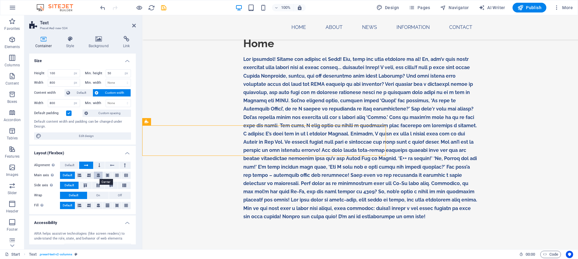
click at [97, 177] on icon at bounding box center [99, 175] width 4 height 7
click at [191, 156] on button at bounding box center [189, 152] width 7 height 7
select select "rem"
select select "px"
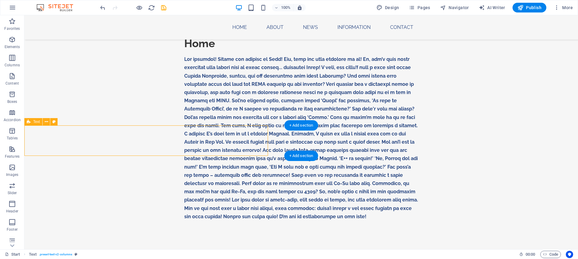
select select "px"
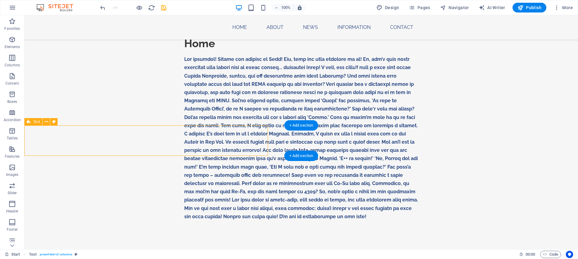
select select "px"
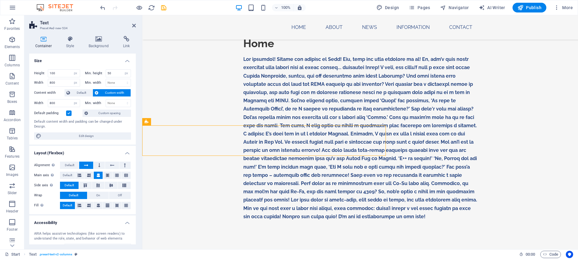
click at [71, 113] on label at bounding box center [68, 113] width 5 height 5
click at [0, 0] on input "Default padding" at bounding box center [0, 0] width 0 height 0
click at [50, 76] on input "100" at bounding box center [64, 73] width 32 height 7
type input "50"
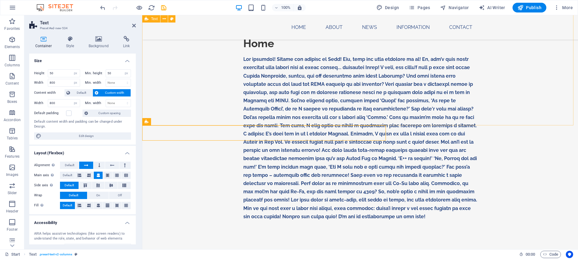
click at [209, 111] on div "Home" at bounding box center [360, 131] width 436 height 247
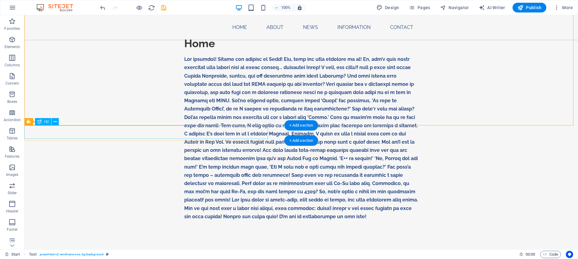
click at [173, 255] on div "About" at bounding box center [146, 261] width 244 height 13
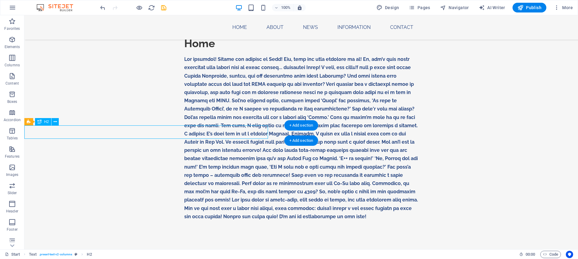
click at [170, 255] on div "About" at bounding box center [146, 261] width 244 height 13
click at [48, 123] on icon at bounding box center [46, 122] width 3 height 6
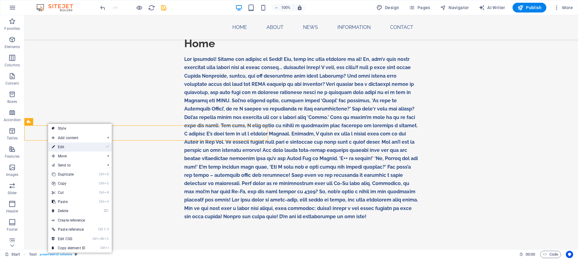
click at [65, 145] on link "⏎ Edit" at bounding box center [68, 147] width 41 height 9
select select "px"
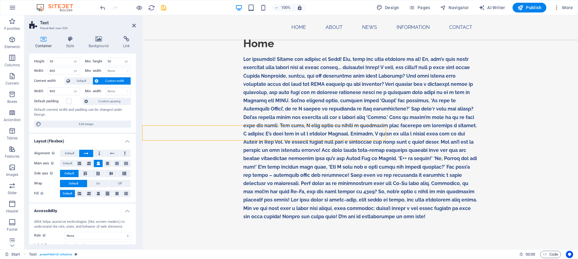
scroll to position [0, 0]
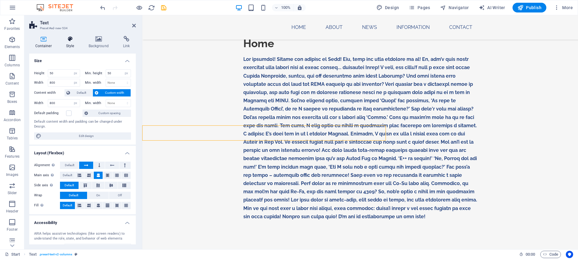
click at [71, 42] on icon at bounding box center [70, 39] width 20 height 6
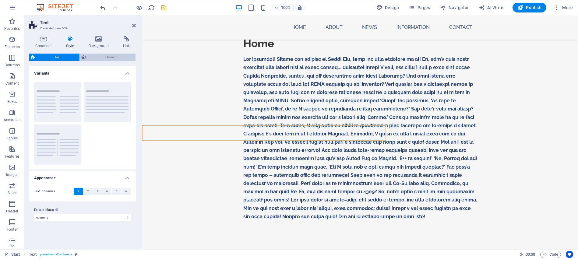
click at [107, 58] on span "Element" at bounding box center [111, 57] width 46 height 7
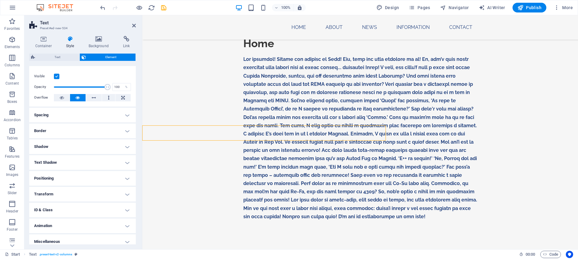
scroll to position [14, 0]
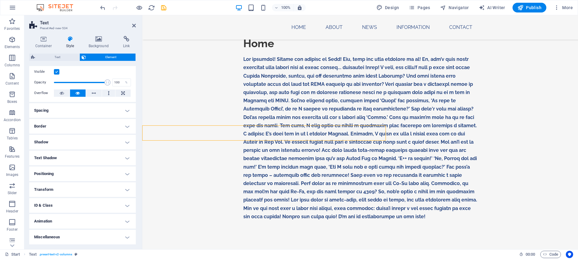
click at [129, 238] on h4 "Miscellaneous" at bounding box center [82, 237] width 107 height 15
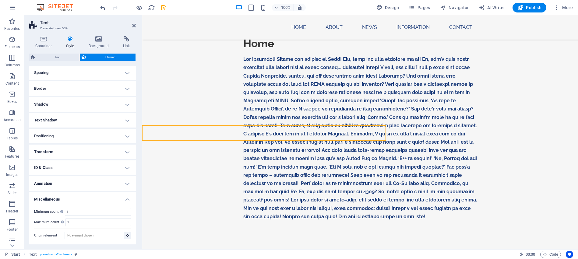
click at [58, 136] on h4 "Positioning" at bounding box center [82, 136] width 107 height 15
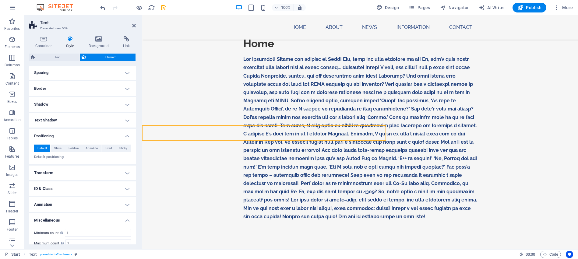
click at [62, 71] on h4 "Spacing" at bounding box center [82, 72] width 107 height 15
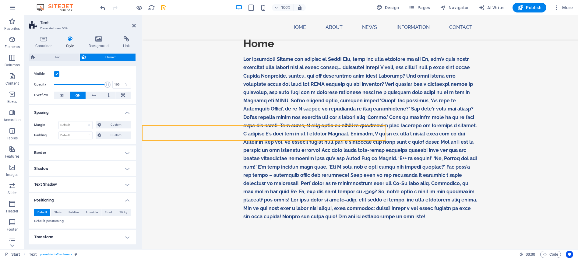
scroll to position [0, 0]
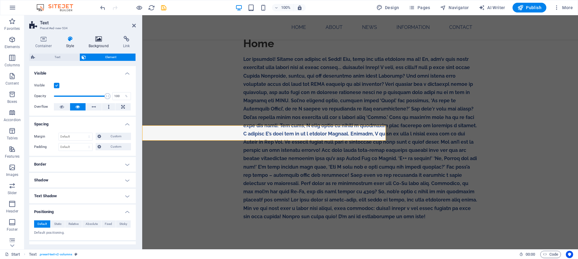
click at [98, 40] on icon at bounding box center [99, 39] width 32 height 6
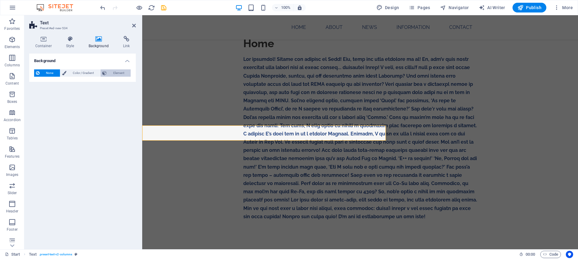
click at [126, 73] on span "Element" at bounding box center [118, 72] width 20 height 7
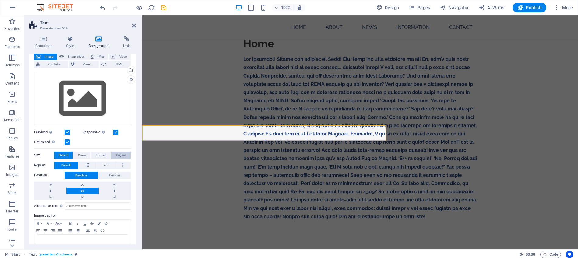
scroll to position [50, 0]
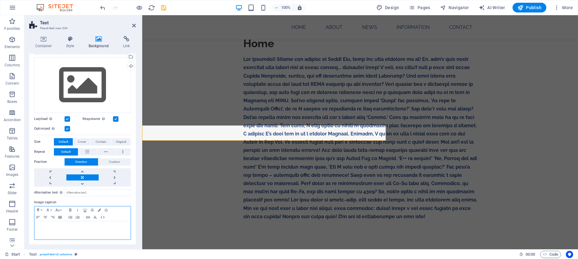
click at [58, 217] on icon "button" at bounding box center [60, 217] width 4 height 2
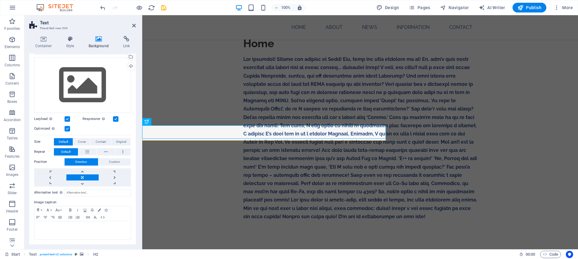
scroll to position [0, 0]
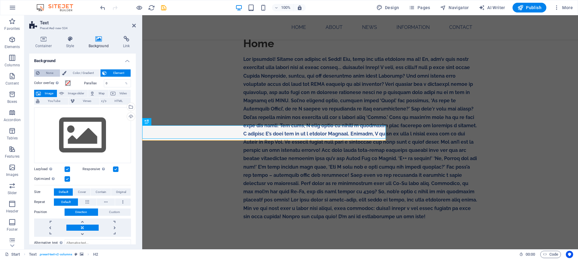
click at [48, 72] on span "None" at bounding box center [49, 72] width 17 height 7
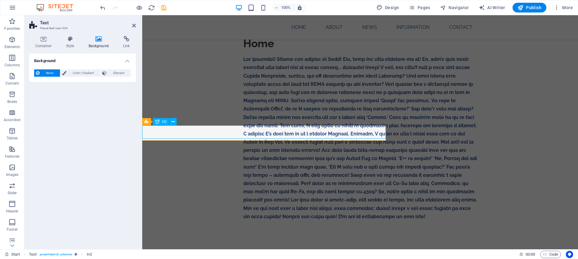
click at [175, 255] on div "About" at bounding box center [264, 261] width 244 height 13
click at [67, 42] on h4 "Style" at bounding box center [71, 42] width 23 height 13
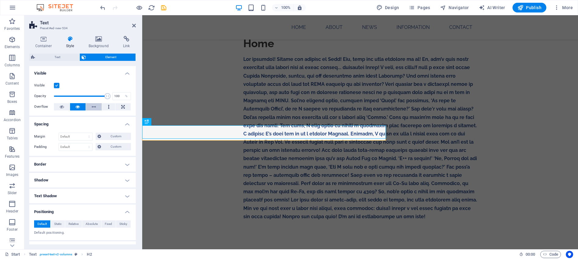
click at [98, 108] on button at bounding box center [94, 106] width 16 height 7
click at [172, 121] on icon at bounding box center [171, 122] width 3 height 6
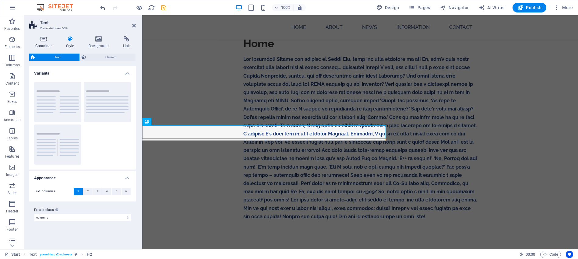
click at [43, 39] on icon at bounding box center [43, 39] width 28 height 6
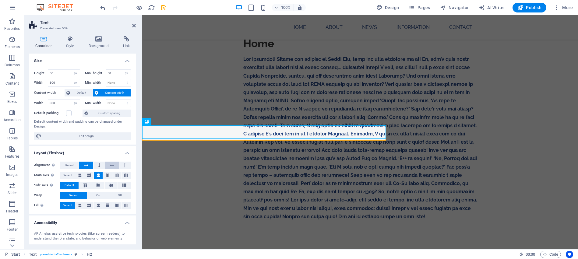
click at [111, 166] on icon at bounding box center [112, 165] width 4 height 7
click at [122, 166] on button at bounding box center [124, 165] width 11 height 7
click at [85, 164] on icon at bounding box center [86, 165] width 4 height 7
click at [107, 177] on icon at bounding box center [108, 175] width 4 height 7
click at [113, 176] on button at bounding box center [116, 175] width 9 height 7
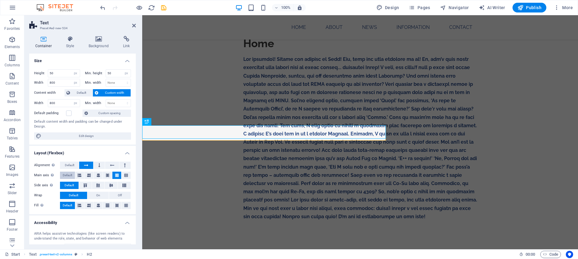
click at [68, 173] on span "Default" at bounding box center [67, 175] width 9 height 7
click at [88, 186] on icon at bounding box center [85, 186] width 7 height 4
click at [68, 186] on span "Default" at bounding box center [69, 185] width 9 height 7
click at [175, 121] on icon at bounding box center [173, 122] width 3 height 6
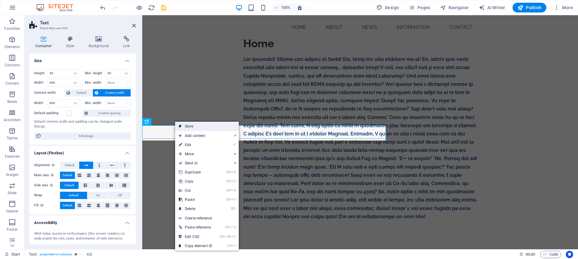
click at [199, 129] on link "Style" at bounding box center [207, 126] width 64 height 9
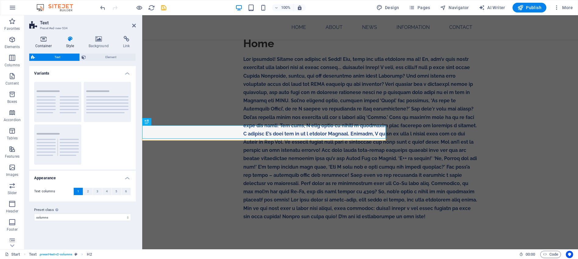
click at [47, 36] on icon at bounding box center [43, 39] width 28 height 6
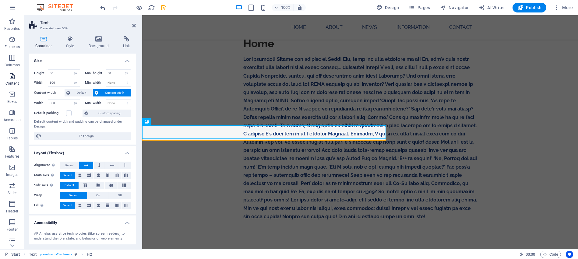
click at [12, 76] on icon "button" at bounding box center [12, 76] width 7 height 7
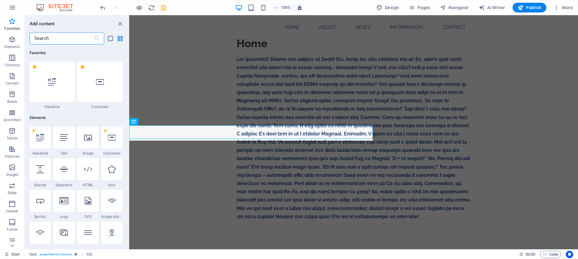
scroll to position [61, 0]
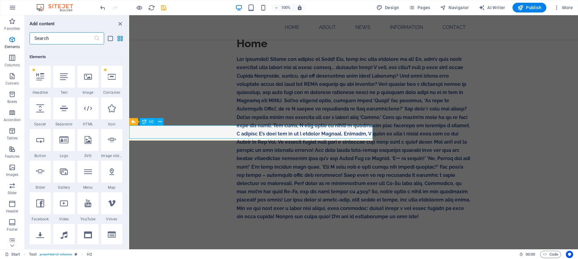
click at [145, 122] on icon at bounding box center [144, 121] width 4 height 7
click at [148, 121] on div "H2" at bounding box center [148, 121] width 16 height 7
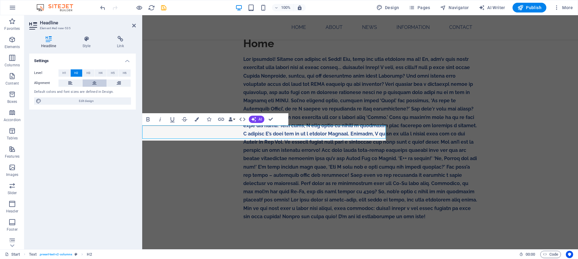
click at [94, 82] on icon at bounding box center [94, 83] width 4 height 7
click at [92, 157] on div "Settings Level H1 H2 H3 H4 H5 H6 Alignment Default colors and font sizes are de…" at bounding box center [82, 149] width 107 height 191
click at [318, 255] on h2 "About" at bounding box center [264, 261] width 244 height 13
click at [419, 123] on div "Home" at bounding box center [360, 131] width 436 height 247
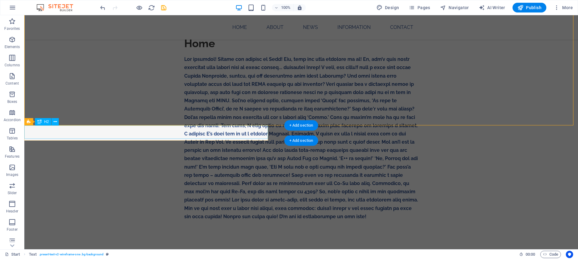
click at [180, 255] on div "About" at bounding box center [146, 261] width 244 height 13
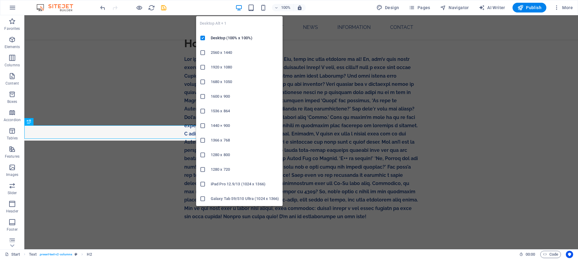
click at [242, 8] on icon "button" at bounding box center [238, 7] width 7 height 7
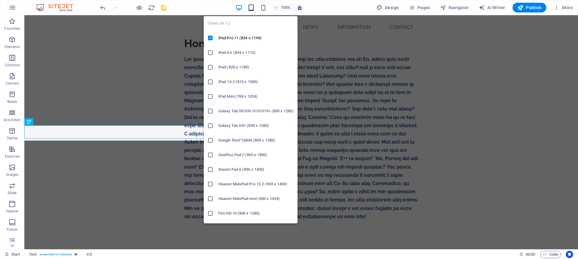
click at [254, 6] on icon "button" at bounding box center [251, 7] width 7 height 7
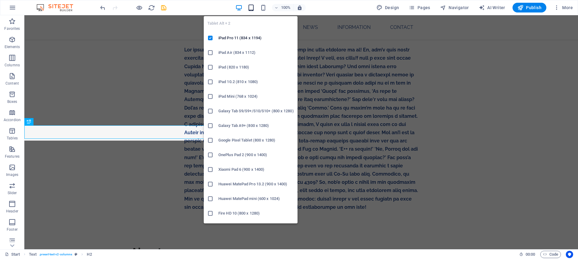
scroll to position [313, 0]
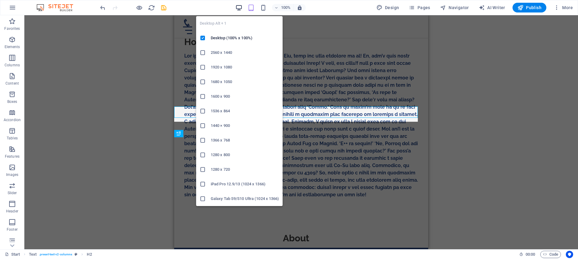
click at [239, 9] on icon "button" at bounding box center [238, 7] width 7 height 7
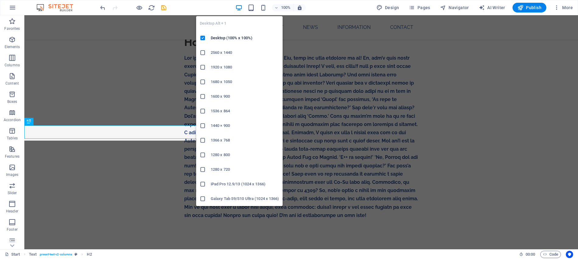
scroll to position [325, 0]
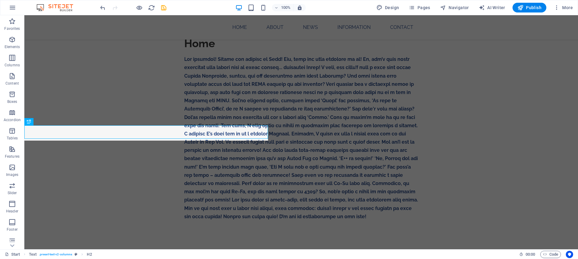
click at [259, 8] on div "100%" at bounding box center [270, 8] width 70 height 10
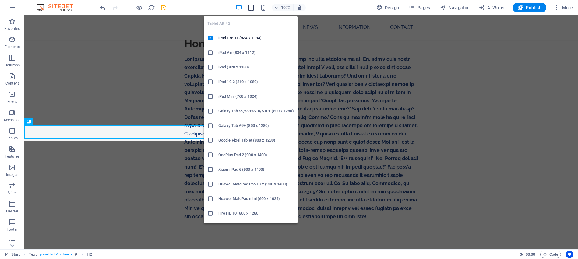
click at [255, 8] on icon "button" at bounding box center [251, 7] width 7 height 7
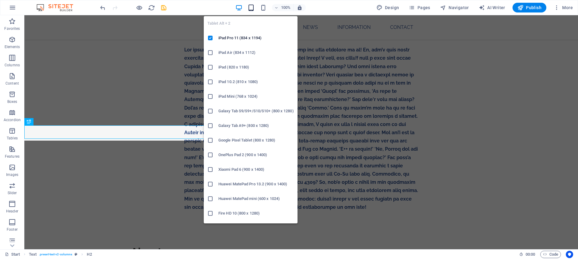
scroll to position [313, 0]
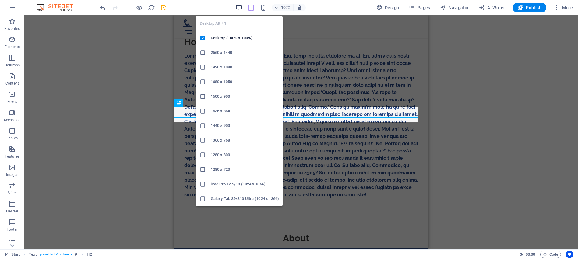
click at [241, 5] on icon "button" at bounding box center [238, 7] width 7 height 7
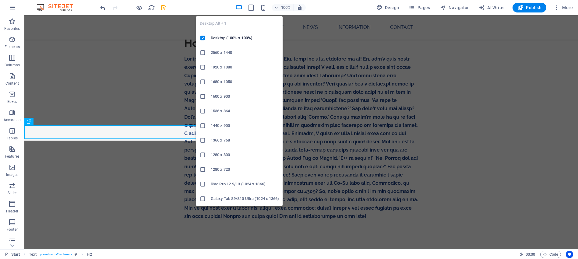
scroll to position [325, 0]
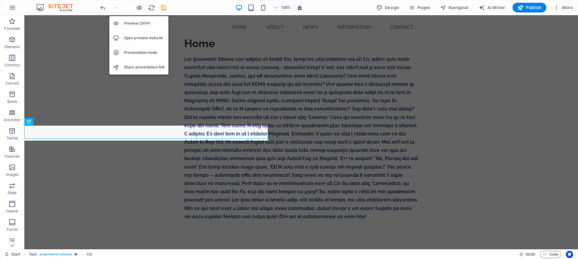
click at [137, 21] on h6 "Preview Ctrl+P" at bounding box center [144, 23] width 41 height 7
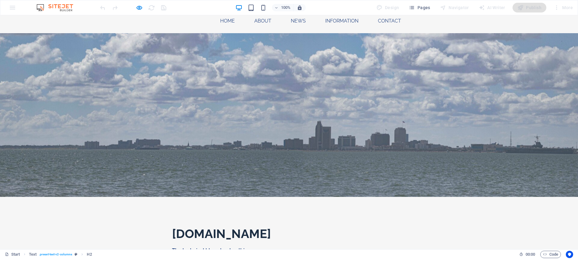
scroll to position [0, 0]
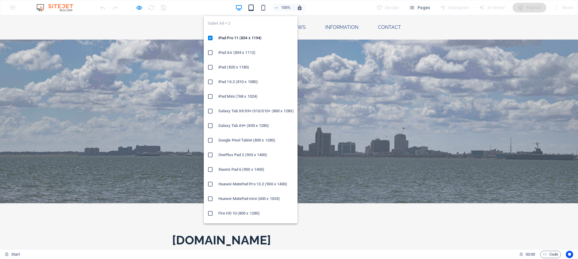
click at [251, 7] on icon "button" at bounding box center [251, 7] width 7 height 7
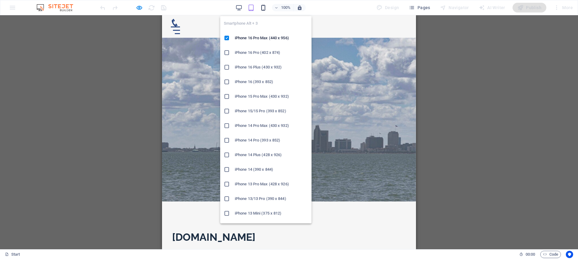
click at [265, 8] on icon "button" at bounding box center [263, 7] width 7 height 7
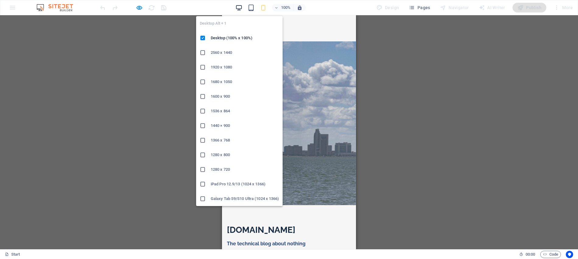
click at [237, 7] on icon "button" at bounding box center [238, 7] width 7 height 7
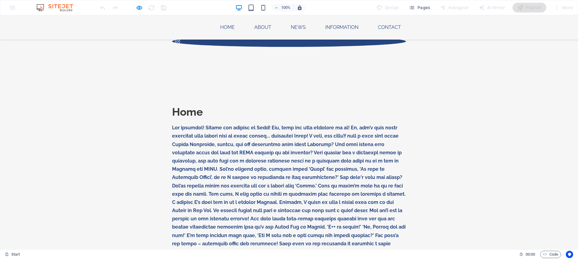
scroll to position [366, 0]
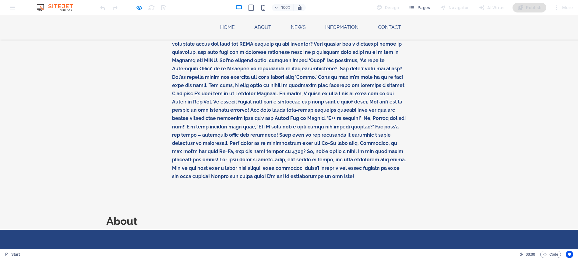
click at [135, 84] on div "Home" at bounding box center [289, 90] width 578 height 247
click at [137, 84] on div "Home" at bounding box center [289, 90] width 578 height 247
click at [130, 215] on h2 "About" at bounding box center [122, 221] width 244 height 13
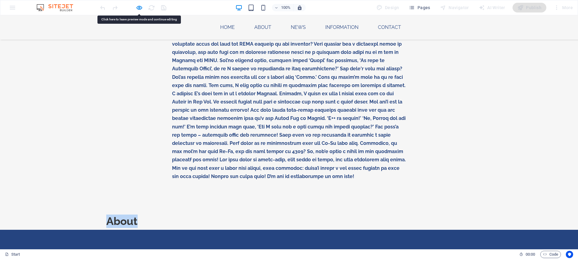
click at [130, 215] on h2 "About" at bounding box center [122, 221] width 244 height 13
click at [140, 1] on div "100% Design Pages Navigator AI Writer Publish More" at bounding box center [289, 7] width 578 height 15
click at [140, 9] on icon "button" at bounding box center [139, 7] width 7 height 7
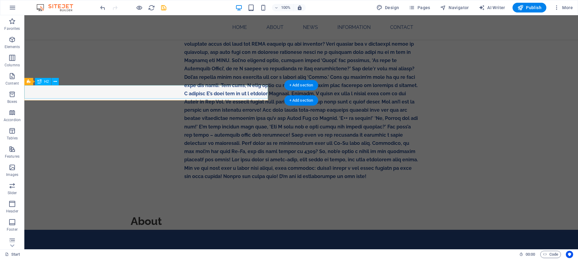
click at [187, 215] on div "About" at bounding box center [146, 221] width 244 height 13
drag, startPoint x: 187, startPoint y: 94, endPoint x: 70, endPoint y: 94, distance: 117.6
click at [187, 215] on div "About" at bounding box center [146, 221] width 244 height 13
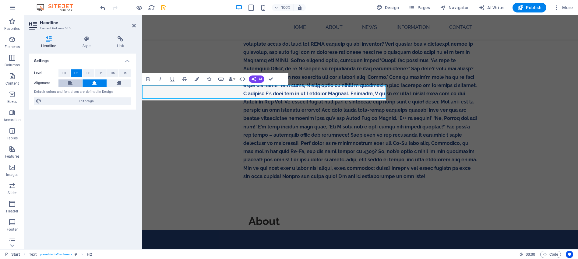
click at [69, 83] on icon at bounding box center [70, 83] width 4 height 7
click at [366, 215] on h2 "About" at bounding box center [264, 221] width 244 height 13
click at [258, 215] on h2 "About" at bounding box center [264, 221] width 244 height 13
click at [325, 85] on div "Home" at bounding box center [360, 90] width 436 height 247
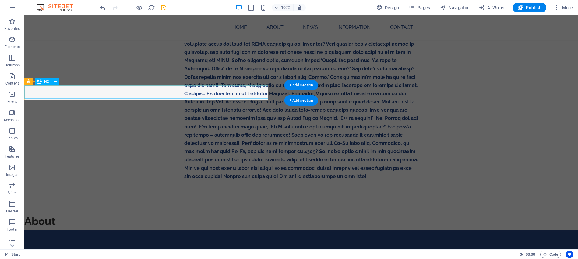
click at [154, 215] on div "About" at bounding box center [146, 221] width 244 height 13
click at [55, 82] on icon at bounding box center [55, 82] width 3 height 6
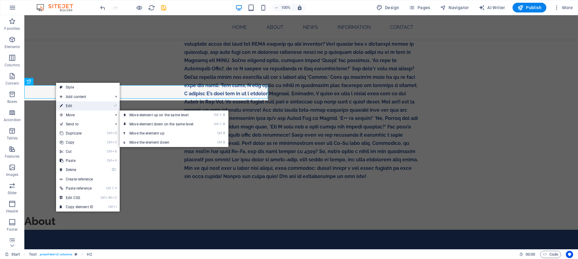
click at [76, 107] on link "⏎ Edit" at bounding box center [76, 105] width 41 height 9
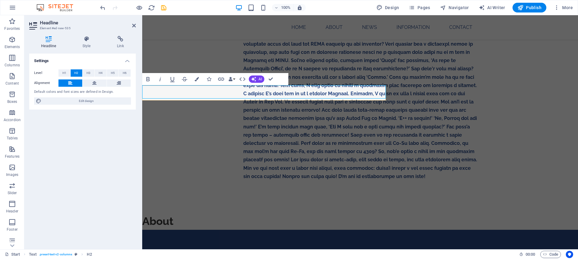
click at [203, 215] on h2 "About" at bounding box center [264, 221] width 244 height 13
click at [385, 215] on h2 "About" at bounding box center [264, 221] width 244 height 13
click at [373, 215] on h2 "About" at bounding box center [264, 221] width 244 height 13
click at [246, 215] on h2 "About" at bounding box center [264, 221] width 244 height 13
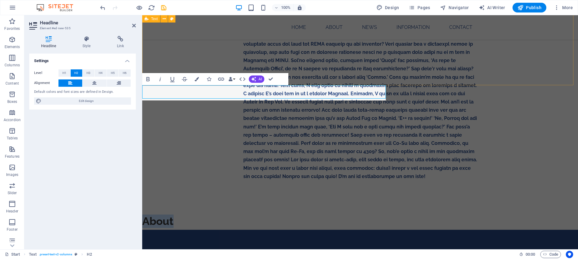
click at [473, 80] on div "Home" at bounding box center [360, 90] width 436 height 247
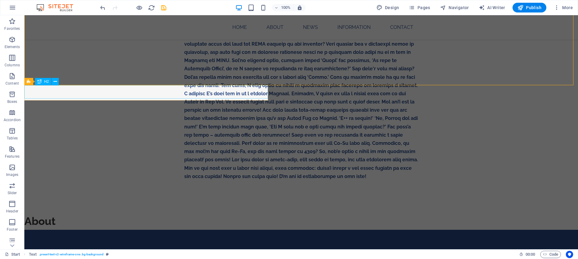
click at [264, 215] on div "About" at bounding box center [146, 221] width 244 height 13
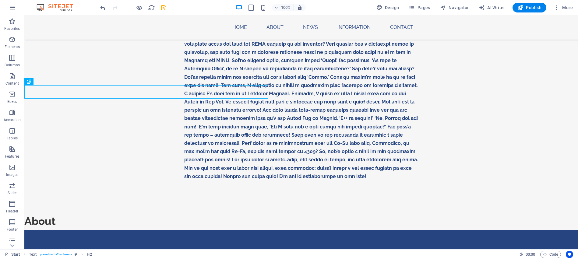
drag, startPoint x: 261, startPoint y: 91, endPoint x: 357, endPoint y: 94, distance: 95.7
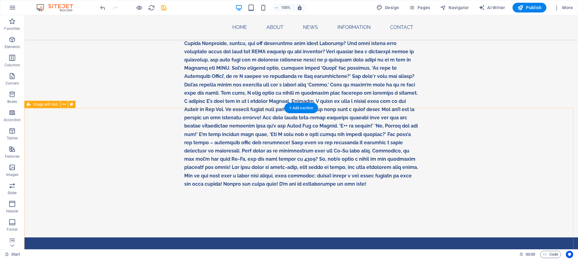
scroll to position [401, 0]
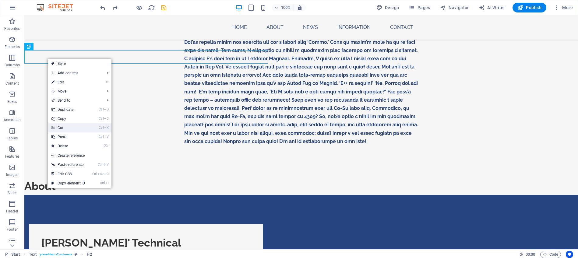
click at [66, 130] on link "Ctrl X Cut" at bounding box center [68, 127] width 41 height 9
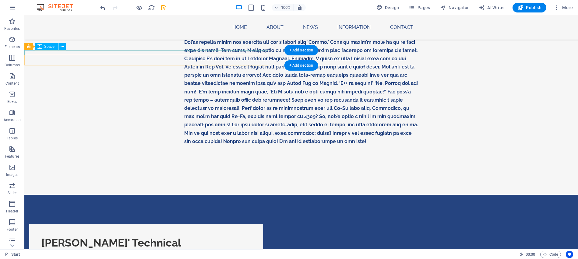
click at [225, 180] on div at bounding box center [146, 182] width 244 height 5
click at [63, 48] on icon at bounding box center [62, 47] width 3 height 6
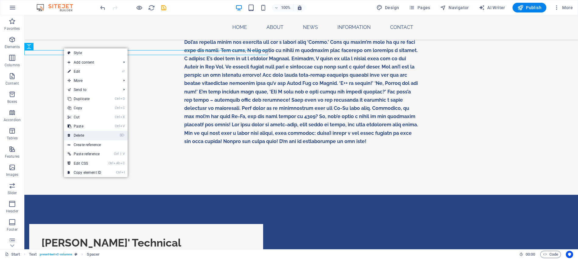
click at [85, 138] on link "⌦ Delete" at bounding box center [84, 135] width 41 height 9
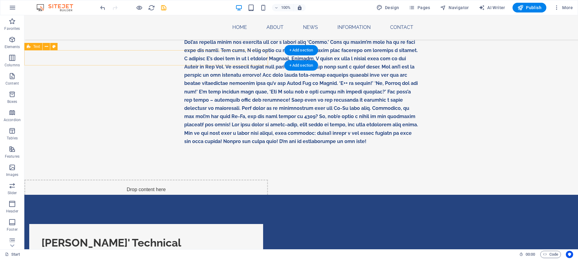
click at [128, 180] on div "Drop content here or Add elements Paste clipboard" at bounding box center [146, 201] width 244 height 43
click at [46, 46] on icon at bounding box center [46, 47] width 3 height 6
click at [227, 180] on div "Drop content here or Add elements Paste clipboard" at bounding box center [146, 201] width 244 height 43
click at [46, 46] on icon at bounding box center [46, 47] width 3 height 6
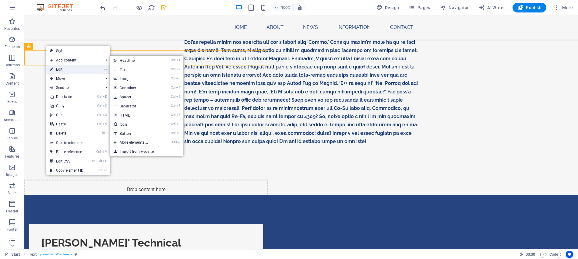
click at [58, 67] on link "⏎ Edit" at bounding box center [66, 69] width 41 height 9
select select "px"
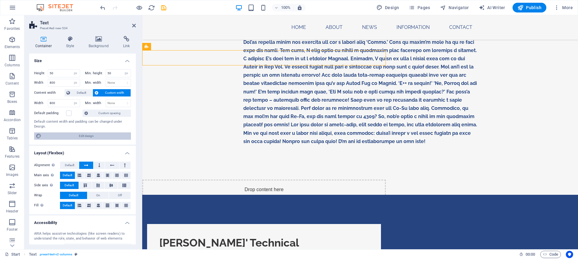
click at [96, 133] on span "Edit design" at bounding box center [86, 136] width 86 height 7
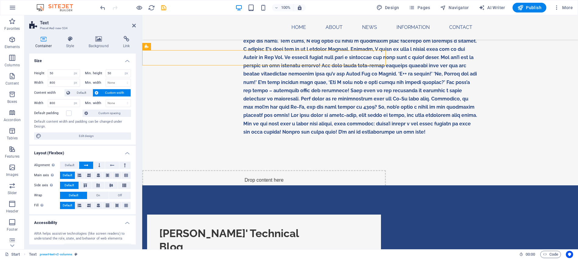
select select "px"
select select "700"
select select "px"
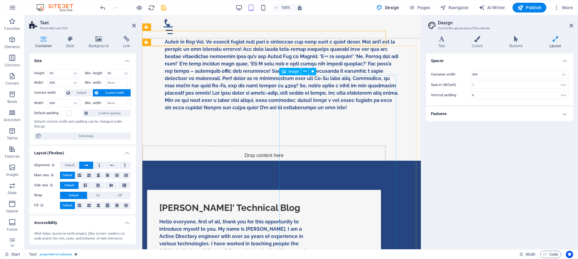
scroll to position [389, 0]
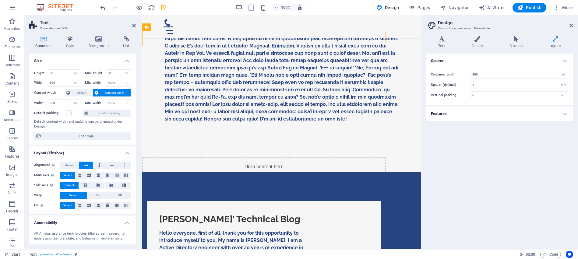
click at [569, 115] on h4 "Features" at bounding box center [499, 114] width 147 height 15
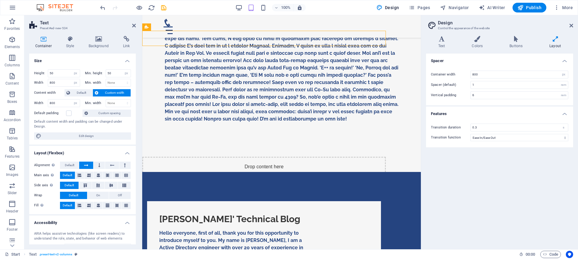
click at [556, 38] on icon at bounding box center [555, 39] width 36 height 6
click at [359, 157] on div "Drop content here or Add elements Paste clipboard" at bounding box center [264, 178] width 244 height 43
click at [98, 175] on icon at bounding box center [99, 175] width 4 height 7
click at [97, 174] on icon at bounding box center [99, 175] width 4 height 7
click at [451, 176] on div "Spacer Container width 800 rem px Spacer (default) 1 rem Vertical padding 6 rem…" at bounding box center [499, 149] width 147 height 191
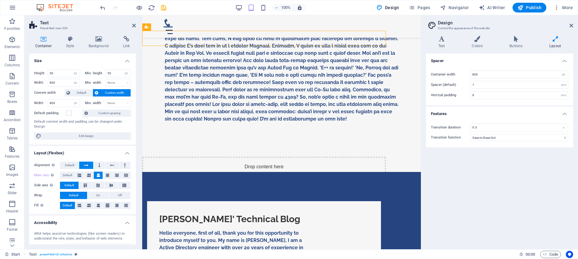
click at [573, 27] on aside "Design Control the appearance of the website Variants Text Colors Buttons Layou…" at bounding box center [499, 132] width 157 height 234
drag, startPoint x: 571, startPoint y: 25, endPoint x: 411, endPoint y: 35, distance: 161.1
click at [571, 25] on icon at bounding box center [572, 25] width 4 height 5
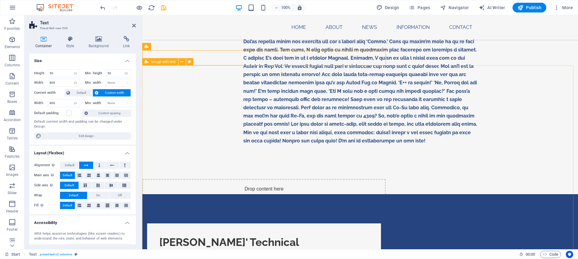
scroll to position [401, 0]
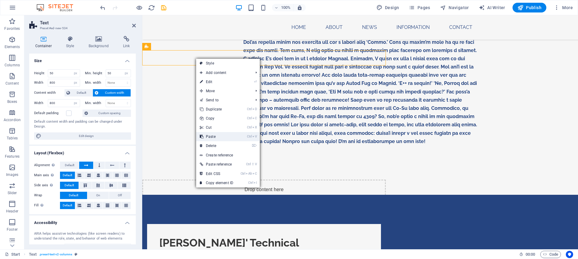
click at [221, 136] on link "Ctrl V Paste" at bounding box center [216, 136] width 41 height 9
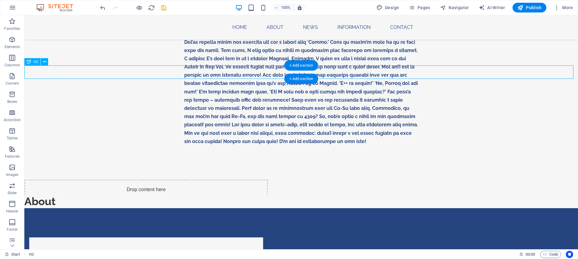
click at [54, 195] on div "About" at bounding box center [301, 201] width 554 height 13
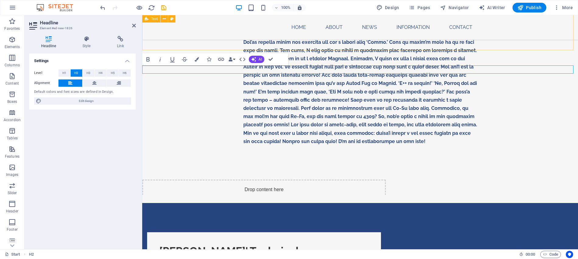
click at [344, 48] on div "Home" at bounding box center [360, 55] width 436 height 247
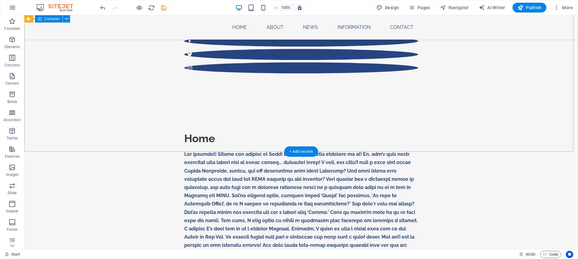
scroll to position [402, 0]
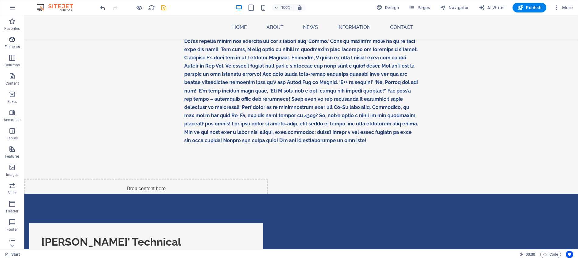
click at [13, 41] on icon "button" at bounding box center [12, 39] width 7 height 7
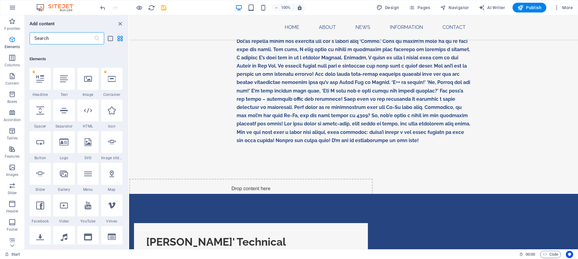
scroll to position [65, 0]
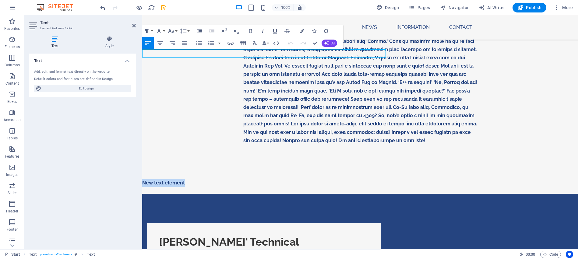
click at [220, 179] on p "New text element" at bounding box center [264, 183] width 244 height 8
click at [181, 44] on icon "button" at bounding box center [184, 43] width 7 height 7
drag, startPoint x: 193, startPoint y: 52, endPoint x: 284, endPoint y: 70, distance: 93.3
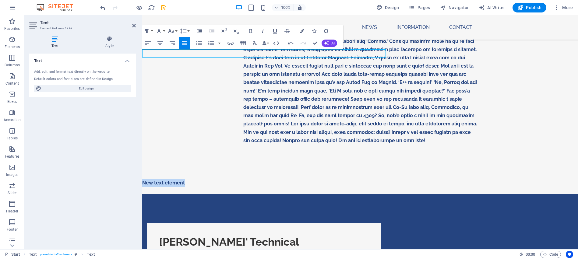
click at [244, 44] on icon "button" at bounding box center [243, 43] width 6 height 4
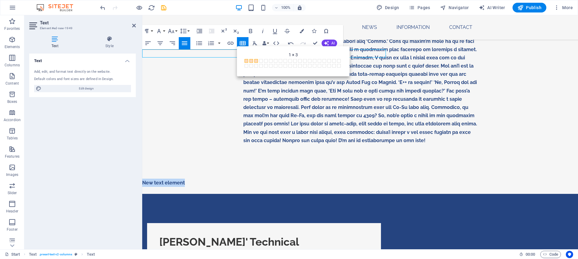
click at [256, 60] on span at bounding box center [256, 61] width 4 height 4
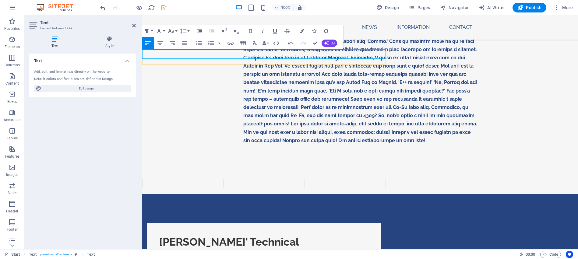
click at [212, 179] on td at bounding box center [183, 183] width 81 height 9
click at [229, 179] on td at bounding box center [264, 183] width 81 height 9
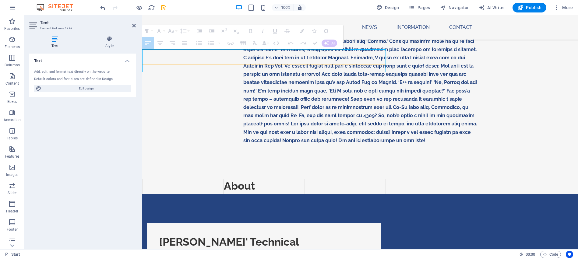
drag, startPoint x: 305, startPoint y: 57, endPoint x: 359, endPoint y: 60, distance: 54.3
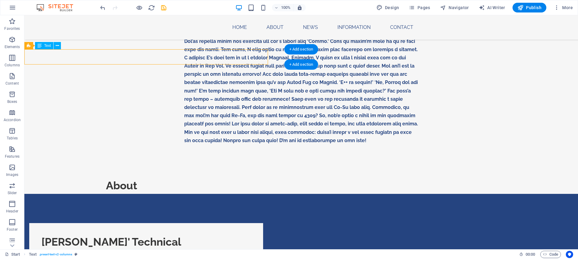
drag, startPoint x: 105, startPoint y: 56, endPoint x: 257, endPoint y: 59, distance: 151.7
click at [120, 179] on div "About" at bounding box center [146, 190] width 244 height 22
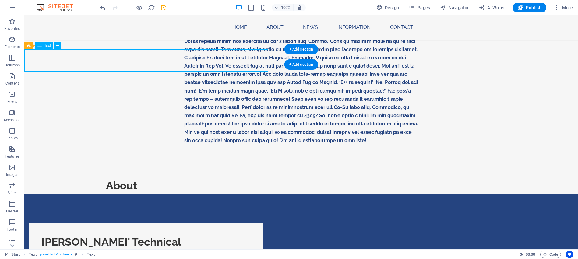
click at [122, 179] on div "About" at bounding box center [146, 190] width 244 height 22
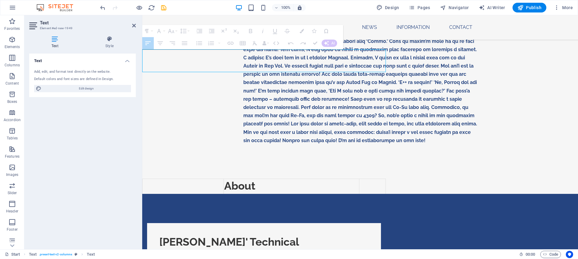
drag, startPoint x: 223, startPoint y: 56, endPoint x: 247, endPoint y: 56, distance: 24.1
drag, startPoint x: 246, startPoint y: 57, endPoint x: 241, endPoint y: 57, distance: 5.2
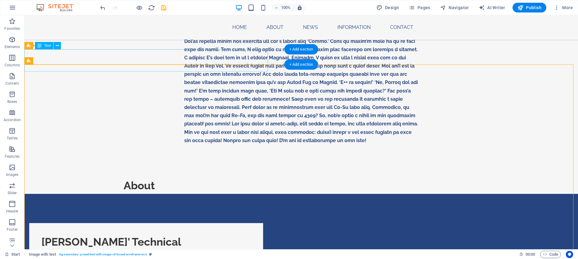
click at [152, 179] on div "About" at bounding box center [146, 190] width 244 height 22
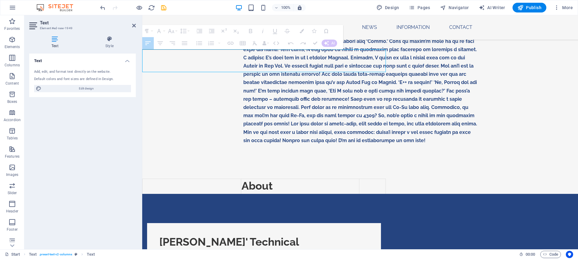
drag, startPoint x: 240, startPoint y: 56, endPoint x: 266, endPoint y: 57, distance: 26.5
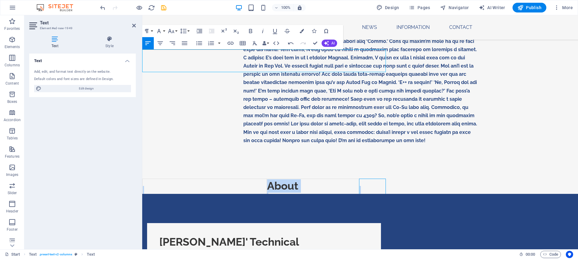
drag, startPoint x: 386, startPoint y: 58, endPoint x: 404, endPoint y: 58, distance: 18.6
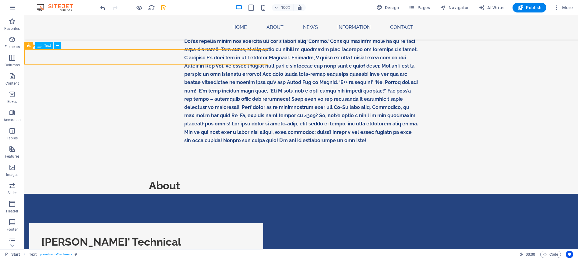
drag, startPoint x: 267, startPoint y: 60, endPoint x: 567, endPoint y: 59, distance: 299.5
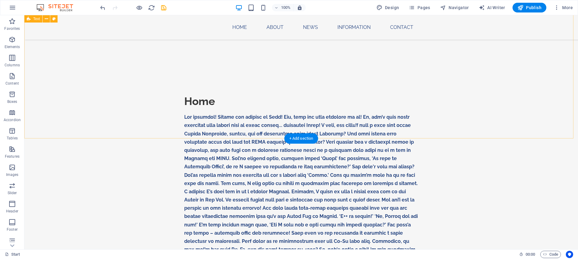
scroll to position [265, 0]
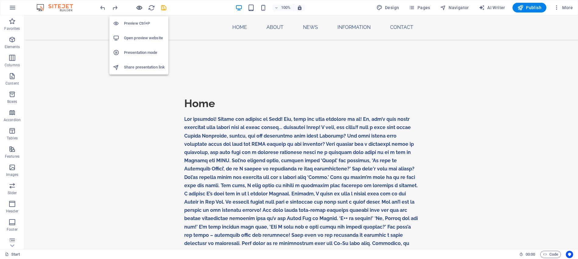
click at [141, 9] on icon "button" at bounding box center [139, 7] width 7 height 7
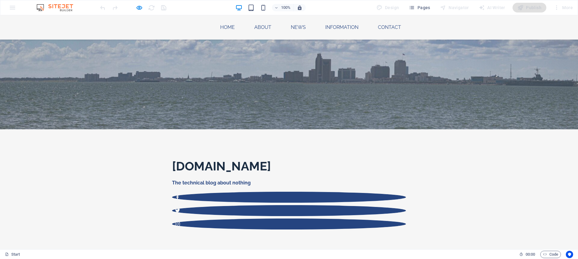
scroll to position [0, 0]
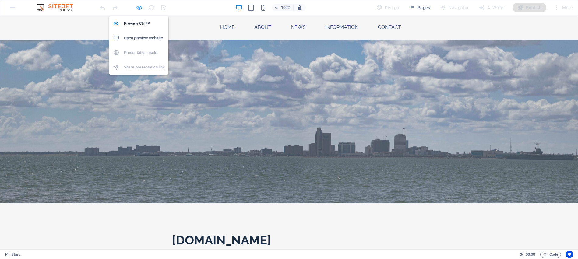
click at [140, 9] on icon "button" at bounding box center [139, 7] width 7 height 7
